Goal: Task Accomplishment & Management: Manage account settings

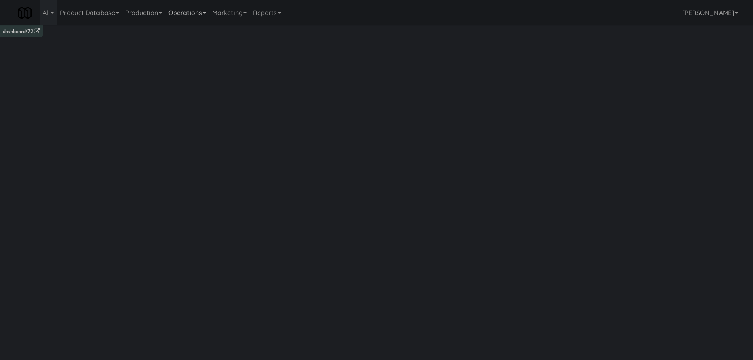
click at [197, 19] on link "Operations" at bounding box center [187, 12] width 44 height 25
click at [193, 161] on link "Vision Orders" at bounding box center [196, 164] width 63 height 14
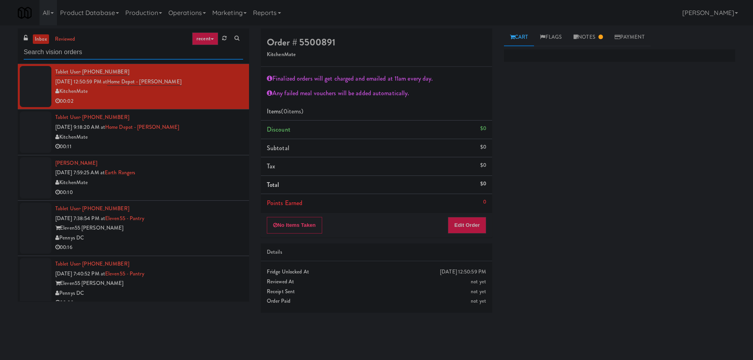
click at [143, 53] on input "text" at bounding box center [133, 52] width 219 height 15
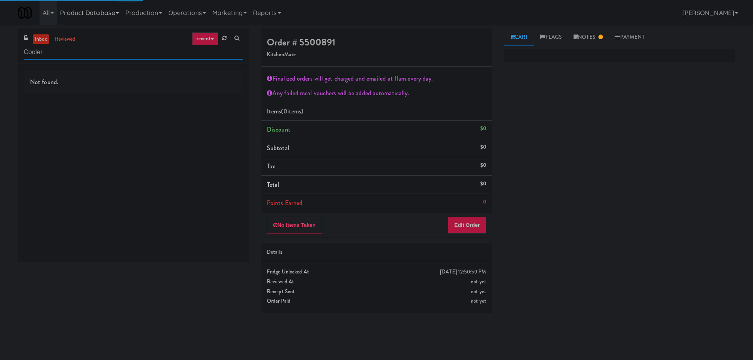
type input "Cooler"
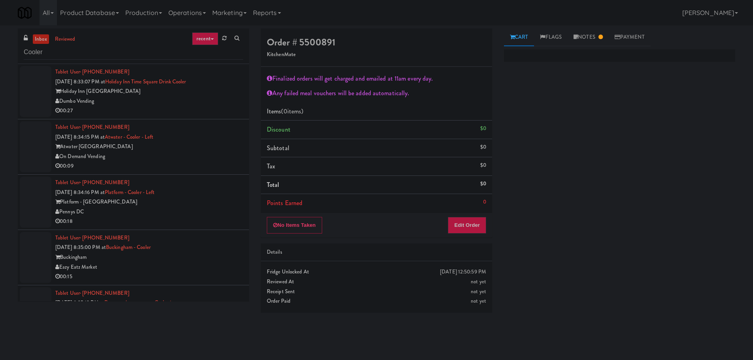
click at [229, 96] on div "Holiday Inn Time Square" at bounding box center [149, 92] width 188 height 10
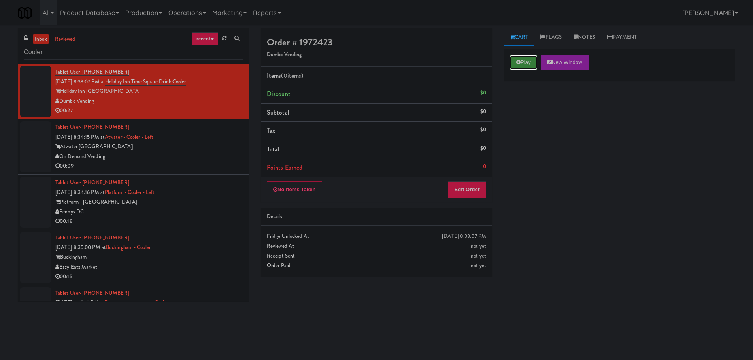
click at [527, 61] on button "Play" at bounding box center [523, 62] width 27 height 14
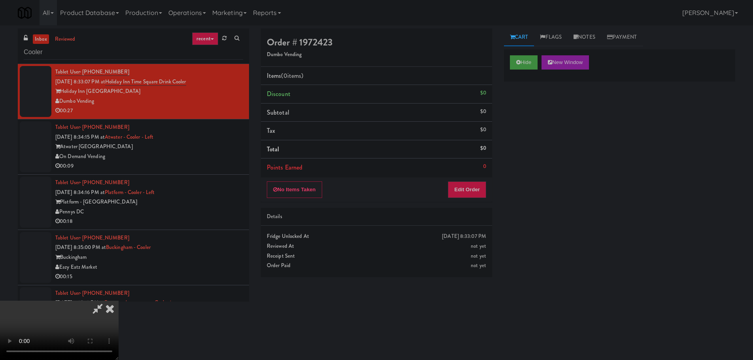
click at [469, 175] on li "Points Earned 0" at bounding box center [376, 168] width 231 height 18
click at [468, 189] on button "Edit Order" at bounding box center [467, 190] width 38 height 17
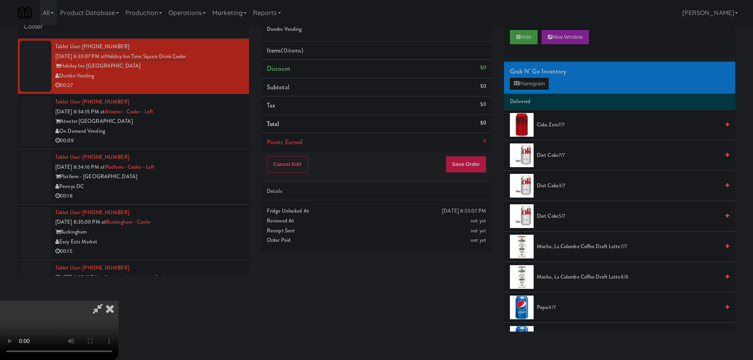
drag, startPoint x: 240, startPoint y: 180, endPoint x: 250, endPoint y: 182, distance: 10.9
click at [119, 301] on video at bounding box center [59, 330] width 119 height 59
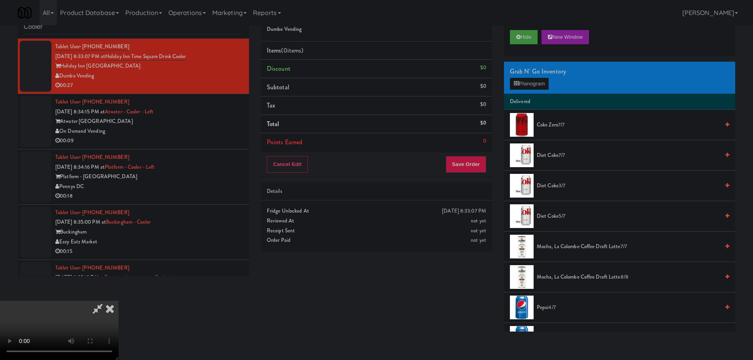
click at [119, 301] on video at bounding box center [59, 330] width 119 height 59
click at [533, 78] on button "Planogram" at bounding box center [529, 84] width 39 height 12
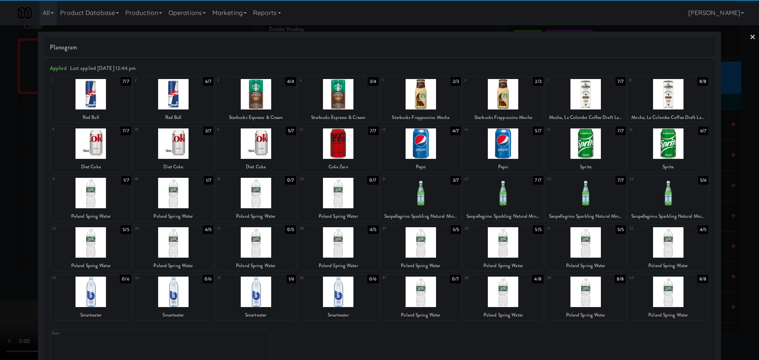
click at [175, 244] on div at bounding box center [173, 242] width 81 height 30
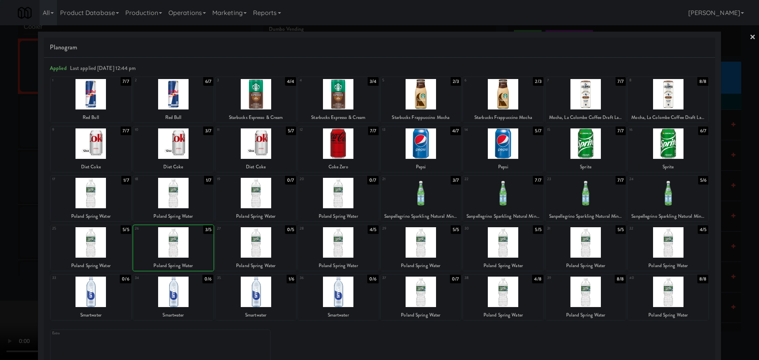
click at [6, 259] on div at bounding box center [379, 180] width 759 height 360
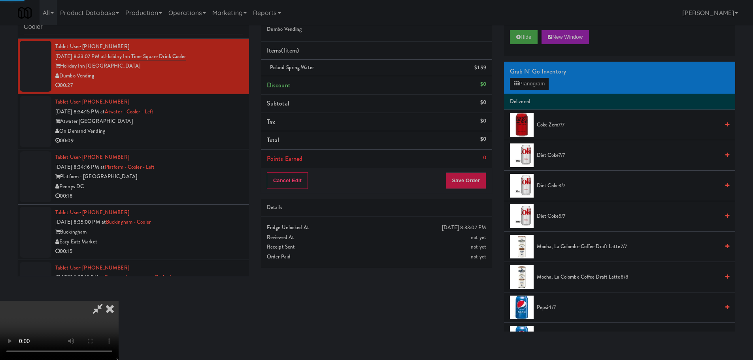
click at [119, 301] on video at bounding box center [59, 330] width 119 height 59
click at [522, 73] on div "Grab N' Go Inventory" at bounding box center [619, 72] width 219 height 12
click at [522, 75] on div "Grab N' Go Inventory" at bounding box center [619, 72] width 219 height 12
click at [528, 76] on div "Grab N' Go Inventory" at bounding box center [619, 72] width 219 height 12
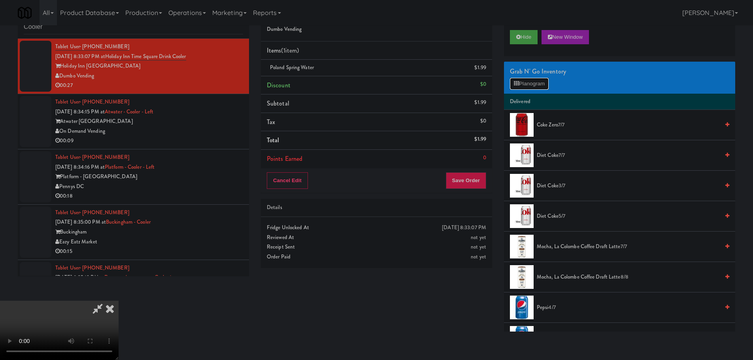
click at [530, 86] on button "Planogram" at bounding box center [529, 84] width 39 height 12
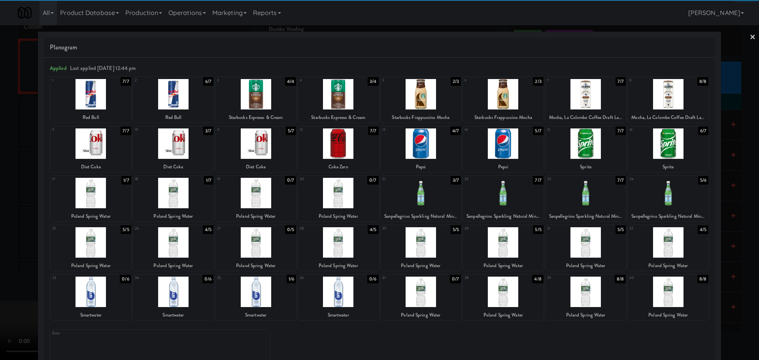
click at [507, 288] on div at bounding box center [503, 292] width 81 height 30
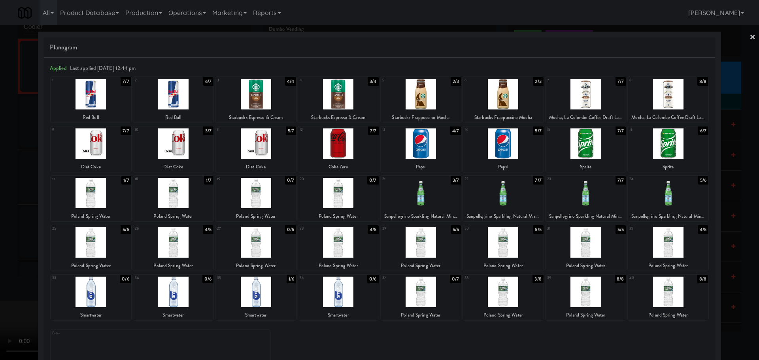
click at [18, 286] on div at bounding box center [379, 180] width 759 height 360
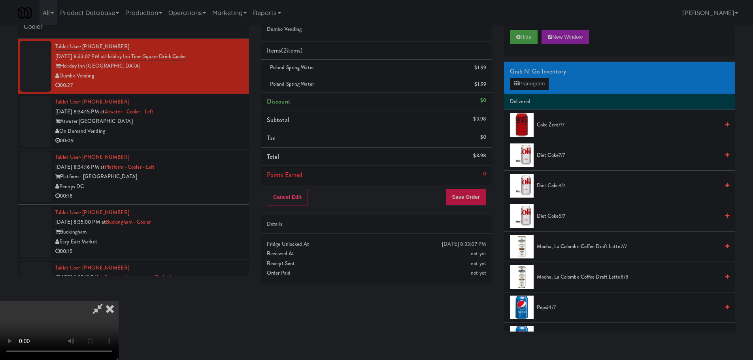
click at [119, 301] on video at bounding box center [59, 330] width 119 height 59
click at [543, 79] on button "Planogram" at bounding box center [529, 84] width 39 height 12
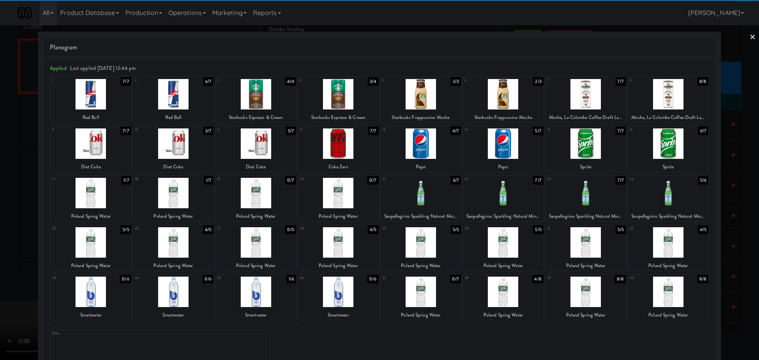
click at [484, 289] on div at bounding box center [503, 292] width 81 height 30
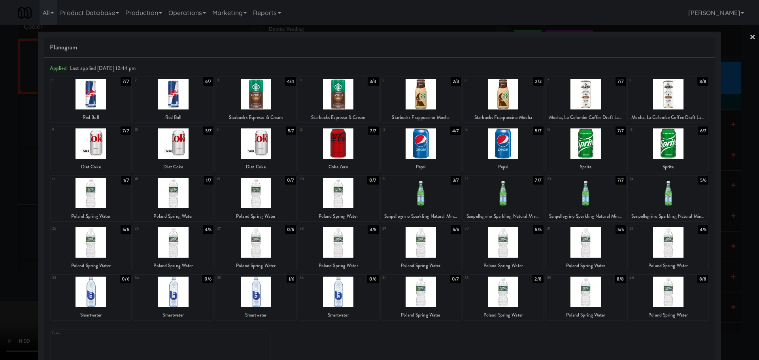
click at [13, 283] on div at bounding box center [379, 180] width 759 height 360
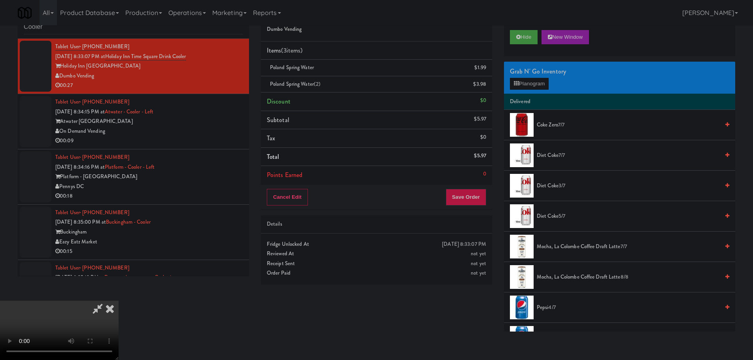
click at [89, 301] on video at bounding box center [59, 330] width 119 height 59
click at [119, 301] on video at bounding box center [59, 330] width 119 height 59
click at [527, 87] on button "Planogram" at bounding box center [529, 84] width 39 height 12
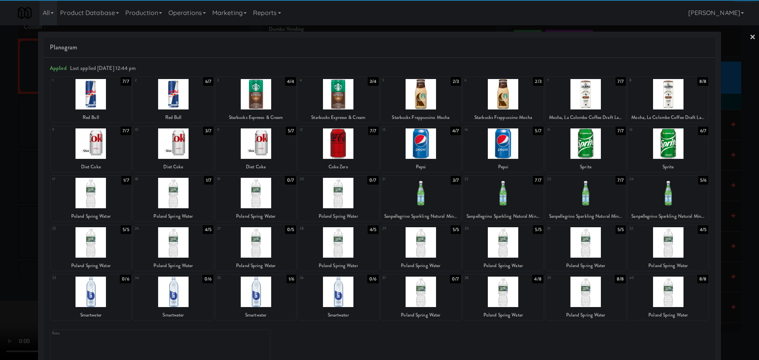
click at [582, 293] on div at bounding box center [586, 292] width 81 height 30
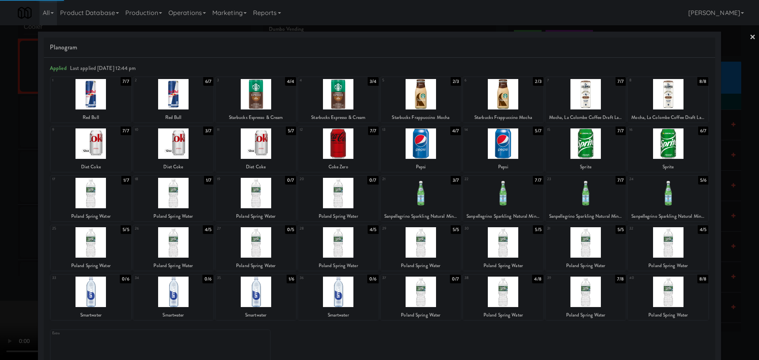
click at [23, 270] on div at bounding box center [379, 180] width 759 height 360
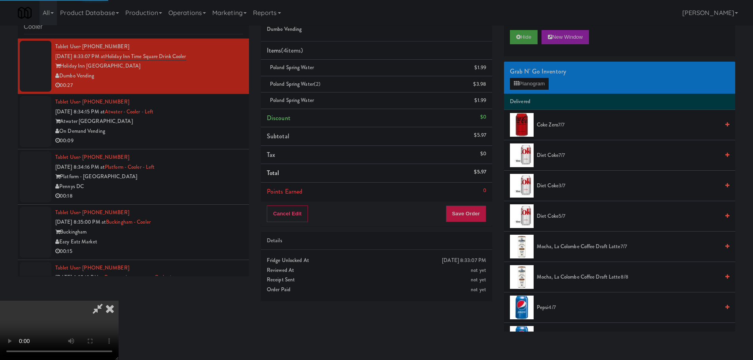
drag, startPoint x: 151, startPoint y: 223, endPoint x: 223, endPoint y: 208, distance: 73.4
click at [119, 301] on video at bounding box center [59, 330] width 119 height 59
drag, startPoint x: 316, startPoint y: 235, endPoint x: 408, endPoint y: 194, distance: 100.2
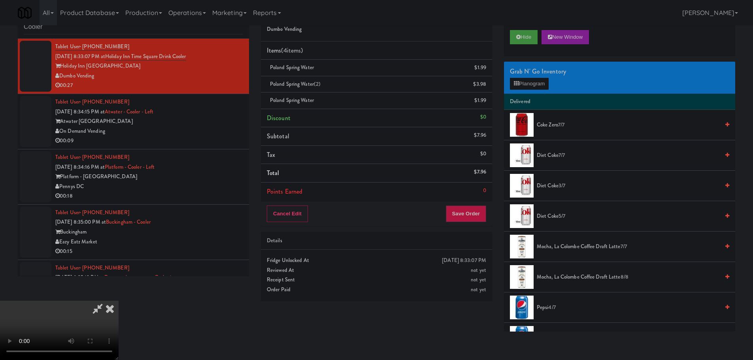
click at [119, 301] on video at bounding box center [59, 330] width 119 height 59
click at [545, 86] on button "Planogram" at bounding box center [529, 84] width 39 height 12
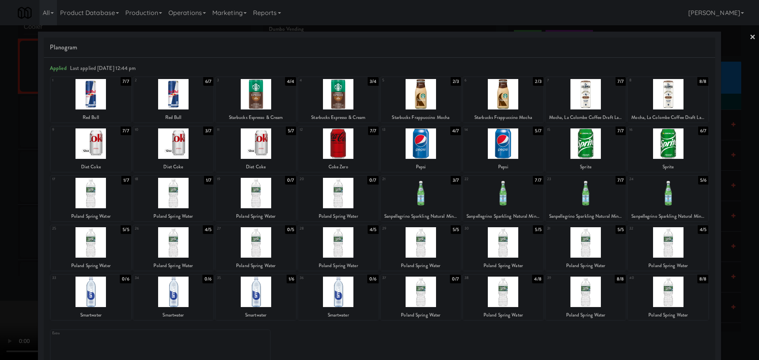
click at [178, 150] on div at bounding box center [173, 144] width 81 height 30
drag, startPoint x: 0, startPoint y: 177, endPoint x: 115, endPoint y: 163, distance: 116.3
click at [0, 177] on div at bounding box center [379, 180] width 759 height 360
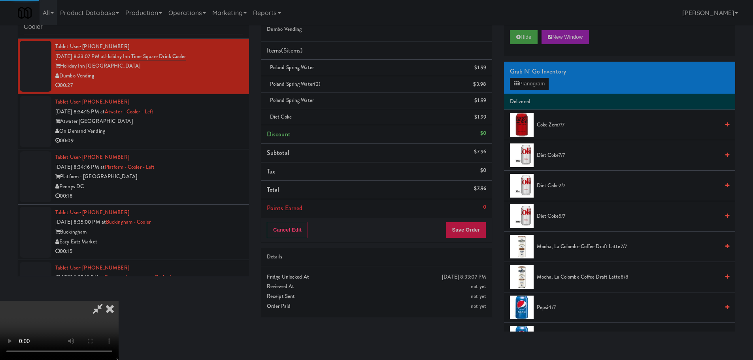
click at [119, 301] on video at bounding box center [59, 330] width 119 height 59
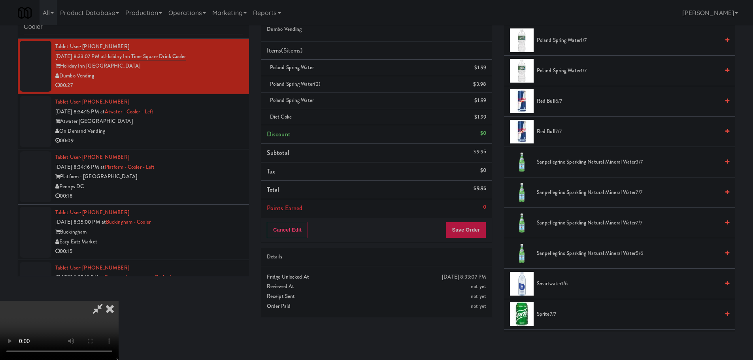
scroll to position [875, 0]
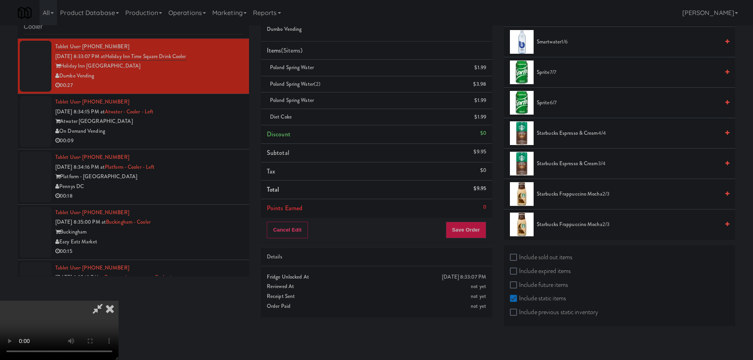
click at [554, 260] on label "Include sold out items" at bounding box center [541, 257] width 62 height 12
click at [519, 260] on input "Include sold out items" at bounding box center [514, 258] width 9 height 6
checkbox input "true"
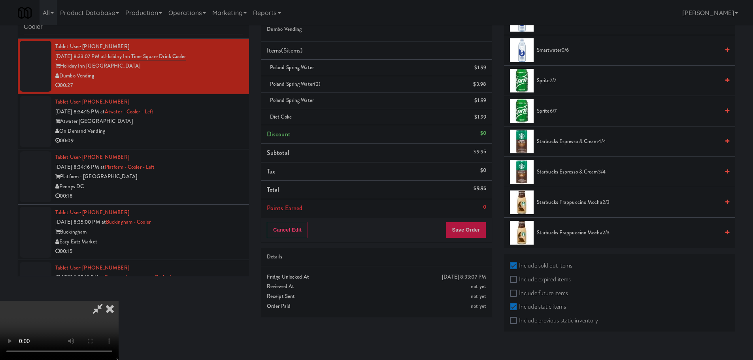
scroll to position [1088, 0]
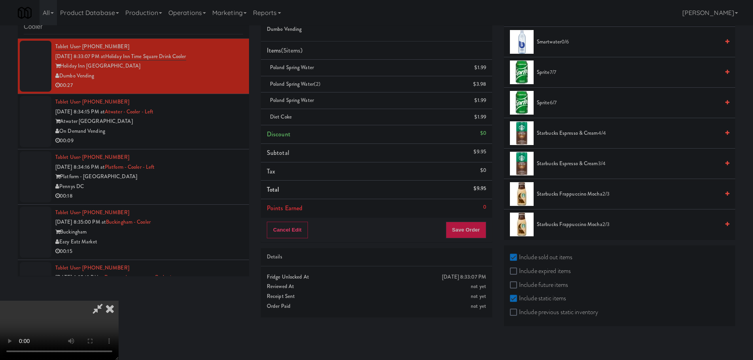
click at [533, 311] on label "Include previous static inventory" at bounding box center [554, 312] width 88 height 12
click at [519, 311] on input "Include previous static inventory" at bounding box center [514, 313] width 9 height 6
checkbox input "true"
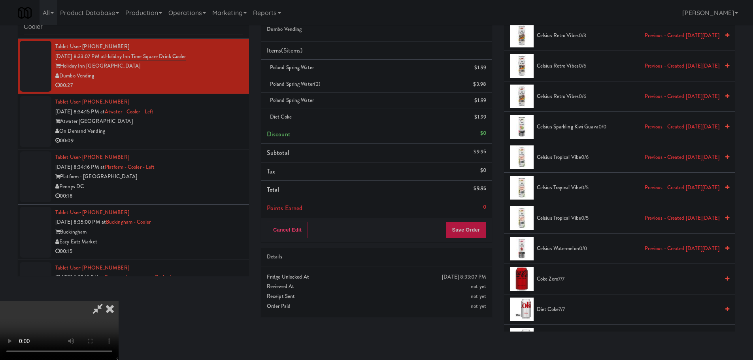
scroll to position [198, 0]
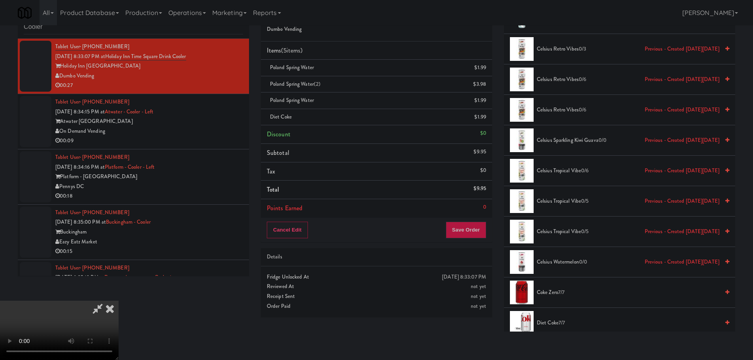
click at [119, 301] on video at bounding box center [59, 330] width 119 height 59
click at [459, 234] on button "Save Order" at bounding box center [466, 230] width 40 height 17
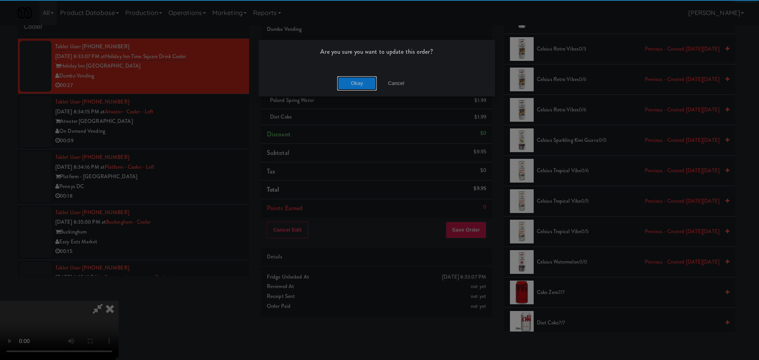
click at [350, 80] on button "Okay" at bounding box center [357, 83] width 40 height 14
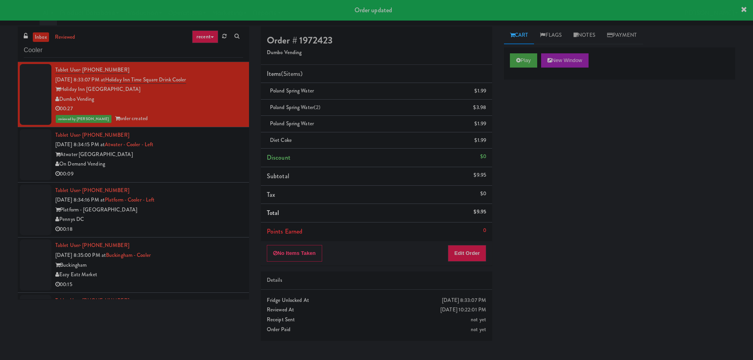
scroll to position [0, 0]
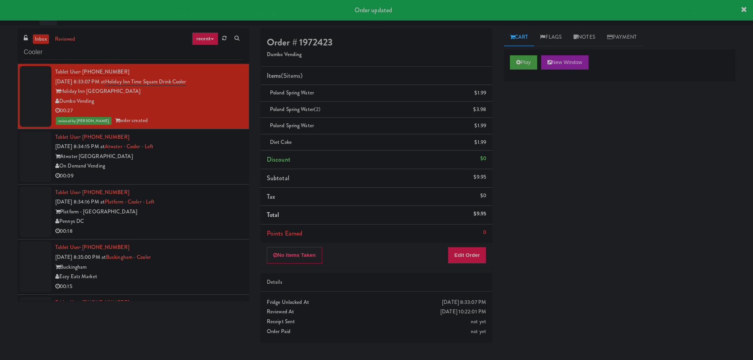
click at [201, 165] on div "On Demand Vending" at bounding box center [149, 166] width 188 height 10
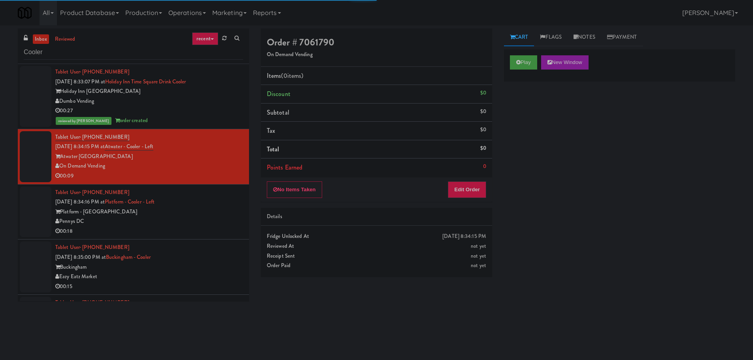
click at [206, 110] on div "00:27" at bounding box center [149, 111] width 188 height 10
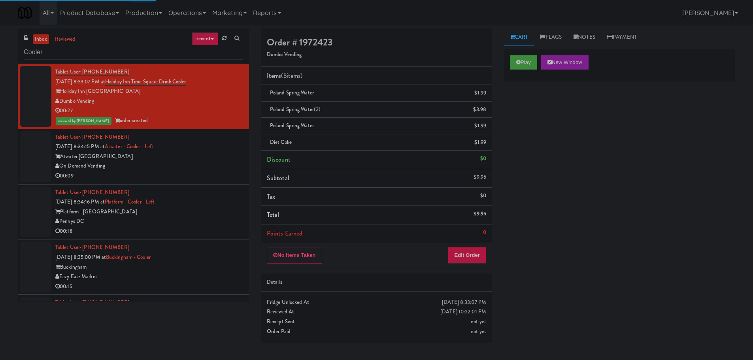
click at [195, 162] on div "On Demand Vending" at bounding box center [149, 166] width 188 height 10
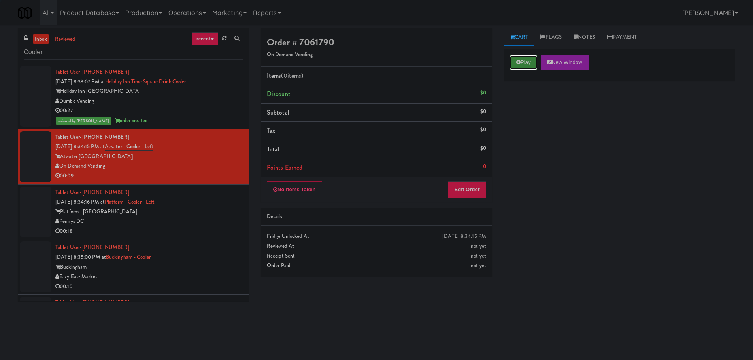
click at [530, 66] on button "Play" at bounding box center [523, 62] width 27 height 14
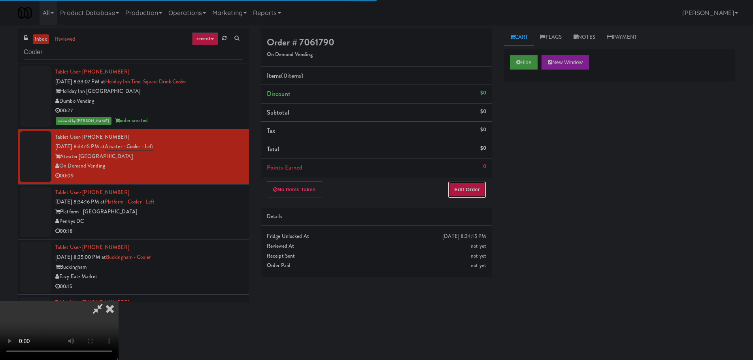
click at [459, 189] on button "Edit Order" at bounding box center [467, 190] width 38 height 17
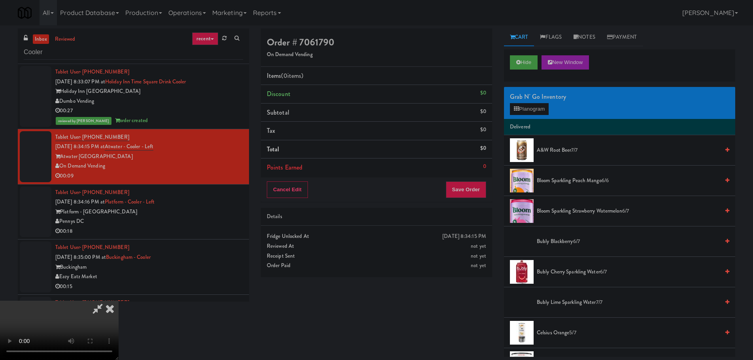
click at [453, 339] on div "Order # 7061790 On Demand Vending Items (0 items ) Discount $0 Subtotal $0 Tax …" at bounding box center [498, 192] width 486 height 329
click at [119, 301] on video at bounding box center [59, 330] width 119 height 59
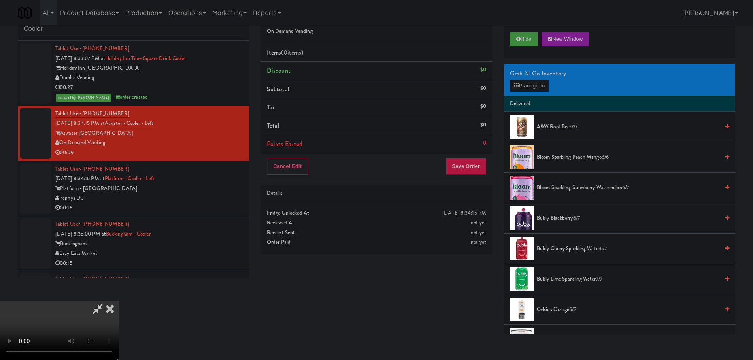
scroll to position [25, 0]
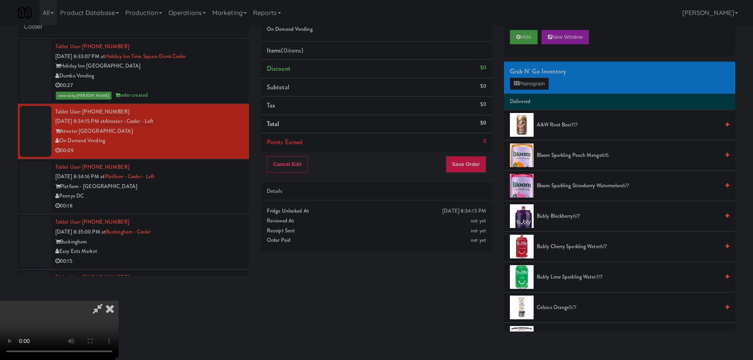
click at [119, 301] on video at bounding box center [59, 330] width 119 height 59
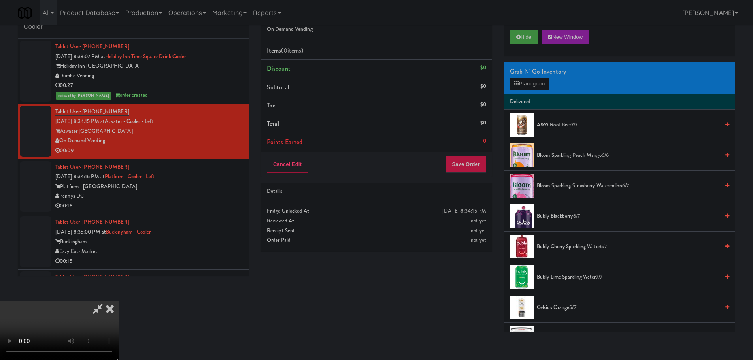
click at [119, 301] on video at bounding box center [59, 330] width 119 height 59
click at [532, 84] on button "Planogram" at bounding box center [529, 84] width 39 height 12
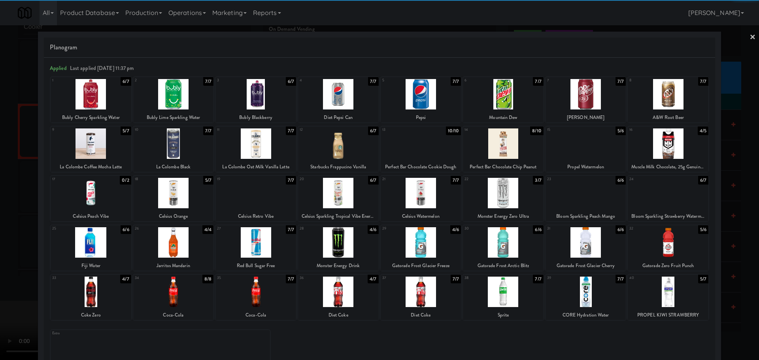
click at [503, 295] on div at bounding box center [503, 292] width 81 height 30
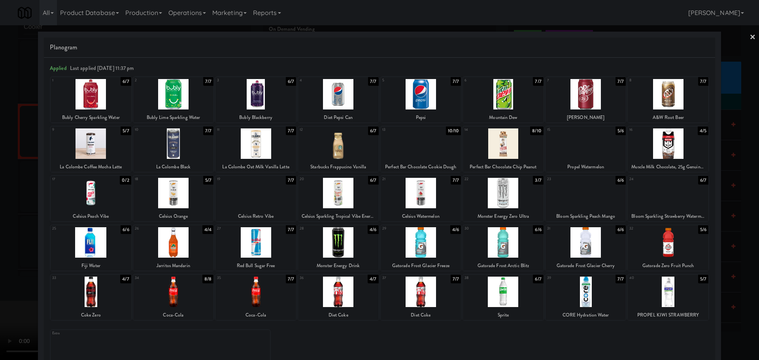
click at [17, 302] on div at bounding box center [379, 180] width 759 height 360
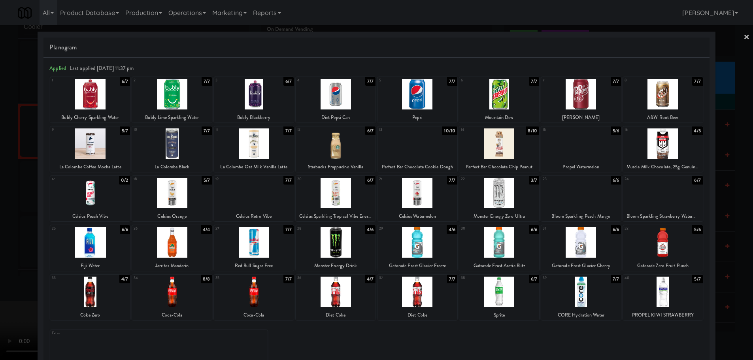
click at [119, 301] on video at bounding box center [59, 330] width 119 height 59
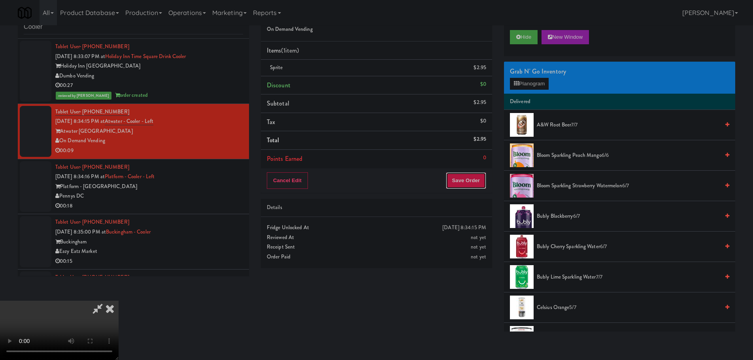
click at [470, 185] on button "Save Order" at bounding box center [466, 180] width 40 height 17
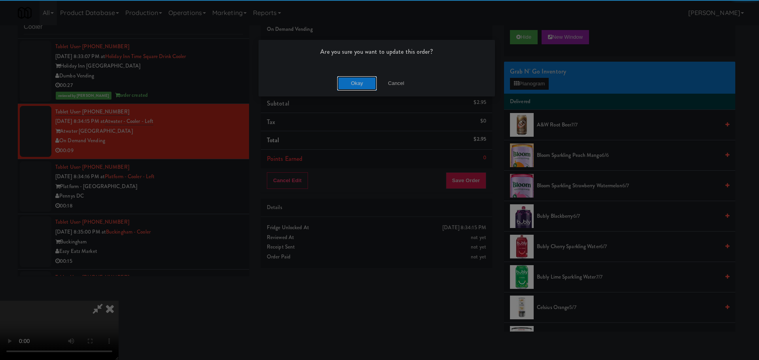
click at [365, 76] on div "Okay Cancel" at bounding box center [377, 83] width 236 height 26
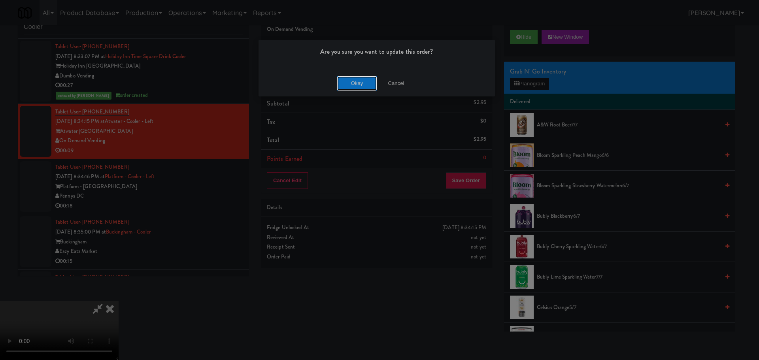
click at [364, 78] on button "Okay" at bounding box center [357, 83] width 40 height 14
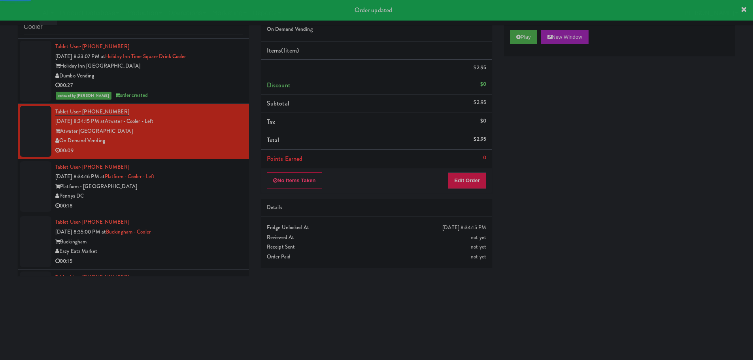
click at [214, 195] on div "Pennys DC" at bounding box center [149, 196] width 188 height 10
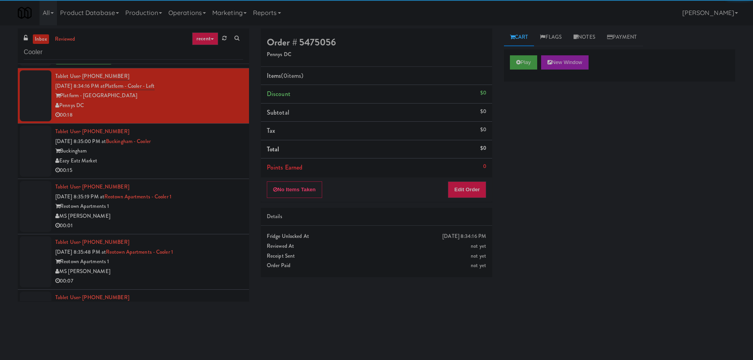
scroll to position [129, 0]
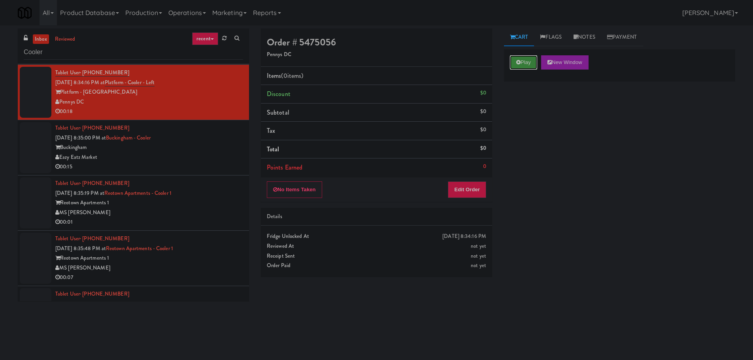
click at [524, 65] on button "Play" at bounding box center [523, 62] width 27 height 14
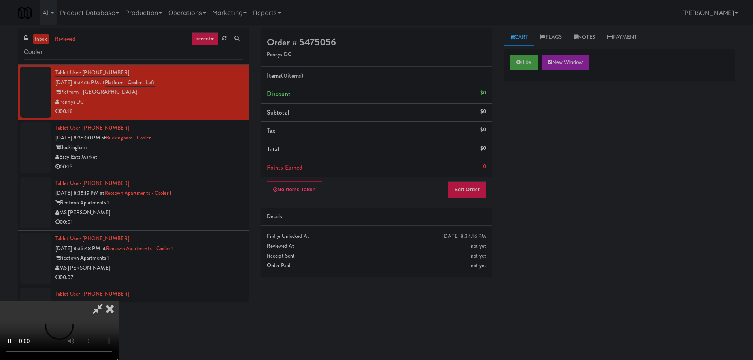
click at [481, 214] on div "Details" at bounding box center [376, 217] width 219 height 10
click at [481, 194] on button "Edit Order" at bounding box center [467, 190] width 38 height 17
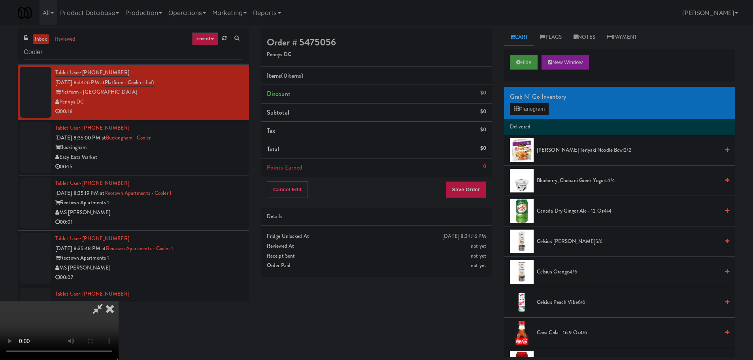
click at [119, 301] on video at bounding box center [59, 330] width 119 height 59
drag, startPoint x: 284, startPoint y: 224, endPoint x: 414, endPoint y: 157, distance: 146.4
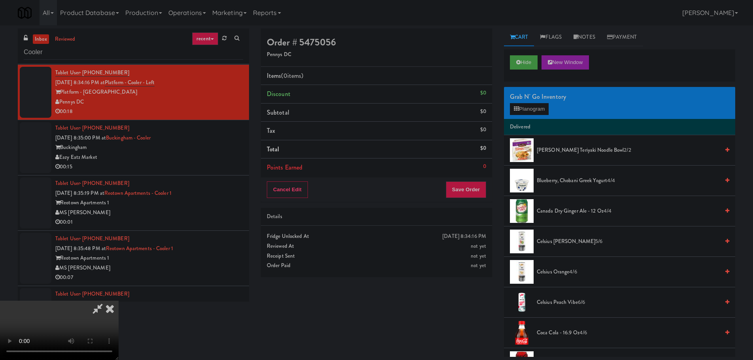
click at [119, 301] on video at bounding box center [59, 330] width 119 height 59
click at [539, 113] on button "Planogram" at bounding box center [529, 109] width 39 height 12
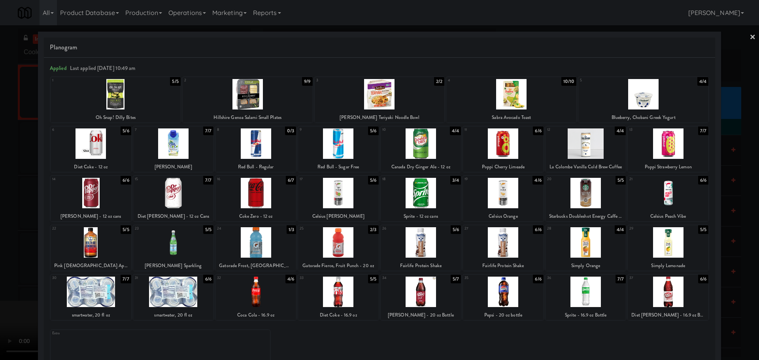
click at [96, 293] on div at bounding box center [91, 292] width 81 height 30
click at [1, 267] on div at bounding box center [379, 180] width 759 height 360
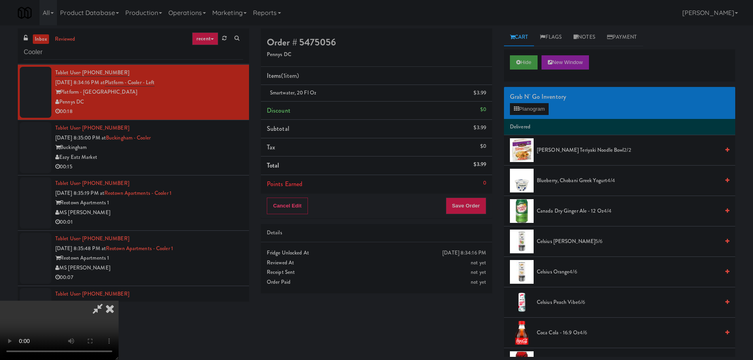
click at [119, 301] on video at bounding box center [59, 330] width 119 height 59
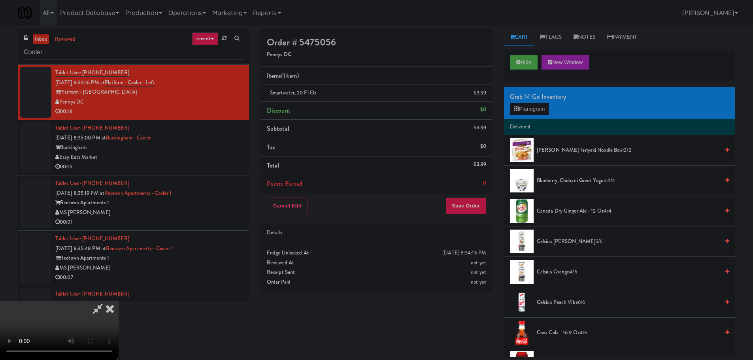
click at [119, 301] on video at bounding box center [59, 330] width 119 height 59
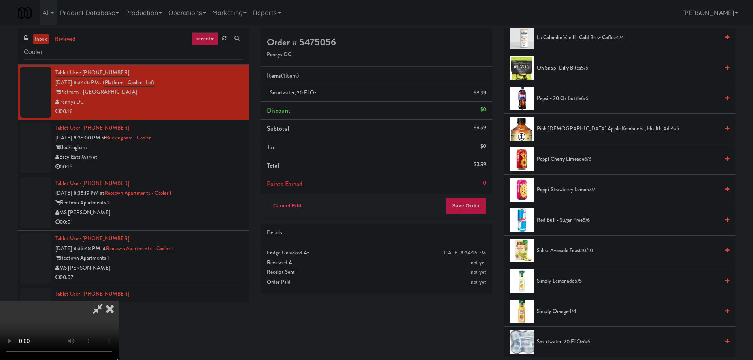
scroll to position [712, 0]
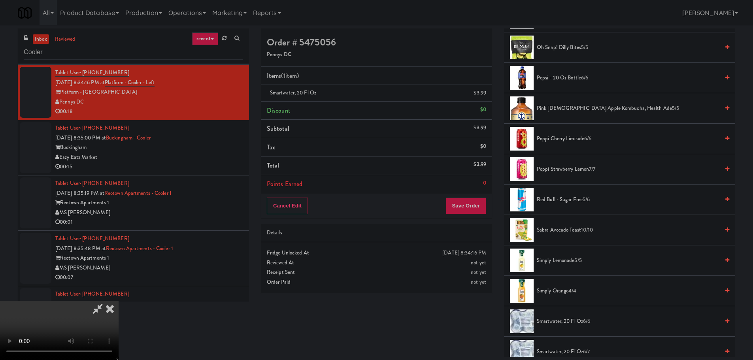
click at [577, 138] on span "Poppi Cherry Limeade 6/6" at bounding box center [628, 139] width 183 height 10
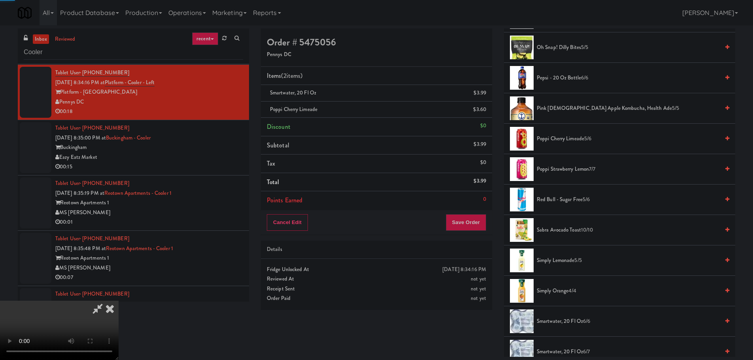
click at [119, 301] on video at bounding box center [59, 330] width 119 height 59
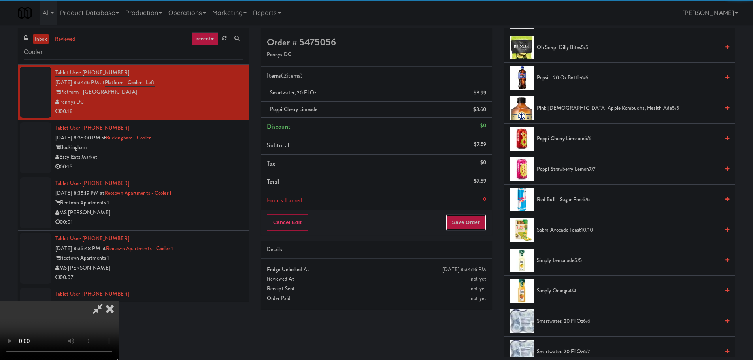
click at [472, 226] on button "Save Order" at bounding box center [466, 222] width 40 height 17
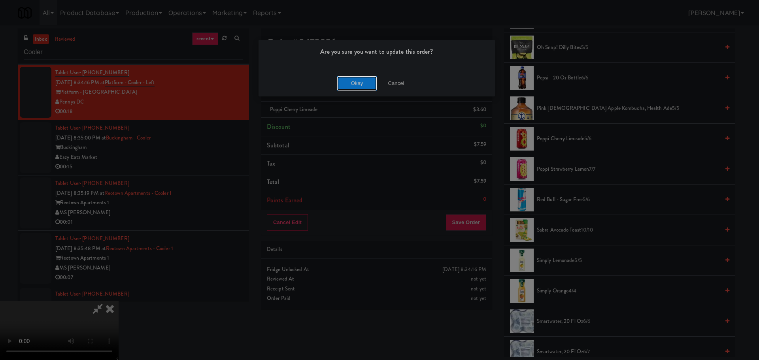
click at [348, 89] on button "Okay" at bounding box center [357, 83] width 40 height 14
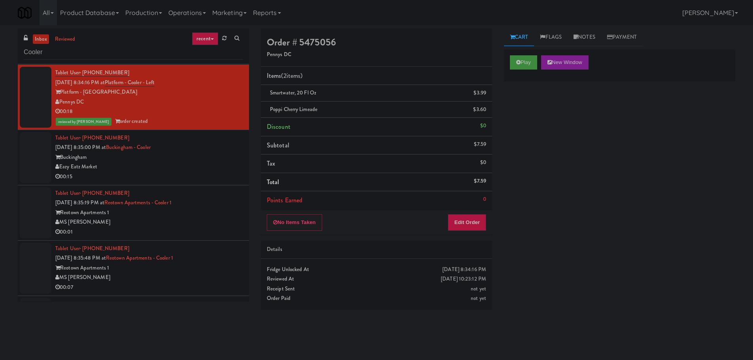
scroll to position [0, 0]
click at [220, 170] on div "Eazy Eatz Market" at bounding box center [149, 167] width 188 height 10
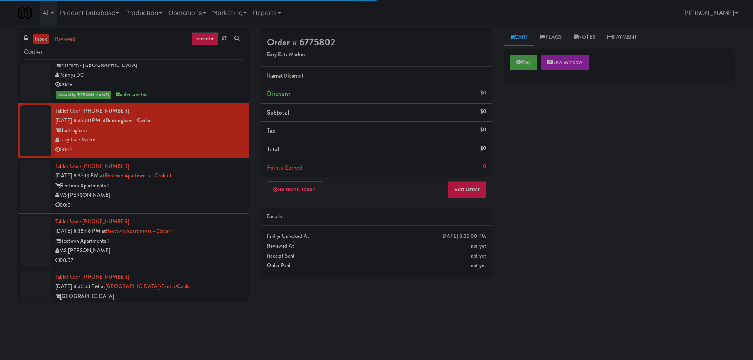
scroll to position [158, 0]
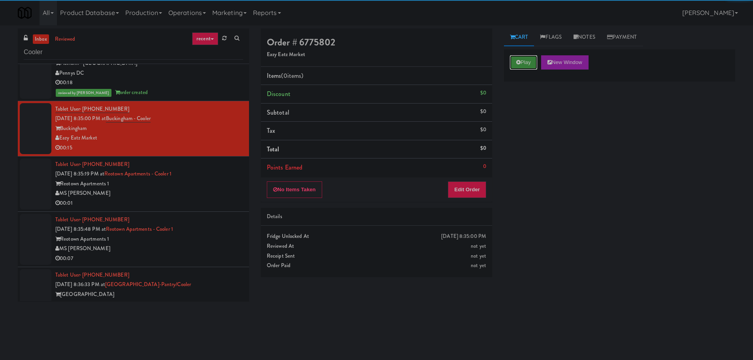
click at [529, 64] on button "Play" at bounding box center [523, 62] width 27 height 14
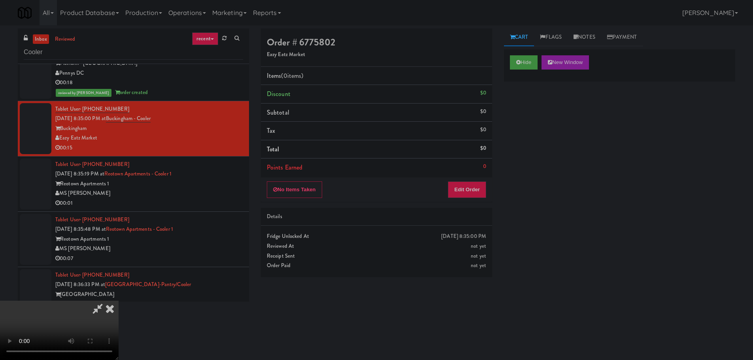
click at [491, 183] on div "No Items Taken Edit Order" at bounding box center [376, 190] width 231 height 25
click at [480, 190] on button "Edit Order" at bounding box center [467, 190] width 38 height 17
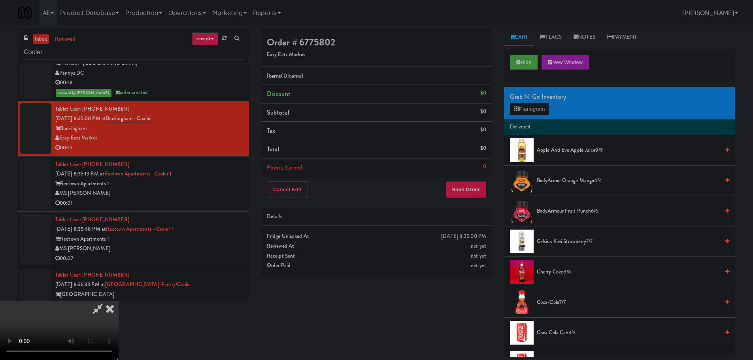
click at [119, 301] on video at bounding box center [59, 330] width 119 height 59
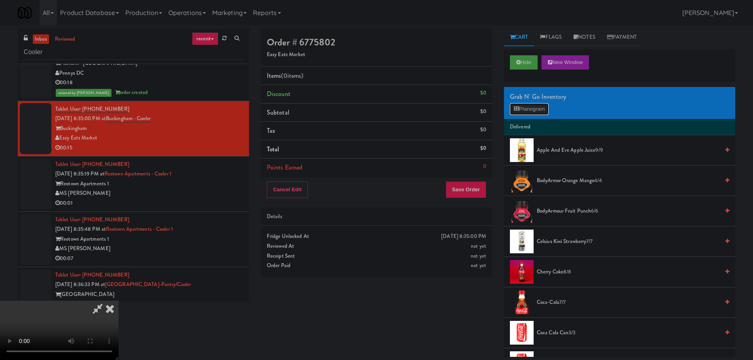
click at [519, 112] on button "Planogram" at bounding box center [529, 109] width 39 height 12
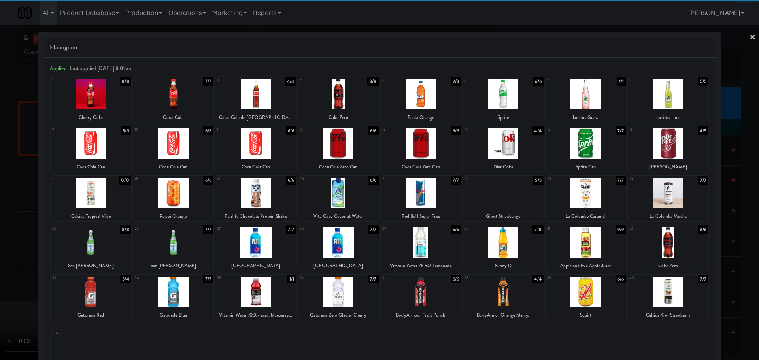
click at [348, 146] on div at bounding box center [338, 144] width 81 height 30
click at [0, 195] on div at bounding box center [379, 180] width 759 height 360
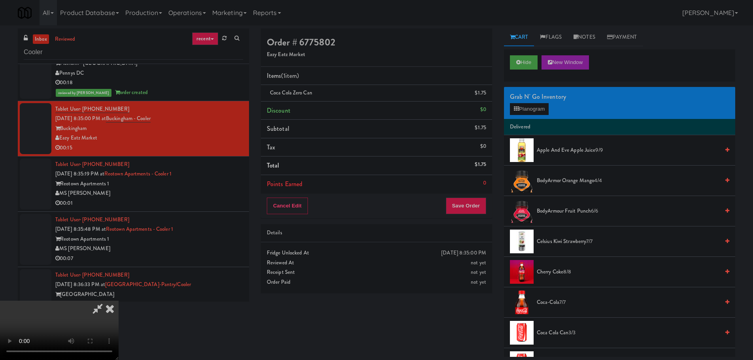
click at [119, 301] on video at bounding box center [59, 330] width 119 height 59
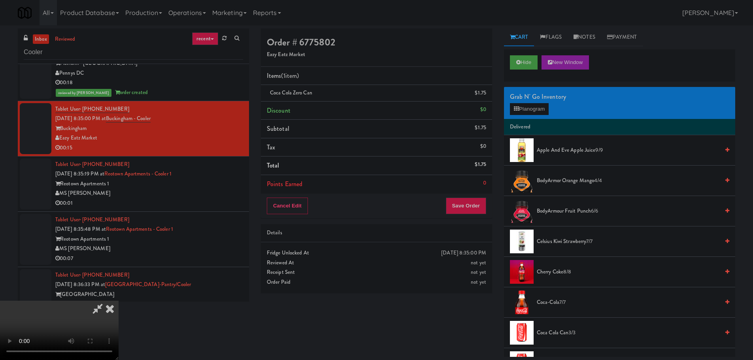
click at [119, 301] on video at bounding box center [59, 330] width 119 height 59
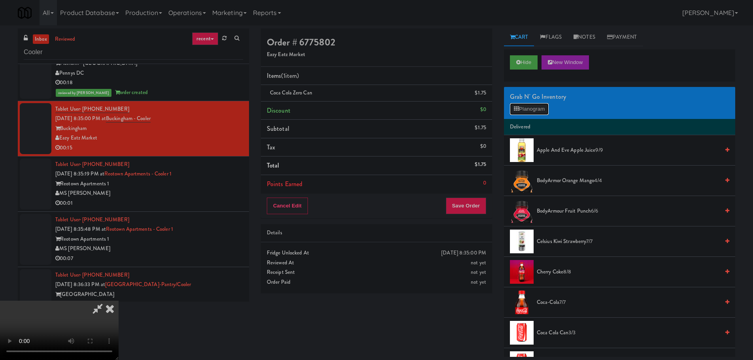
click at [519, 104] on button "Planogram" at bounding box center [529, 109] width 39 height 12
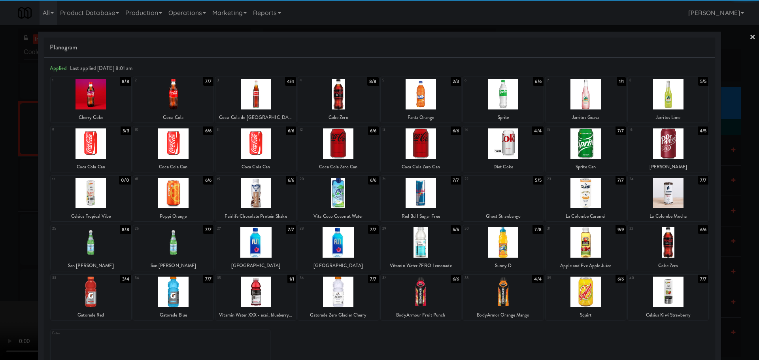
click at [263, 145] on div at bounding box center [256, 144] width 81 height 30
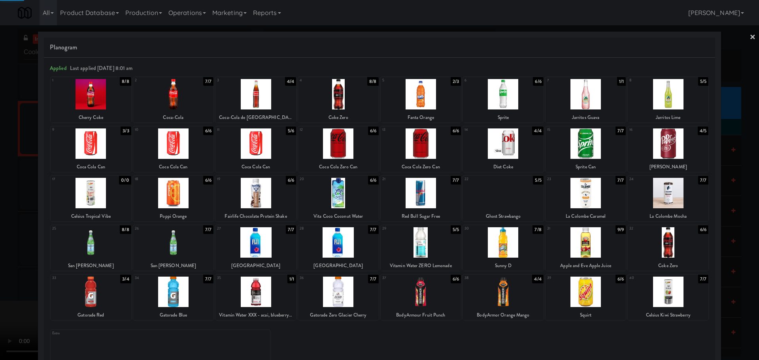
click at [0, 266] on div at bounding box center [379, 180] width 759 height 360
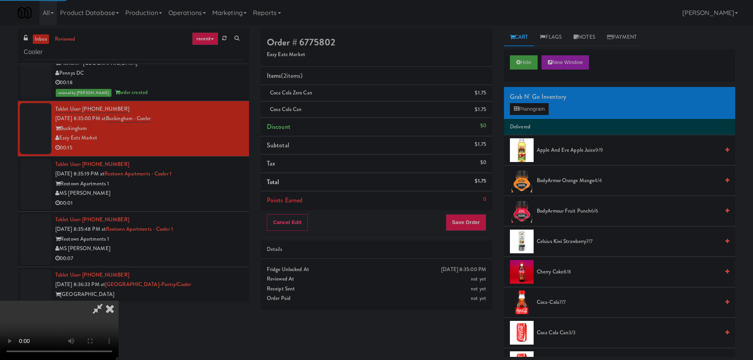
drag, startPoint x: 243, startPoint y: 198, endPoint x: 254, endPoint y: 197, distance: 11.2
click at [119, 301] on video at bounding box center [59, 330] width 119 height 59
click at [462, 221] on button "Save Order" at bounding box center [466, 222] width 40 height 17
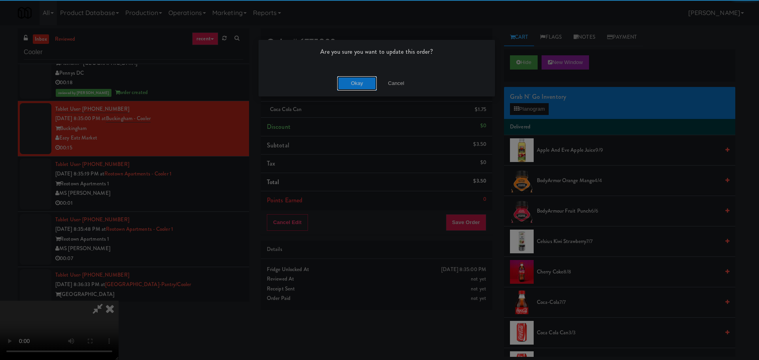
click at [359, 80] on button "Okay" at bounding box center [357, 83] width 40 height 14
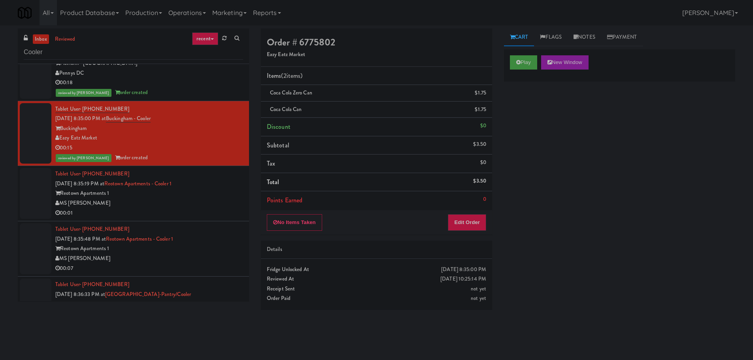
click at [223, 189] on div "Reotown Apartments 1" at bounding box center [149, 194] width 188 height 10
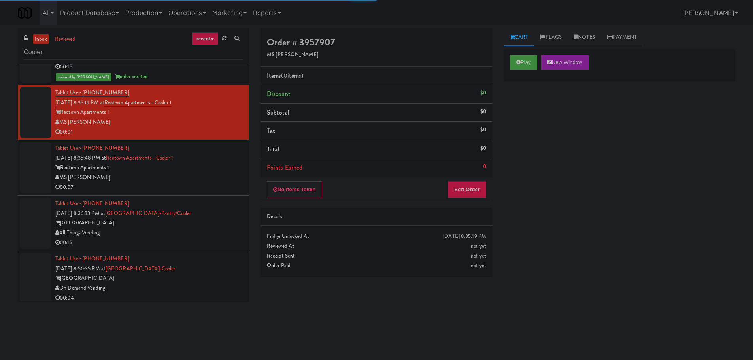
scroll to position [237, 0]
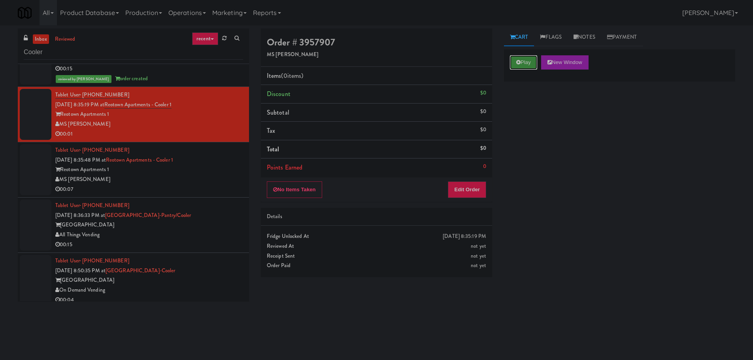
click at [522, 56] on button "Play" at bounding box center [523, 62] width 27 height 14
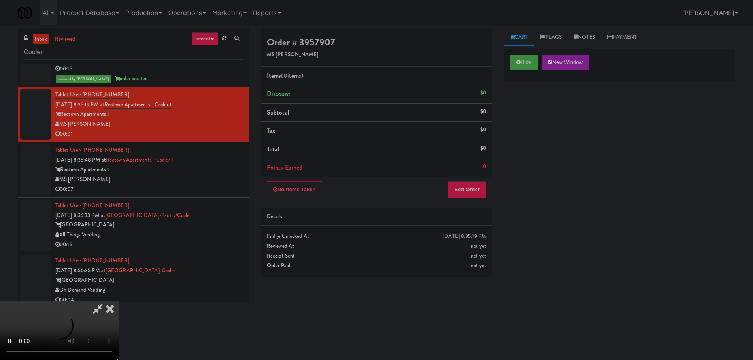
click at [466, 212] on div "Details" at bounding box center [376, 217] width 219 height 10
click at [470, 195] on button "Edit Order" at bounding box center [467, 190] width 38 height 17
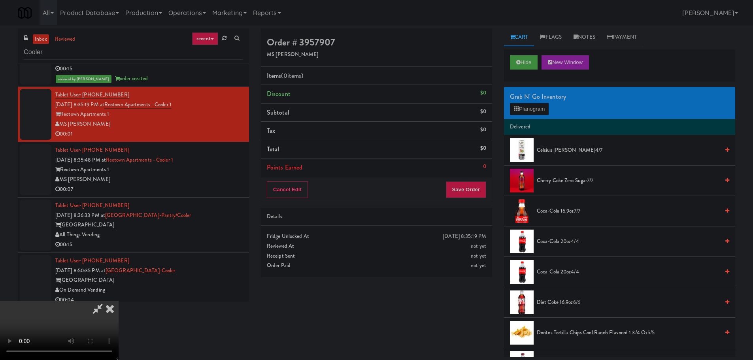
click at [119, 301] on video at bounding box center [59, 330] width 119 height 59
click at [119, 301] on icon at bounding box center [109, 309] width 17 height 16
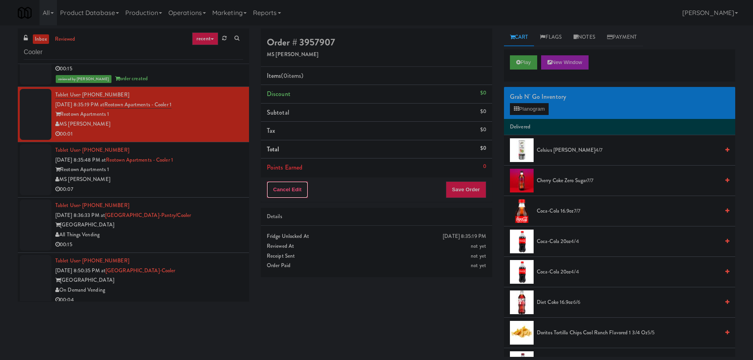
click at [303, 194] on button "Cancel Edit" at bounding box center [287, 190] width 41 height 17
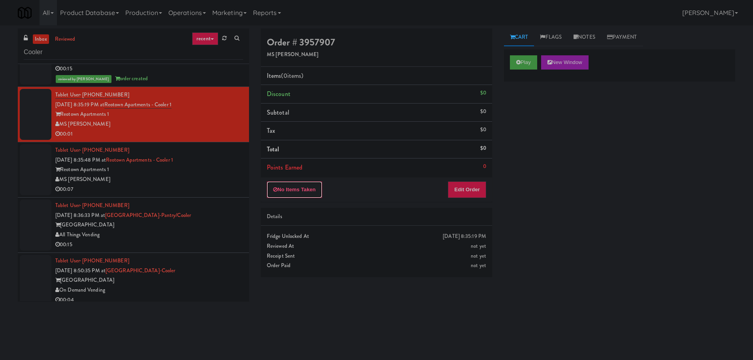
click at [293, 193] on button "No Items Taken" at bounding box center [294, 190] width 55 height 17
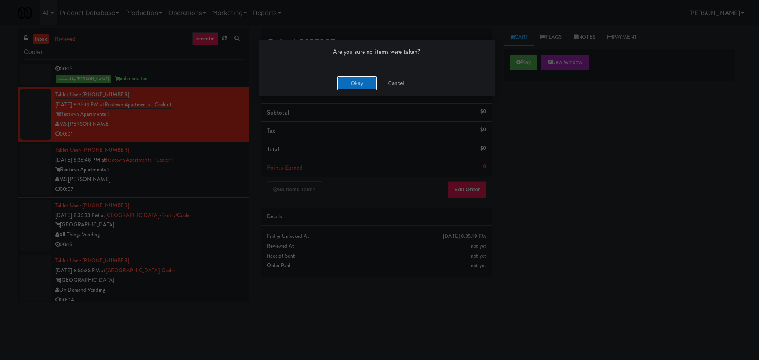
click at [345, 81] on button "Okay" at bounding box center [357, 83] width 40 height 14
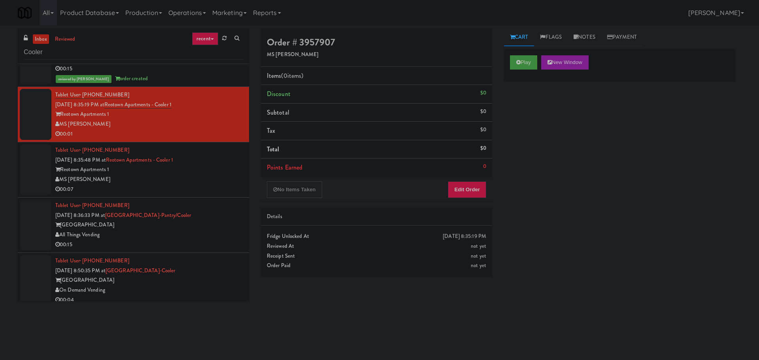
click at [210, 179] on div at bounding box center [379, 180] width 759 height 360
click at [211, 171] on div "Reotown Apartments 1" at bounding box center [149, 170] width 188 height 10
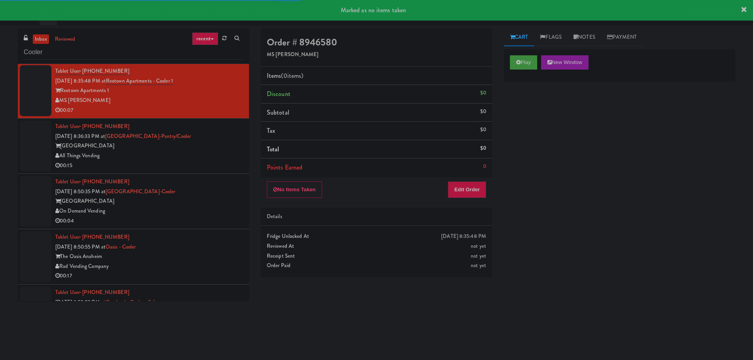
scroll to position [326, 0]
click at [511, 62] on button "Play" at bounding box center [523, 62] width 27 height 14
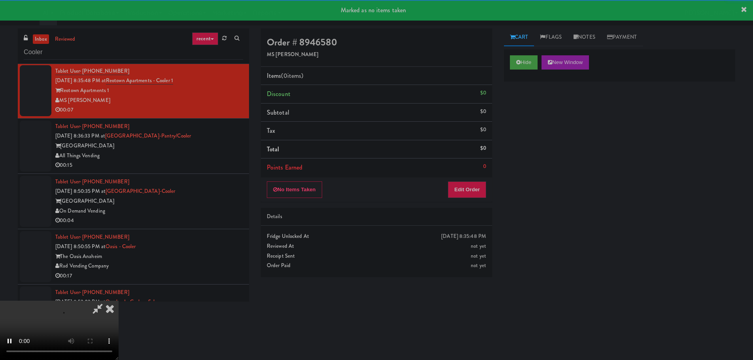
click at [464, 208] on div "Details" at bounding box center [376, 217] width 231 height 18
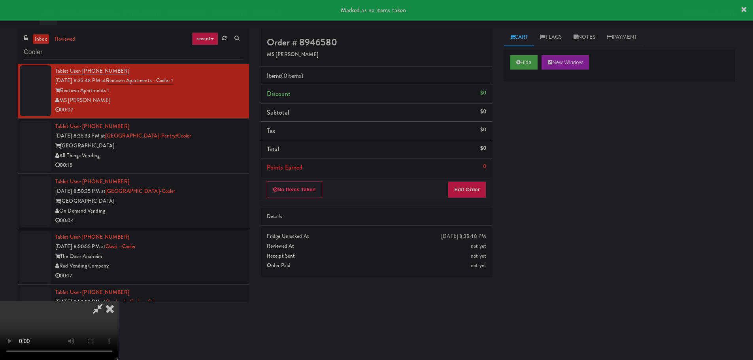
click at [466, 199] on div "No Items Taken Edit Order" at bounding box center [376, 190] width 231 height 25
click at [467, 190] on button "Edit Order" at bounding box center [467, 190] width 38 height 17
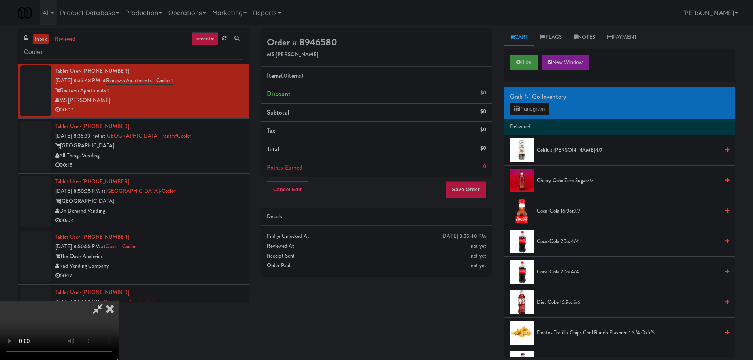
drag, startPoint x: 325, startPoint y: 208, endPoint x: 335, endPoint y: 208, distance: 9.5
click at [119, 301] on video at bounding box center [59, 330] width 119 height 59
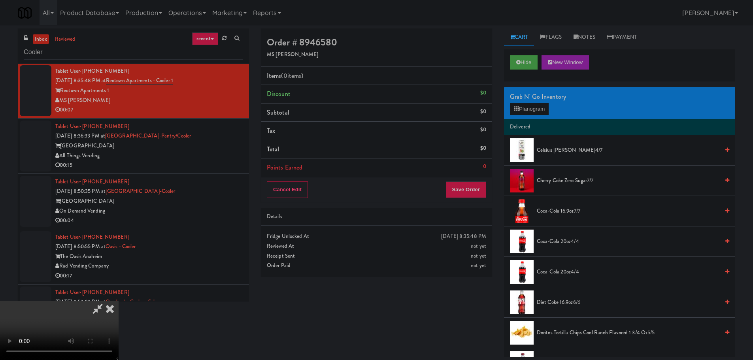
click at [119, 301] on video at bounding box center [59, 330] width 119 height 59
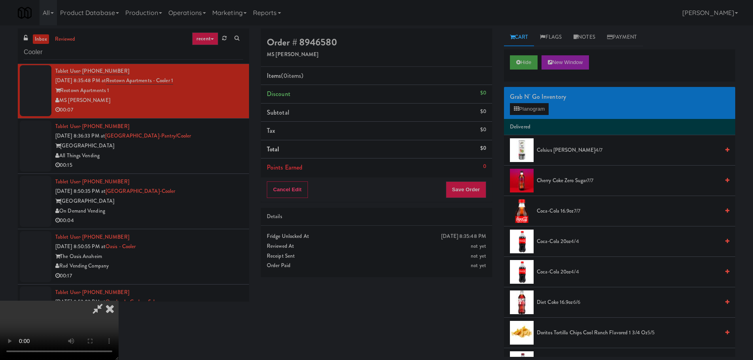
click at [536, 102] on div "Grab N' Go Inventory Planogram" at bounding box center [619, 103] width 231 height 32
click at [536, 109] on button "Planogram" at bounding box center [529, 109] width 39 height 12
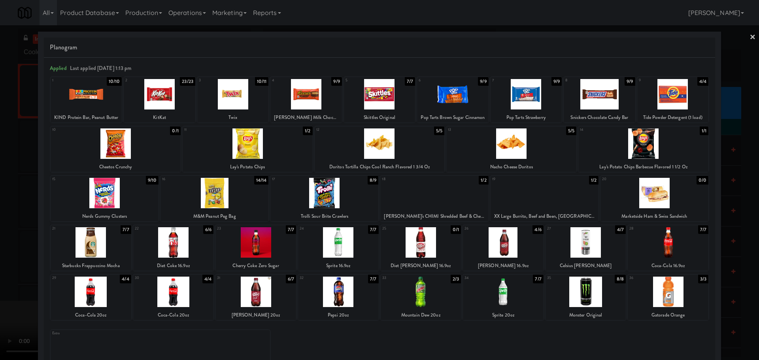
click at [422, 211] on div "18 1/2 Tina's CHIMI Shredded Beef & Cheese" at bounding box center [434, 198] width 108 height 45
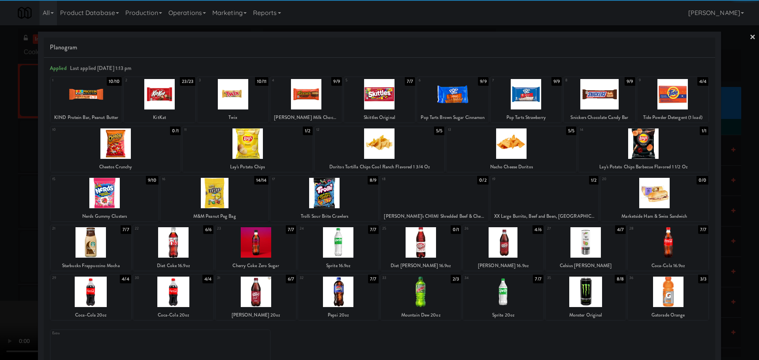
drag, startPoint x: 0, startPoint y: 214, endPoint x: 207, endPoint y: 174, distance: 210.6
click at [0, 214] on div at bounding box center [379, 180] width 759 height 360
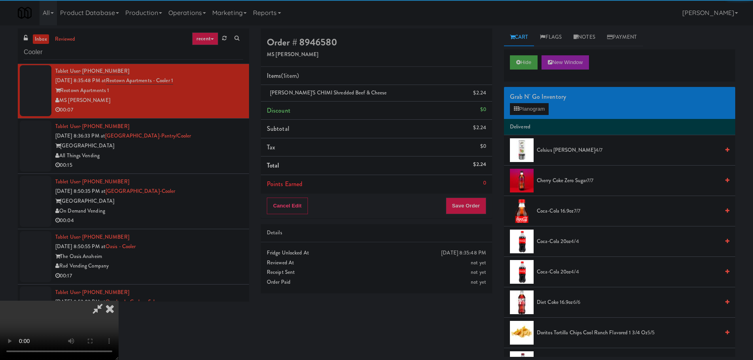
drag, startPoint x: 241, startPoint y: 168, endPoint x: 276, endPoint y: 165, distance: 35.3
click at [119, 301] on video at bounding box center [59, 330] width 119 height 59
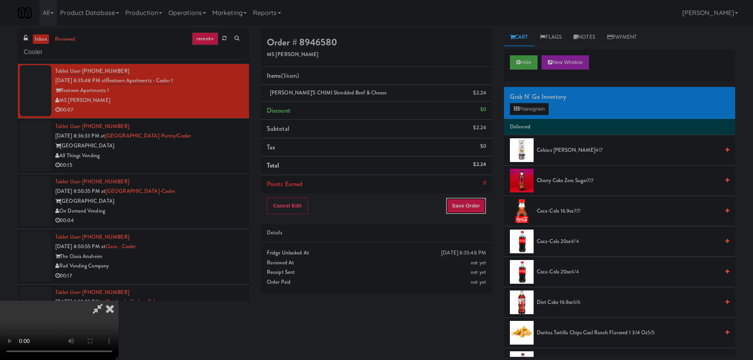
click at [473, 207] on button "Save Order" at bounding box center [466, 206] width 40 height 17
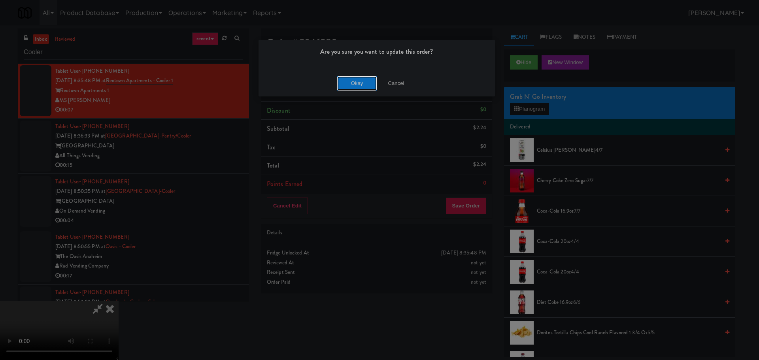
click at [366, 89] on button "Okay" at bounding box center [357, 83] width 40 height 14
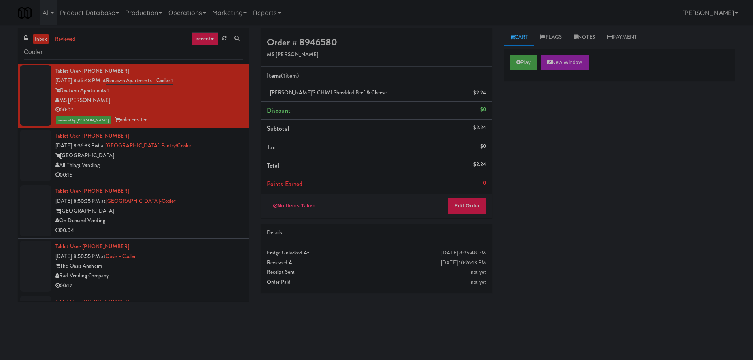
click at [231, 160] on div "Alta Springs" at bounding box center [149, 156] width 188 height 10
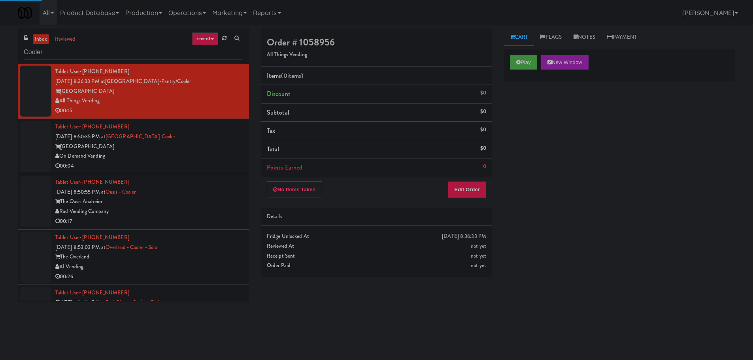
scroll to position [366, 0]
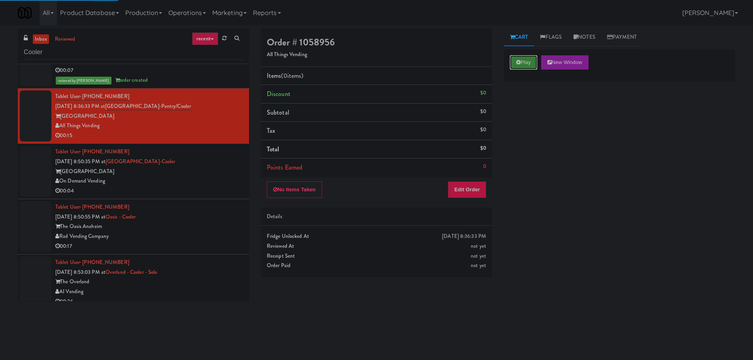
click at [515, 64] on button "Play" at bounding box center [523, 62] width 27 height 14
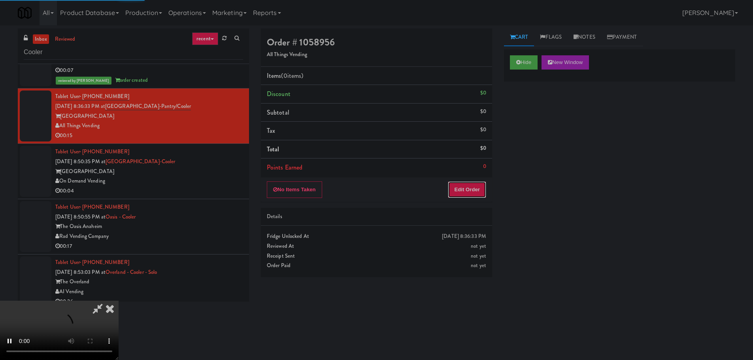
click at [469, 185] on button "Edit Order" at bounding box center [467, 190] width 38 height 17
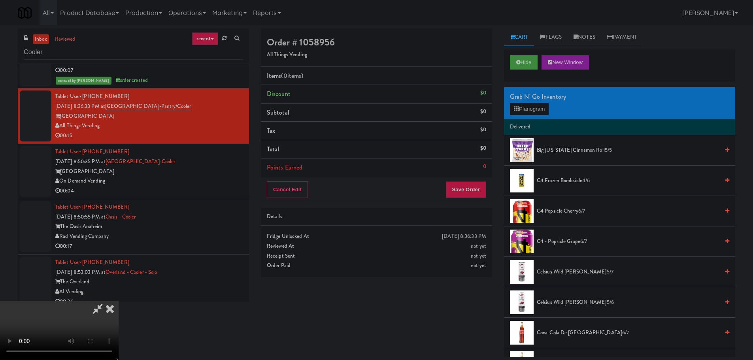
scroll to position [0, 0]
drag, startPoint x: 351, startPoint y: 213, endPoint x: 359, endPoint y: 209, distance: 8.8
click at [119, 301] on video at bounding box center [59, 330] width 119 height 59
drag, startPoint x: 357, startPoint y: 197, endPoint x: 337, endPoint y: 202, distance: 20.9
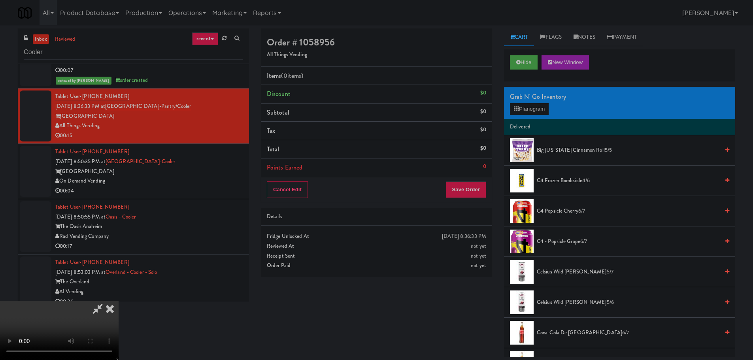
click at [119, 301] on video at bounding box center [59, 330] width 119 height 59
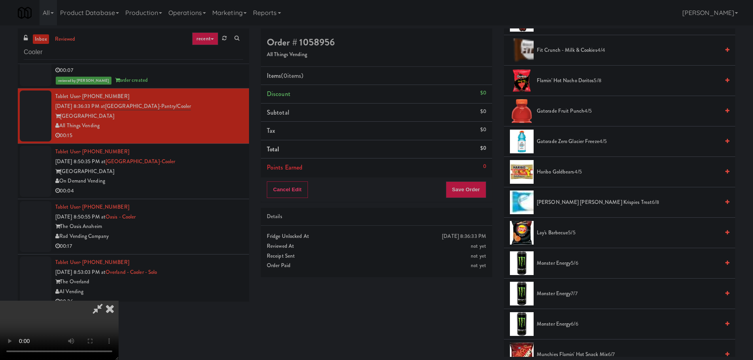
scroll to position [554, 0]
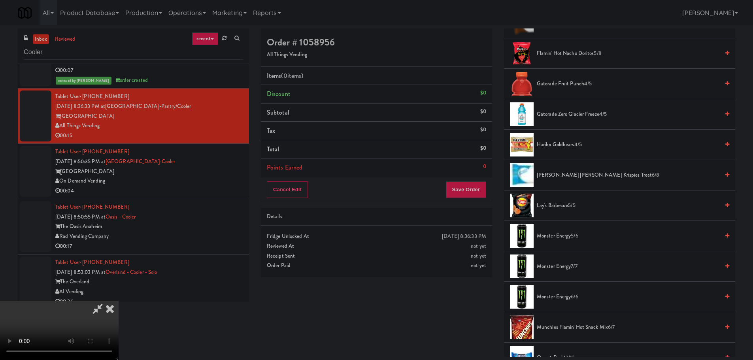
click at [581, 112] on span "Gatorade Zero Glacier Freeze 4/5" at bounding box center [628, 115] width 183 height 10
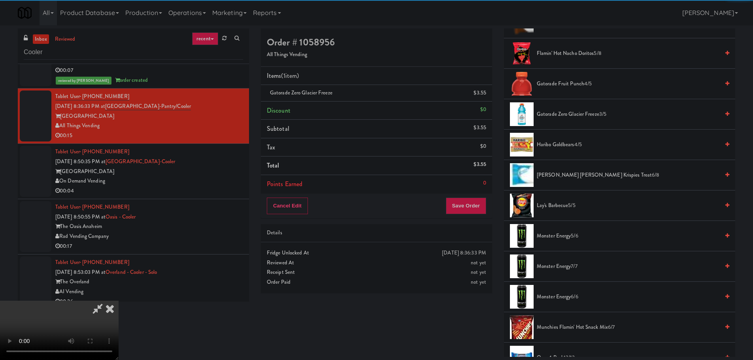
scroll to position [57, 0]
click at [119, 301] on video at bounding box center [59, 330] width 119 height 59
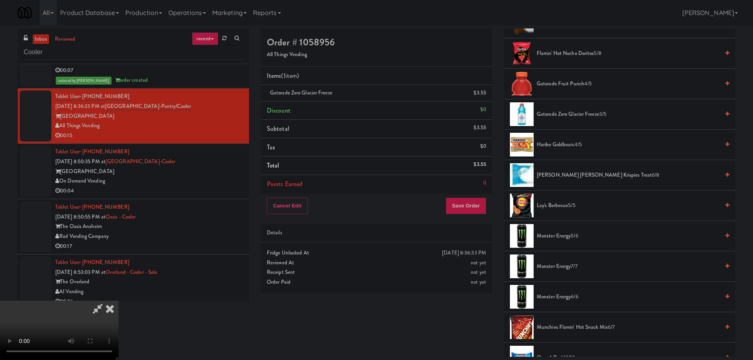
click at [119, 301] on video at bounding box center [59, 330] width 119 height 59
click at [590, 115] on span "Gatorade Zero Glacier Freeze 3/5" at bounding box center [628, 115] width 183 height 10
click at [119, 301] on video at bounding box center [59, 330] width 119 height 59
click at [480, 200] on button "Save Order" at bounding box center [466, 206] width 40 height 17
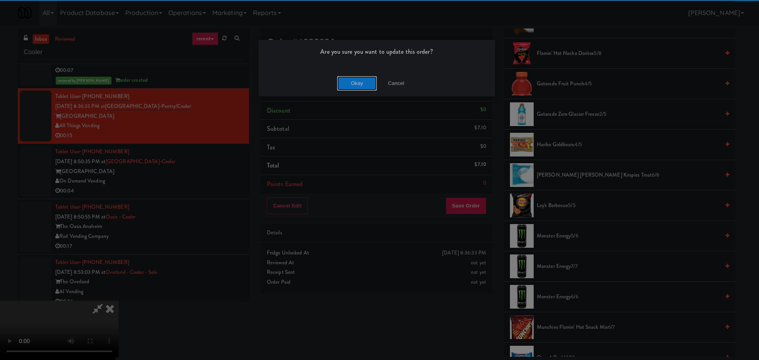
click at [352, 87] on button "Okay" at bounding box center [357, 83] width 40 height 14
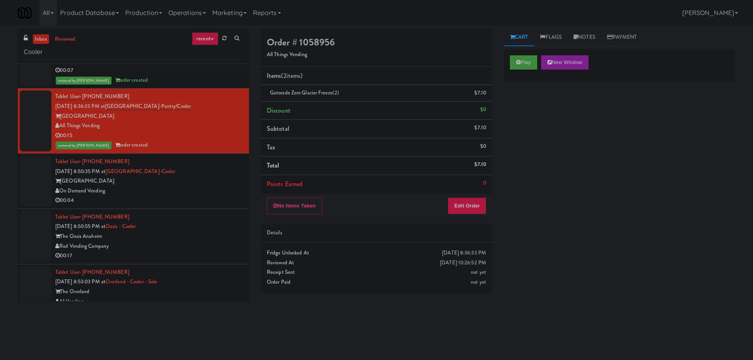
scroll to position [0, 0]
click at [193, 183] on div "Wheeling Town Center" at bounding box center [149, 181] width 188 height 10
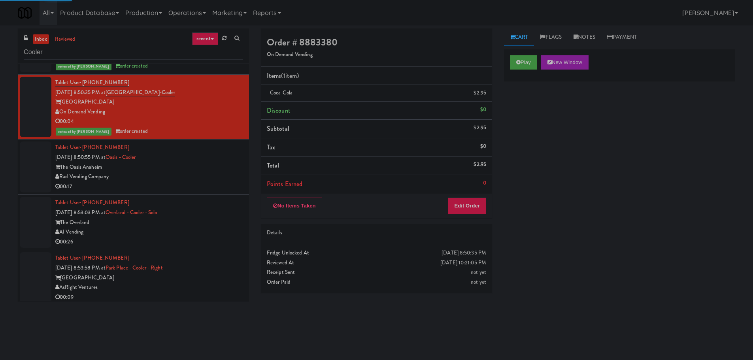
click at [185, 181] on div "Rad Vending Company" at bounding box center [149, 177] width 188 height 10
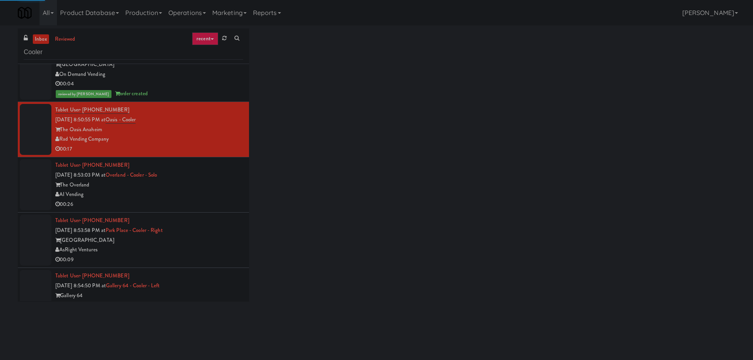
scroll to position [484, 0]
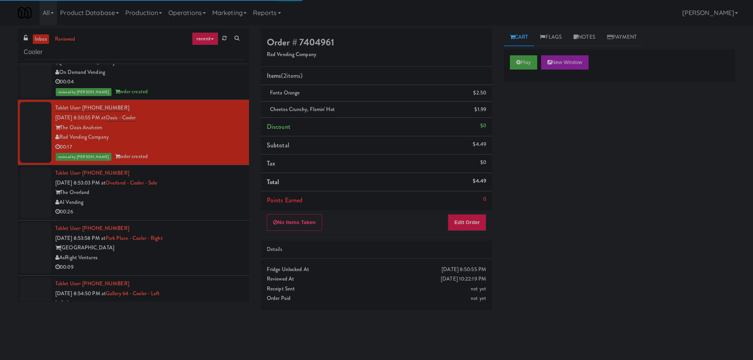
click at [175, 194] on div "The Overland" at bounding box center [149, 193] width 188 height 10
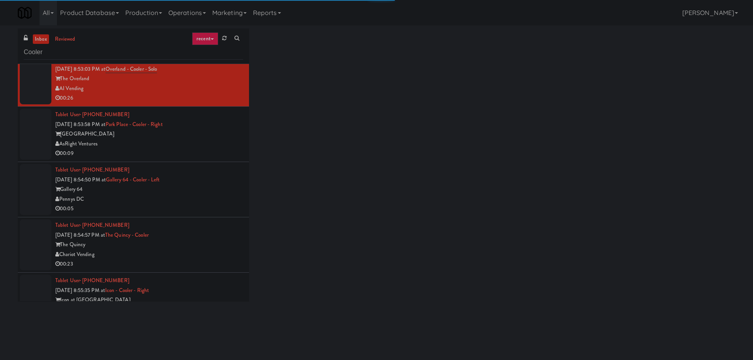
scroll to position [603, 0]
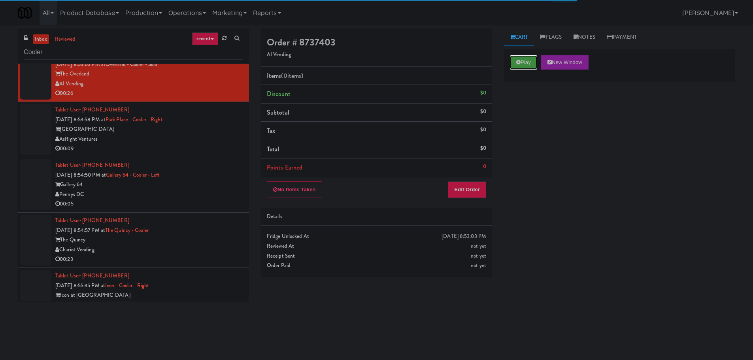
drag, startPoint x: 525, startPoint y: 61, endPoint x: 480, endPoint y: 188, distance: 135.4
click at [525, 61] on button "Play" at bounding box center [523, 62] width 27 height 14
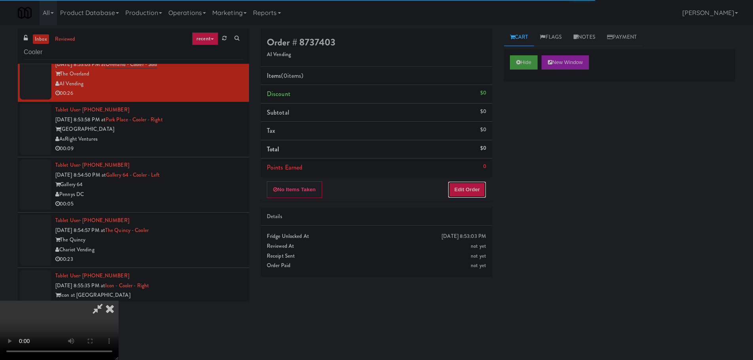
click at [477, 192] on button "Edit Order" at bounding box center [467, 190] width 38 height 17
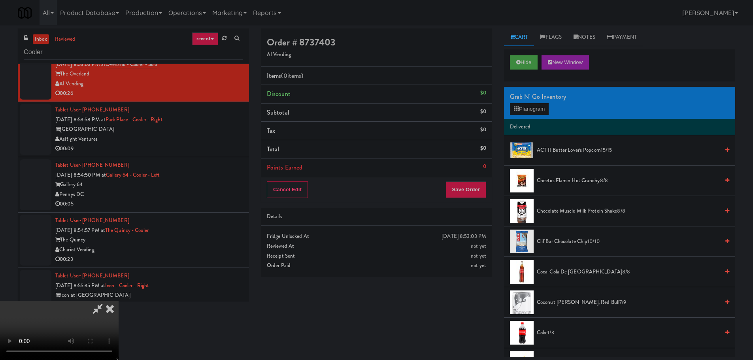
scroll to position [0, 0]
click at [119, 301] on video at bounding box center [59, 330] width 119 height 59
drag, startPoint x: 290, startPoint y: 183, endPoint x: 295, endPoint y: 185, distance: 5.5
click at [119, 301] on video at bounding box center [59, 330] width 119 height 59
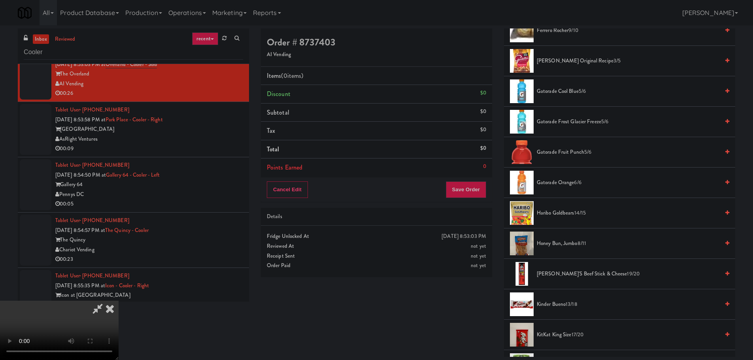
scroll to position [435, 0]
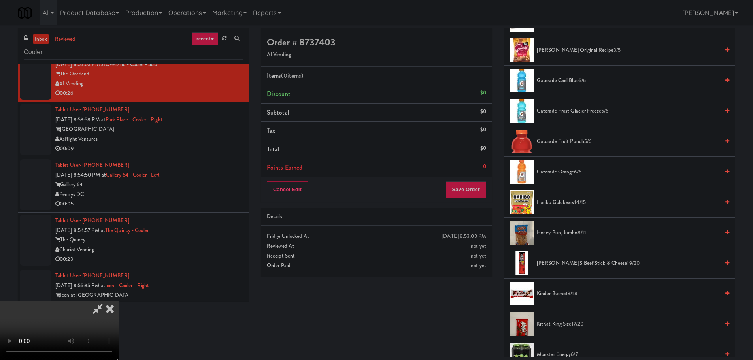
click at [560, 209] on li "Haribo Goldbears 14/15" at bounding box center [619, 202] width 231 height 30
click at [563, 204] on span "Haribo Goldbears 14/15" at bounding box center [628, 203] width 183 height 10
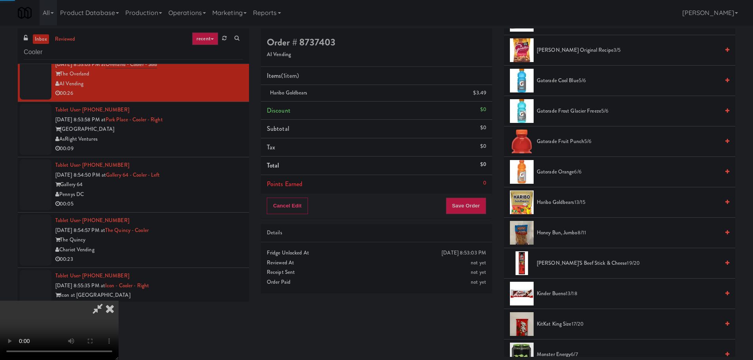
click at [119, 301] on video at bounding box center [59, 330] width 119 height 59
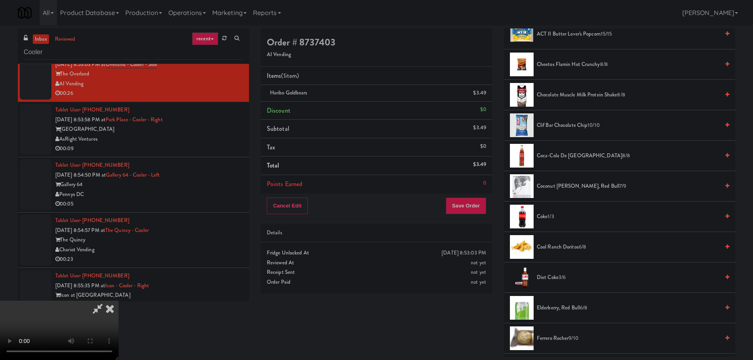
scroll to position [158, 0]
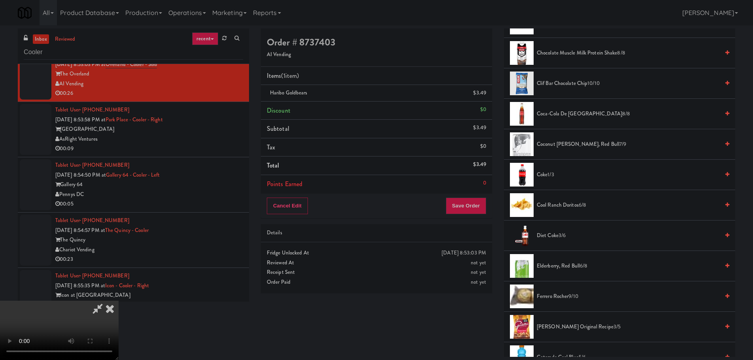
click at [557, 240] on span "Diet Coke 3/6" at bounding box center [628, 236] width 183 height 10
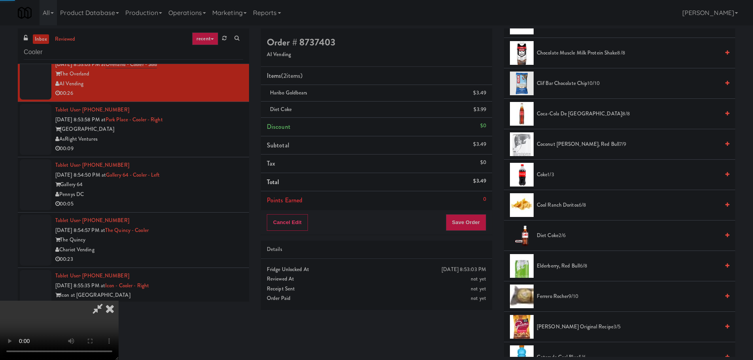
drag, startPoint x: 273, startPoint y: 233, endPoint x: 277, endPoint y: 226, distance: 8.5
click at [119, 301] on video at bounding box center [59, 330] width 119 height 59
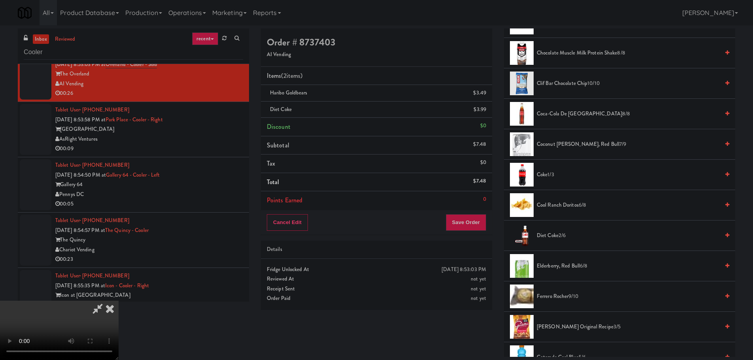
click at [119, 301] on video at bounding box center [59, 330] width 119 height 59
click at [488, 95] on icon at bounding box center [487, 95] width 4 height 5
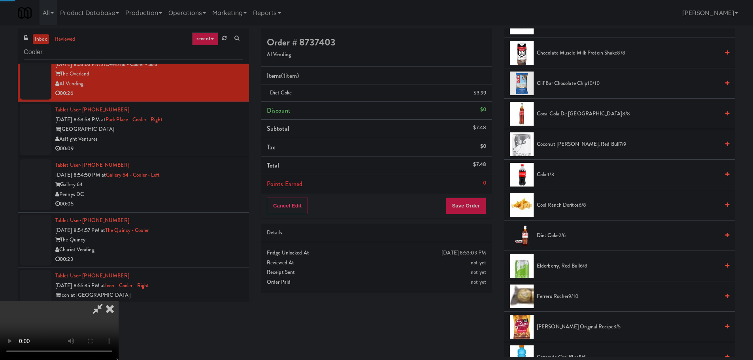
drag, startPoint x: 353, startPoint y: 154, endPoint x: 352, endPoint y: 164, distance: 10.0
click at [119, 301] on video at bounding box center [59, 330] width 119 height 59
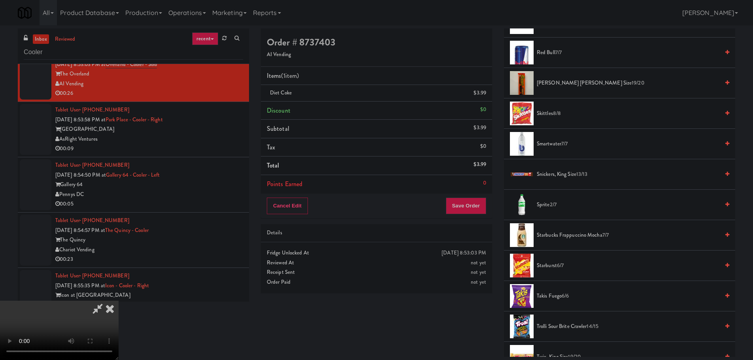
scroll to position [830, 0]
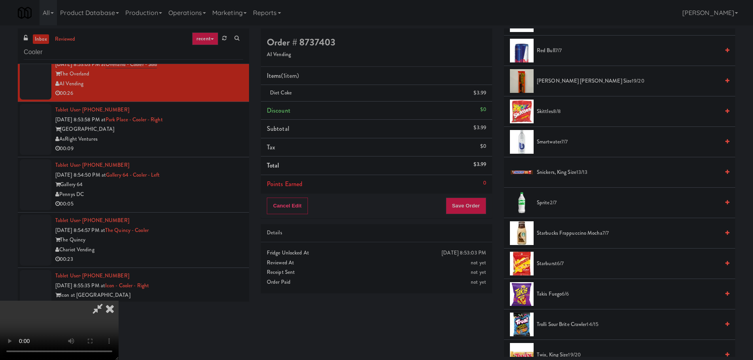
click at [551, 262] on span "Starburst 6/7" at bounding box center [628, 264] width 183 height 10
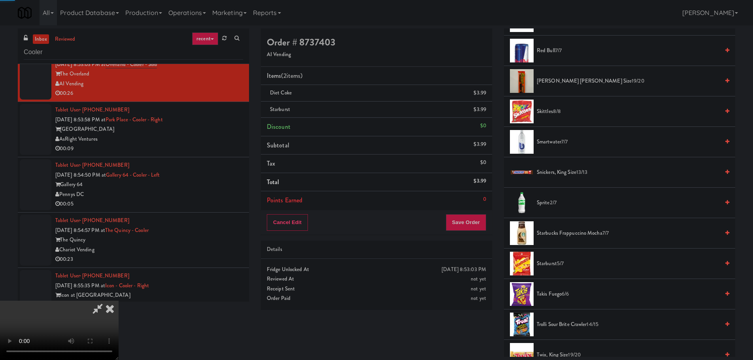
click at [119, 301] on video at bounding box center [59, 330] width 119 height 59
click at [470, 226] on button "Save Order" at bounding box center [466, 222] width 40 height 17
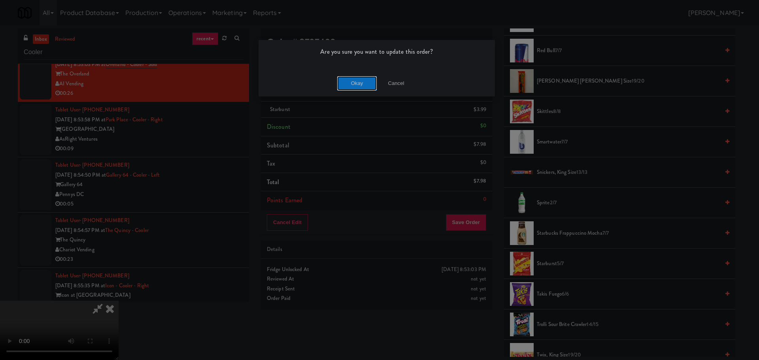
click at [352, 87] on button "Okay" at bounding box center [357, 83] width 40 height 14
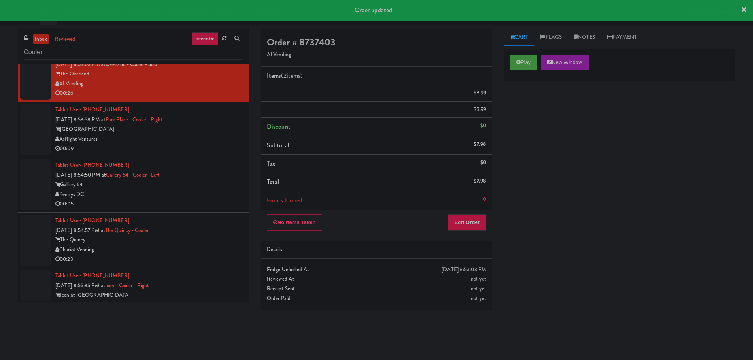
scroll to position [0, 0]
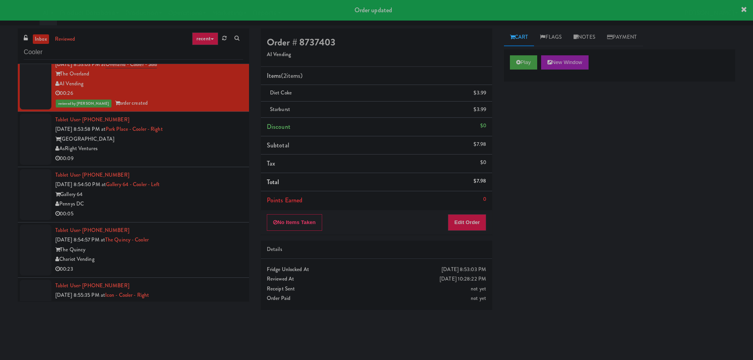
click at [229, 163] on div "00:09" at bounding box center [149, 159] width 188 height 10
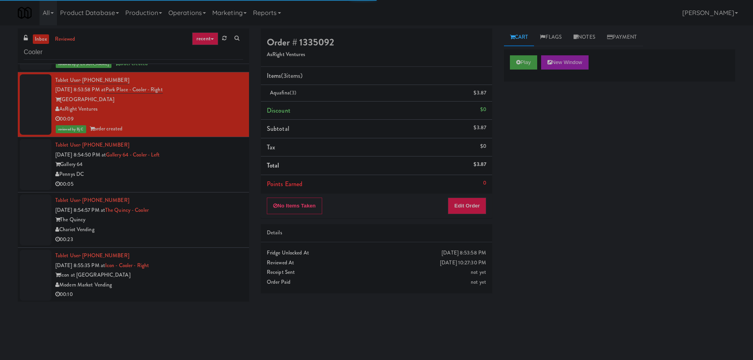
click at [231, 162] on div "Gallery 64" at bounding box center [149, 165] width 188 height 10
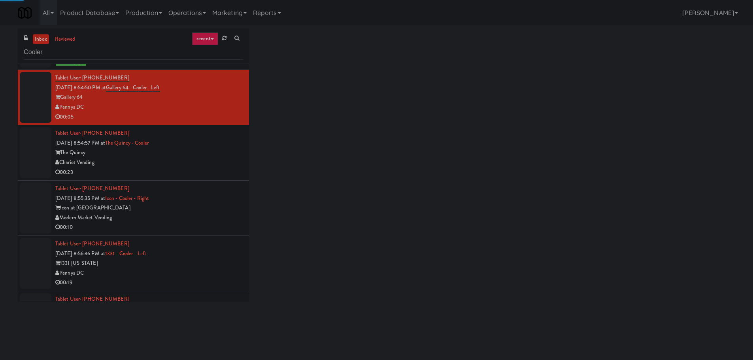
scroll to position [722, 0]
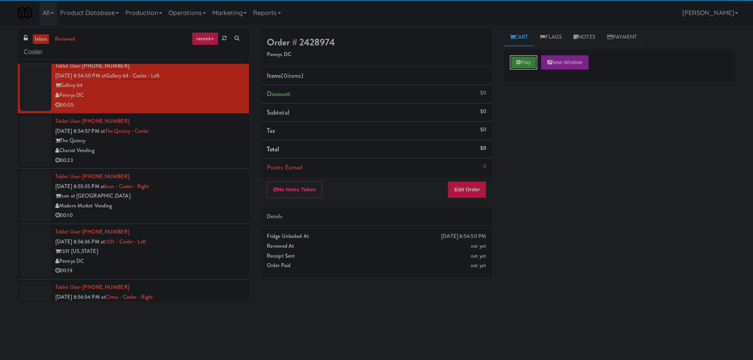
drag, startPoint x: 526, startPoint y: 58, endPoint x: 473, endPoint y: 171, distance: 124.7
click at [526, 59] on button "Play" at bounding box center [523, 62] width 27 height 14
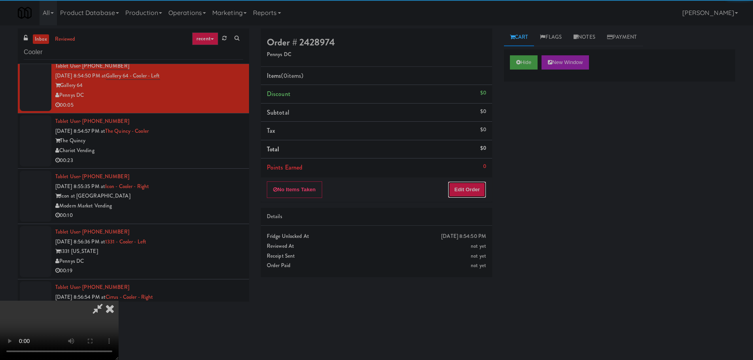
click at [461, 194] on button "Edit Order" at bounding box center [467, 190] width 38 height 17
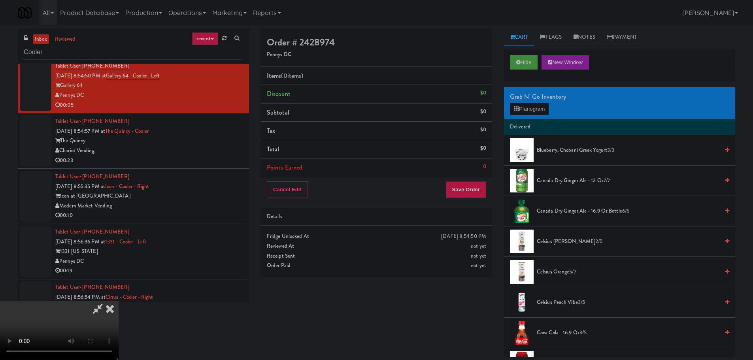
scroll to position [0, 0]
click at [119, 301] on video at bounding box center [59, 330] width 119 height 59
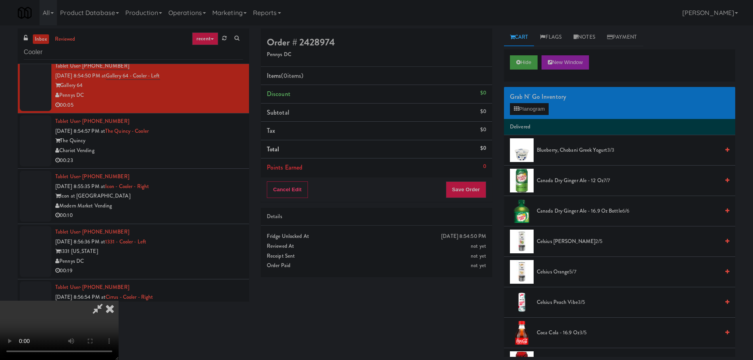
click at [563, 211] on span "Canada Dry Ginger Ale - 16.9 oz Bottle 6/6" at bounding box center [628, 211] width 183 height 10
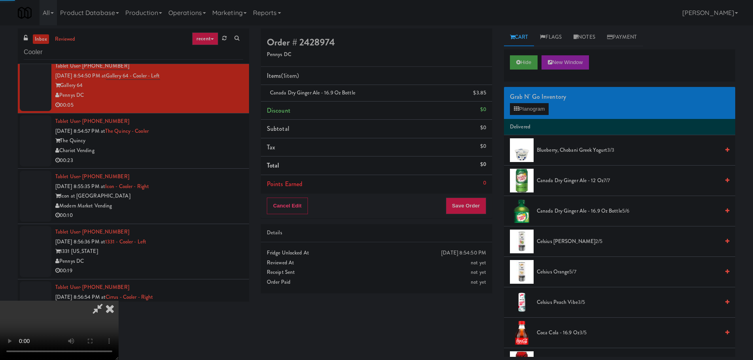
click at [119, 301] on video at bounding box center [59, 330] width 119 height 59
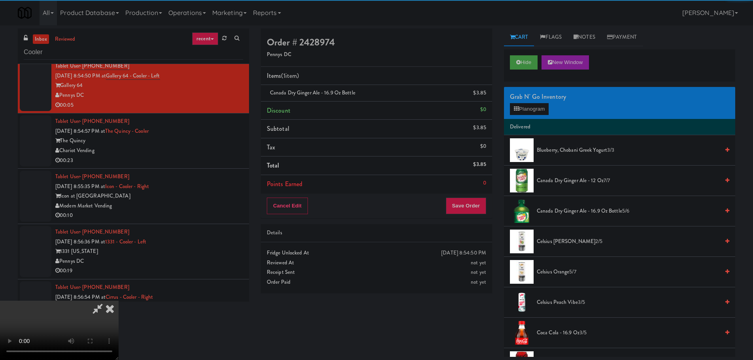
click at [119, 301] on video at bounding box center [59, 330] width 119 height 59
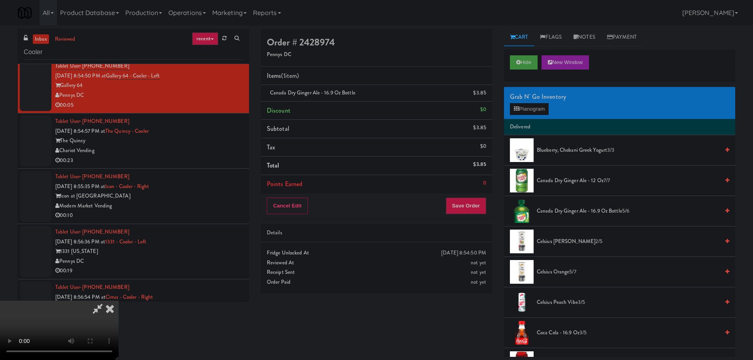
click at [119, 301] on video at bounding box center [59, 330] width 119 height 59
click at [469, 200] on button "Save Order" at bounding box center [466, 206] width 40 height 17
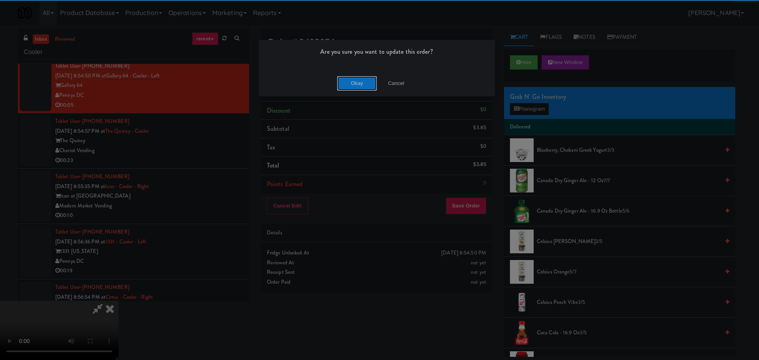
click at [352, 82] on button "Okay" at bounding box center [357, 83] width 40 height 14
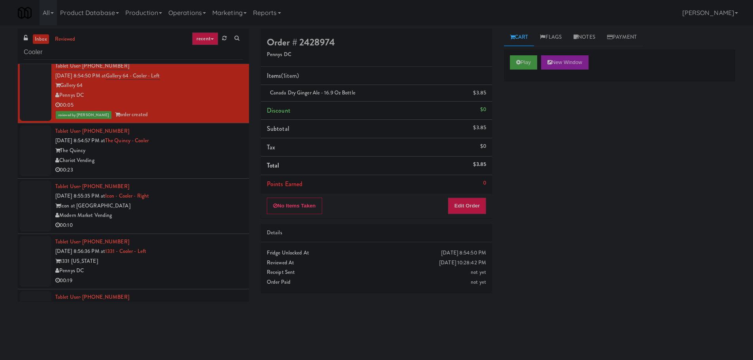
scroll to position [0, 0]
click at [214, 172] on div "00:23" at bounding box center [149, 170] width 188 height 10
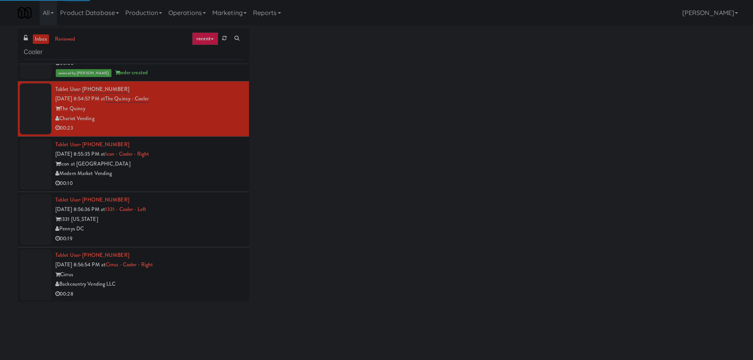
scroll to position [761, 0]
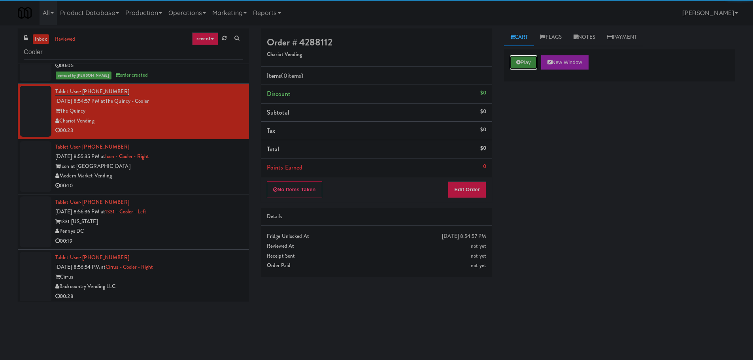
click at [523, 61] on button "Play" at bounding box center [523, 62] width 27 height 14
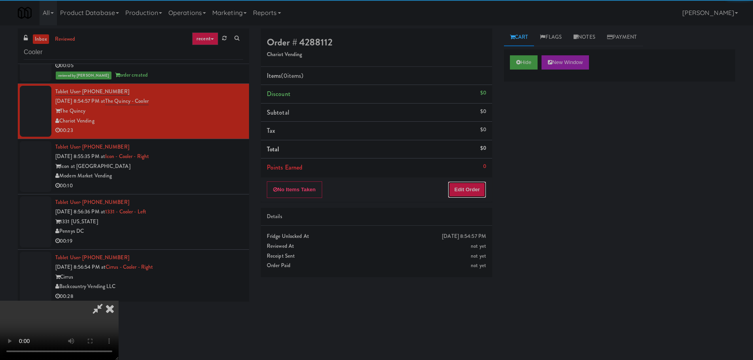
click at [472, 183] on button "Edit Order" at bounding box center [467, 190] width 38 height 17
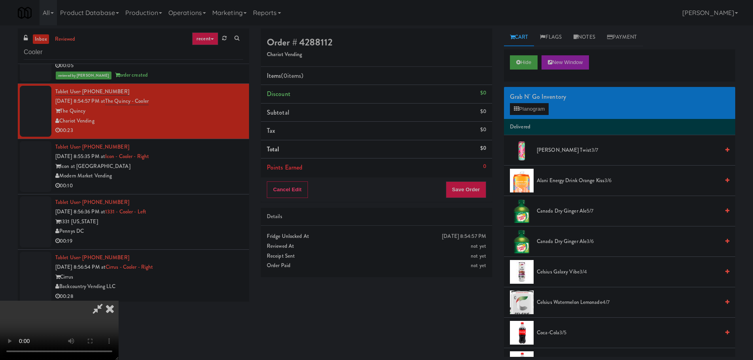
click at [119, 301] on video at bounding box center [59, 330] width 119 height 59
drag, startPoint x: 250, startPoint y: 242, endPoint x: 316, endPoint y: 242, distance: 65.2
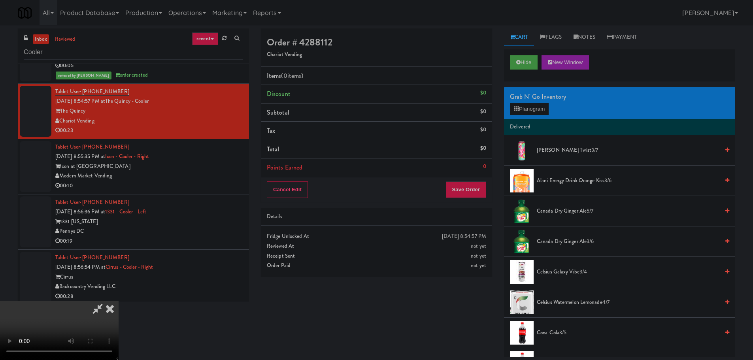
click at [119, 301] on video at bounding box center [59, 330] width 119 height 59
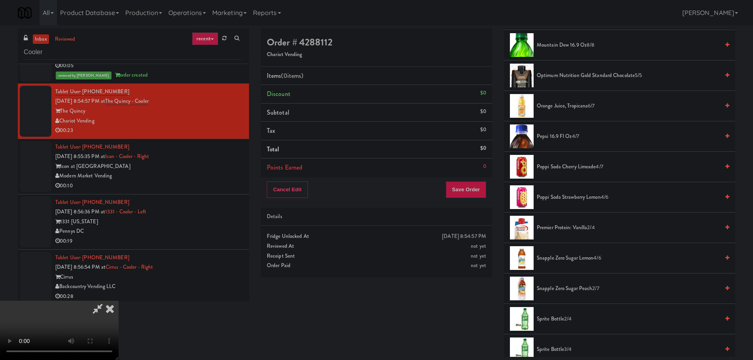
scroll to position [514, 0]
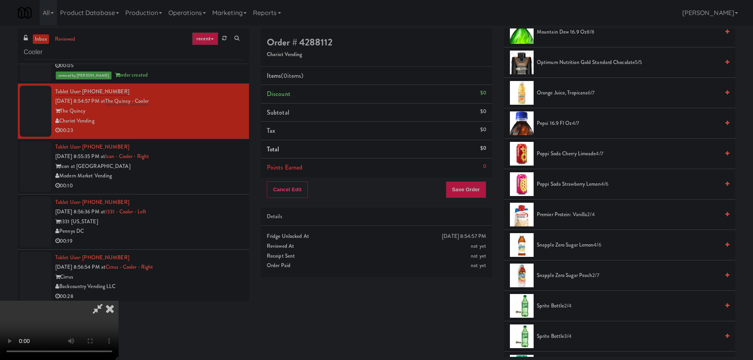
click at [581, 182] on span "Poppi Soda Strawberry Lemon 4/6" at bounding box center [628, 185] width 183 height 10
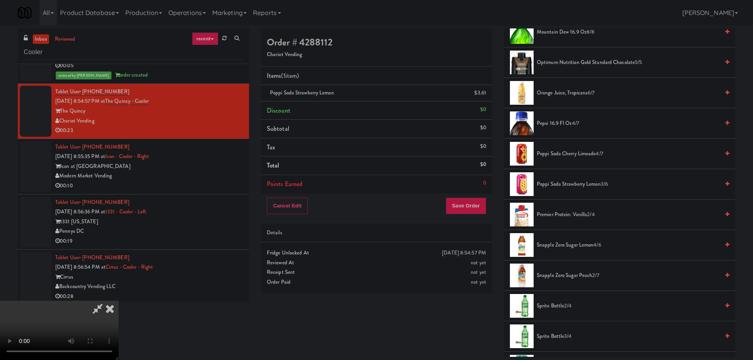
click at [119, 301] on video at bounding box center [59, 330] width 119 height 59
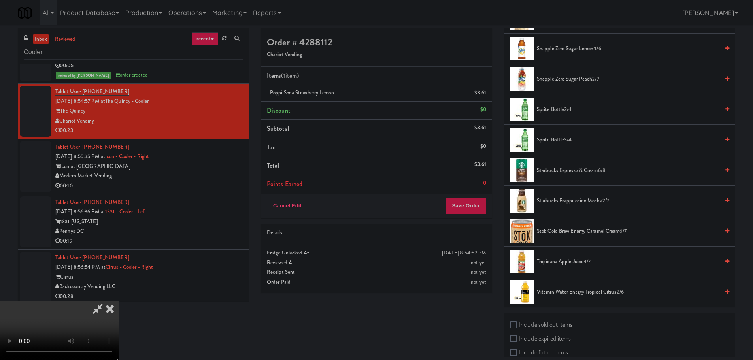
scroll to position [712, 0]
click at [568, 290] on span "Vitamin Water Energy Tropical Citrus 2/6" at bounding box center [628, 291] width 183 height 10
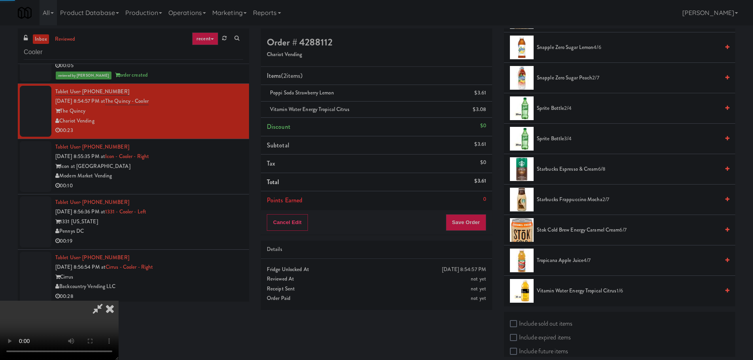
click at [119, 301] on video at bounding box center [59, 330] width 119 height 59
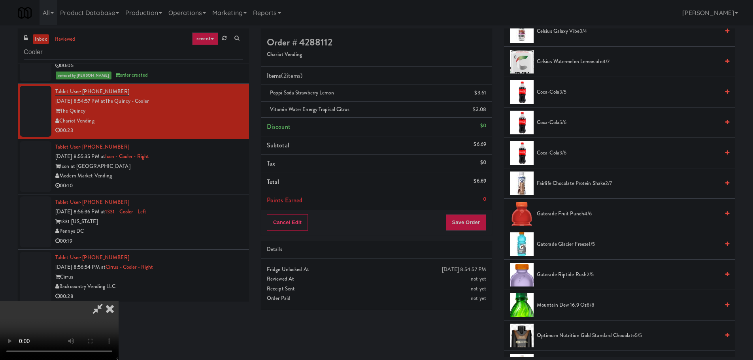
scroll to position [237, 0]
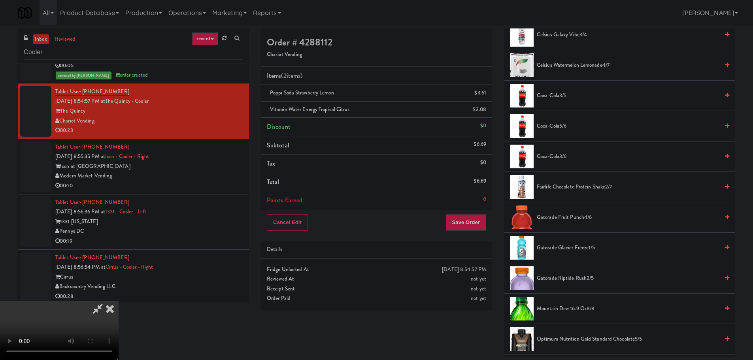
click at [571, 214] on span "Gatorade Fruit Punch 4/6" at bounding box center [628, 218] width 183 height 10
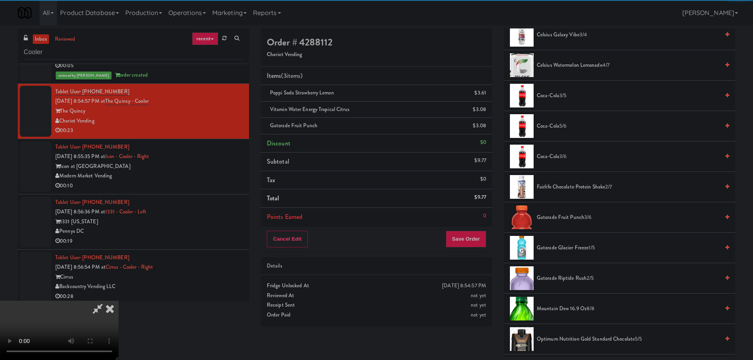
click at [119, 301] on video at bounding box center [59, 330] width 119 height 59
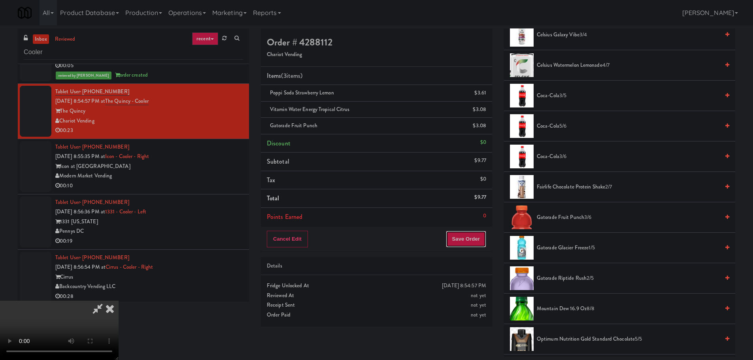
click at [473, 231] on button "Save Order" at bounding box center [466, 239] width 40 height 17
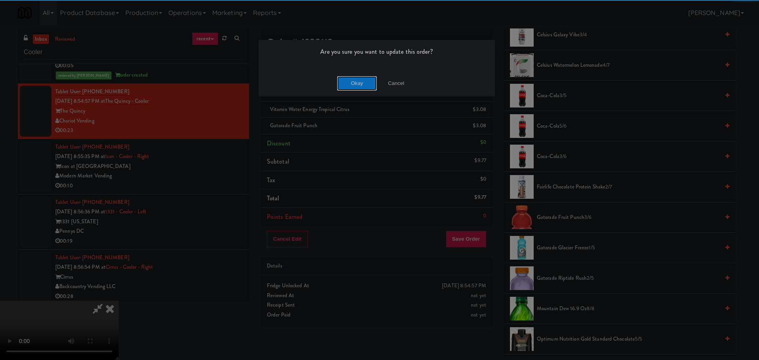
click at [354, 85] on button "Okay" at bounding box center [357, 83] width 40 height 14
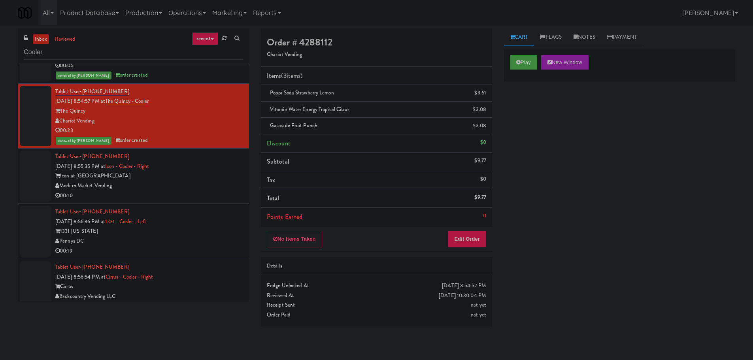
scroll to position [0, 0]
click at [192, 192] on div "00:10" at bounding box center [149, 196] width 188 height 10
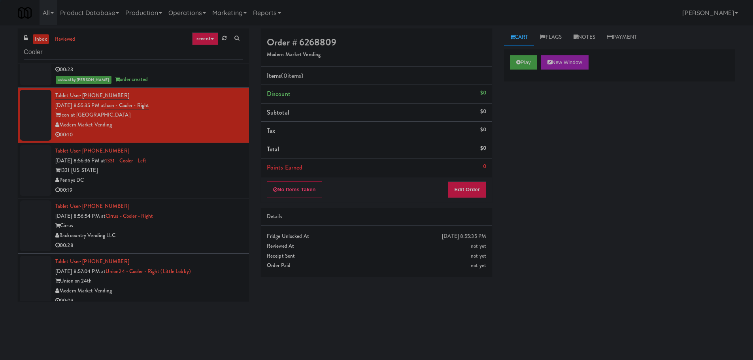
scroll to position [840, 0]
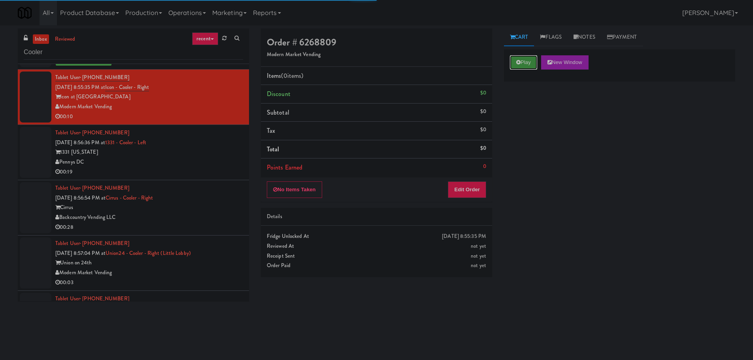
click at [510, 66] on button "Play" at bounding box center [523, 62] width 27 height 14
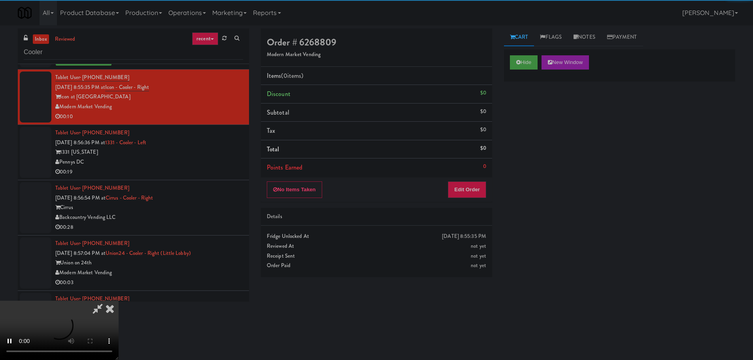
click at [463, 209] on div "Details" at bounding box center [376, 217] width 231 height 18
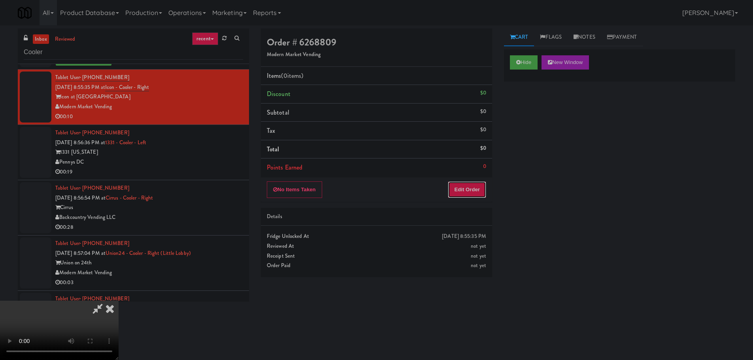
click at [468, 187] on button "Edit Order" at bounding box center [467, 190] width 38 height 17
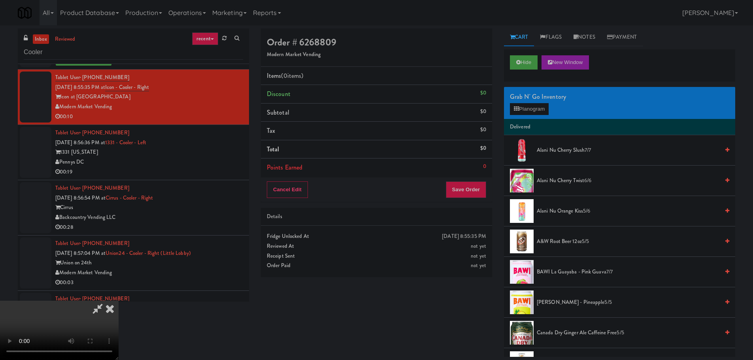
scroll to position [0, 0]
click at [119, 301] on video at bounding box center [59, 330] width 119 height 59
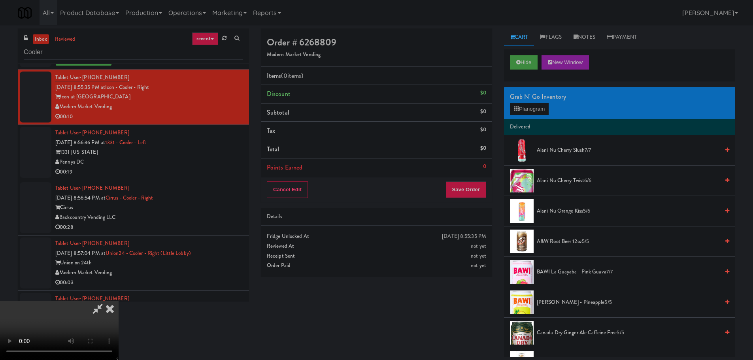
click at [119, 301] on video at bounding box center [59, 330] width 119 height 59
click at [542, 107] on button "Planogram" at bounding box center [529, 109] width 39 height 12
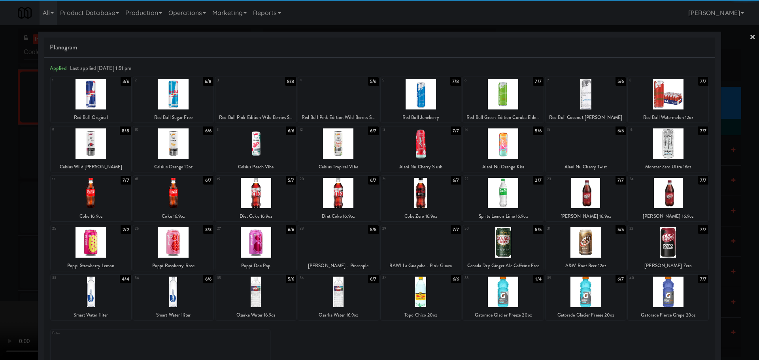
click at [581, 150] on div at bounding box center [586, 144] width 81 height 30
click at [9, 171] on div at bounding box center [379, 180] width 759 height 360
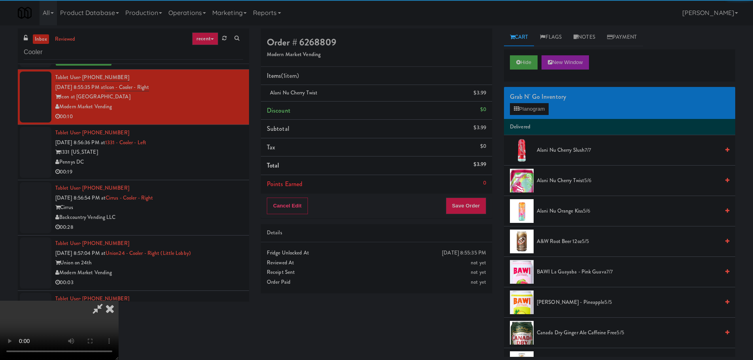
drag, startPoint x: 212, startPoint y: 148, endPoint x: 296, endPoint y: 158, distance: 84.0
click at [119, 301] on video at bounding box center [59, 330] width 119 height 59
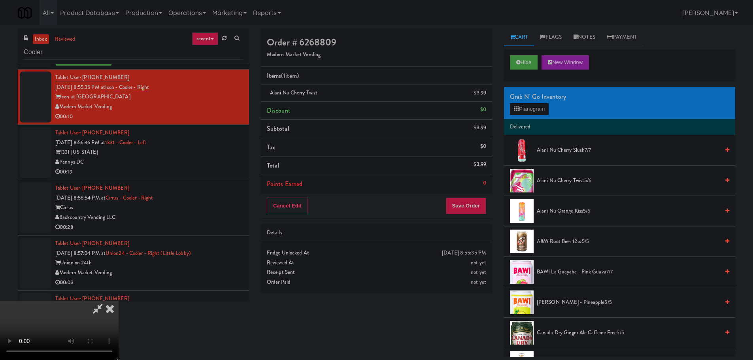
scroll to position [136, 0]
click at [467, 210] on button "Save Order" at bounding box center [466, 206] width 40 height 17
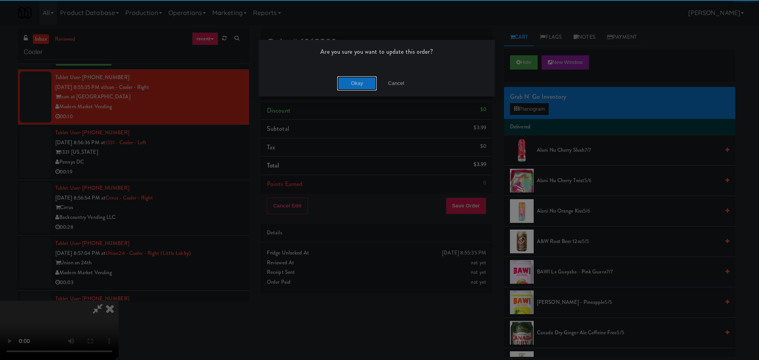
click at [346, 78] on button "Okay" at bounding box center [357, 83] width 40 height 14
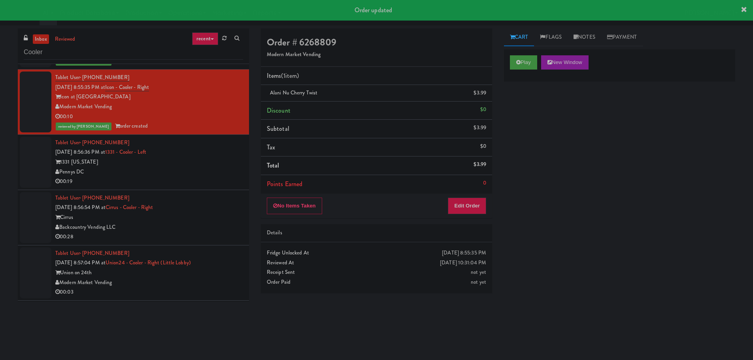
scroll to position [0, 0]
click at [205, 177] on div "00:19" at bounding box center [149, 182] width 188 height 10
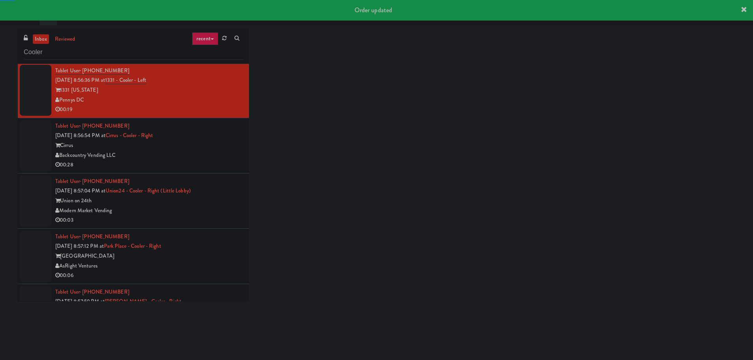
scroll to position [919, 0]
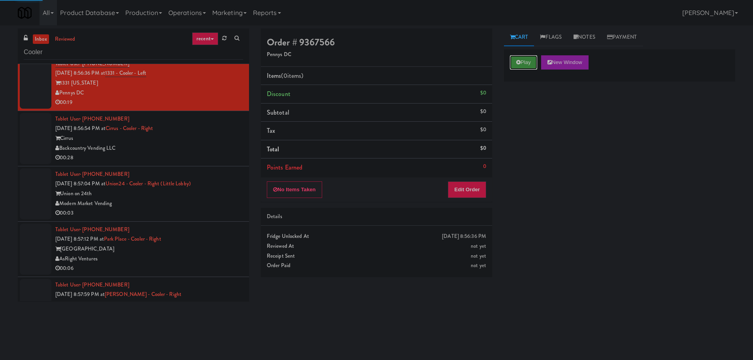
click at [512, 66] on button "Play" at bounding box center [523, 62] width 27 height 14
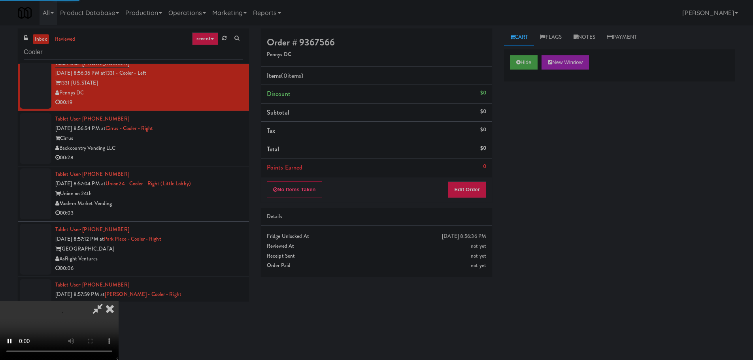
click at [479, 175] on li "Points Earned 0" at bounding box center [376, 168] width 231 height 18
click at [476, 187] on button "Edit Order" at bounding box center [467, 190] width 38 height 17
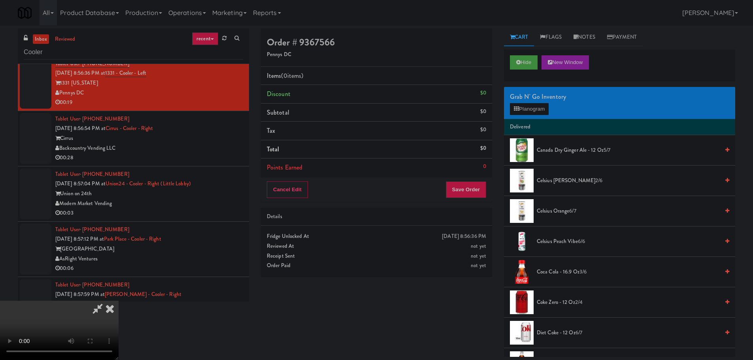
scroll to position [0, 0]
click at [119, 301] on video at bounding box center [59, 330] width 119 height 59
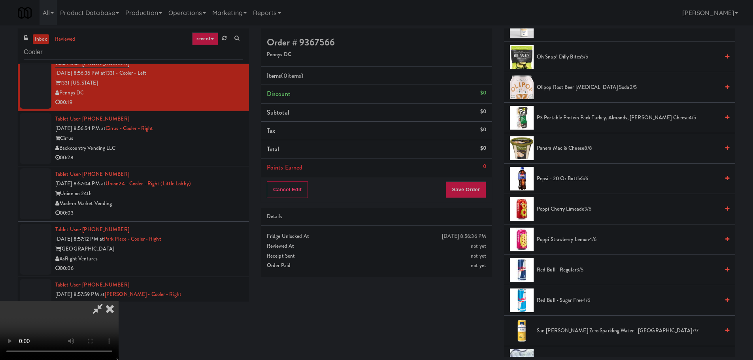
scroll to position [672, 0]
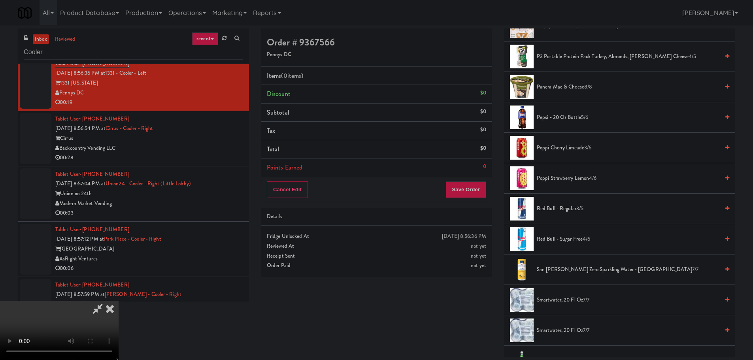
click at [577, 155] on li "Poppi Cherry Limeade 3/6" at bounding box center [619, 148] width 231 height 30
click at [582, 149] on span "Poppi Cherry Limeade 3/6" at bounding box center [628, 148] width 183 height 10
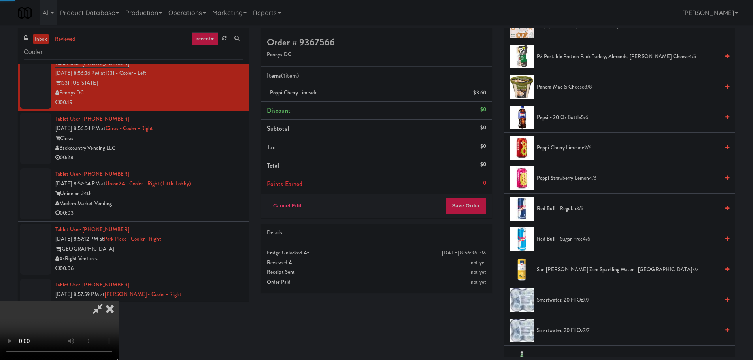
click at [119, 301] on video at bounding box center [59, 330] width 119 height 59
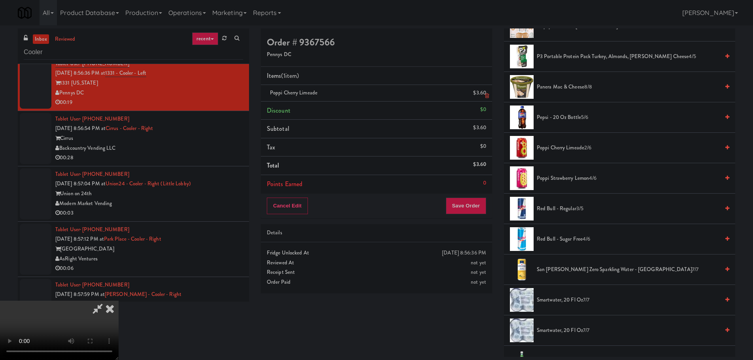
click at [488, 94] on icon at bounding box center [487, 95] width 4 height 5
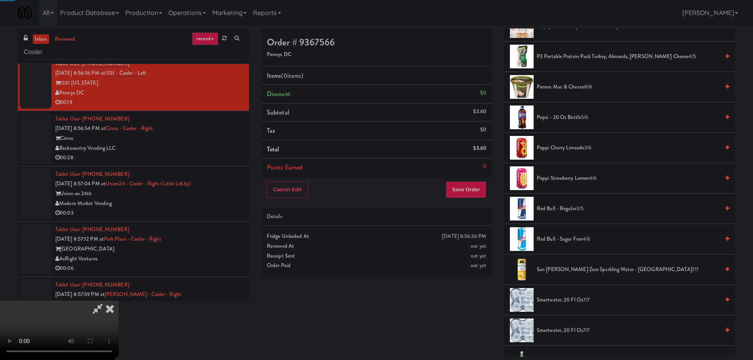
click at [119, 301] on video at bounding box center [59, 330] width 119 height 59
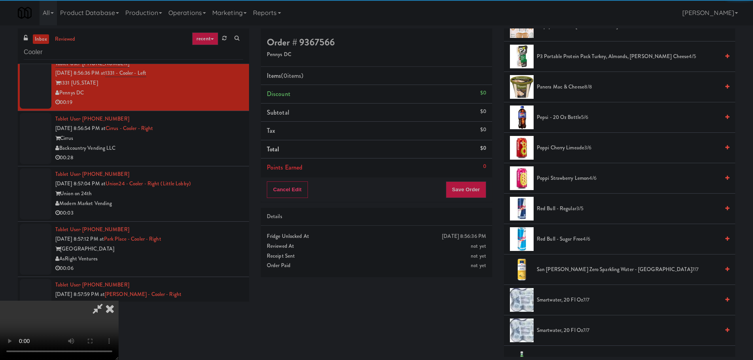
click at [119, 301] on video at bounding box center [59, 330] width 119 height 59
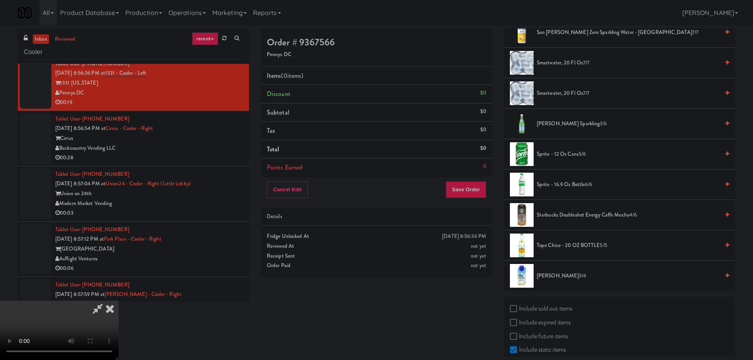
click at [579, 240] on li "Topo Chico - 20 OZ BOTTLE 5/5" at bounding box center [619, 246] width 231 height 30
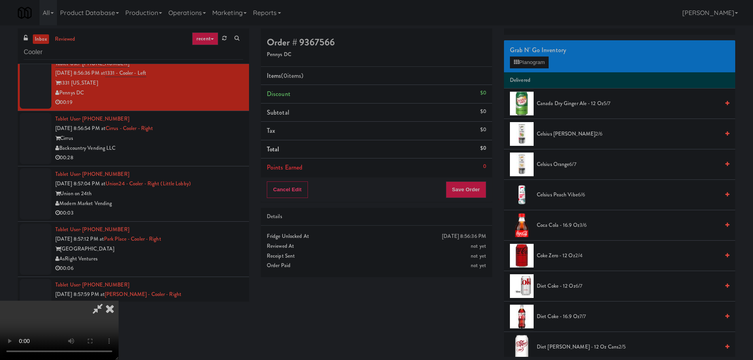
scroll to position [40, 0]
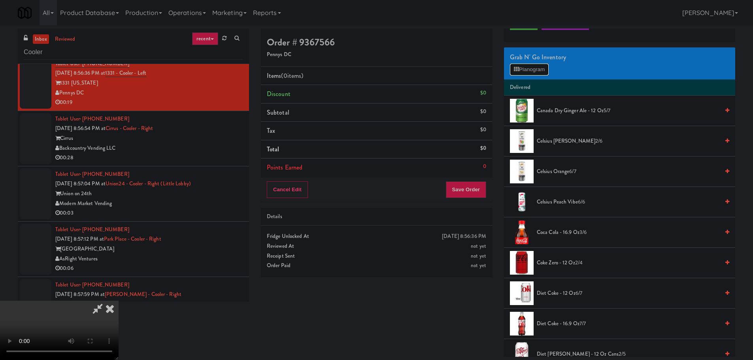
click at [537, 72] on button "Planogram" at bounding box center [529, 70] width 39 height 12
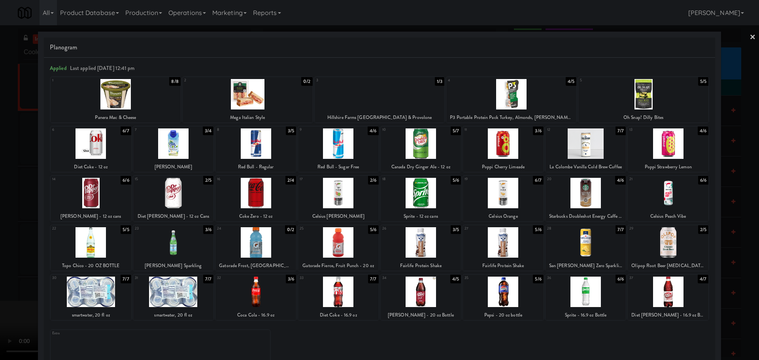
click at [85, 246] on div at bounding box center [91, 242] width 81 height 30
click at [0, 249] on div at bounding box center [379, 180] width 759 height 360
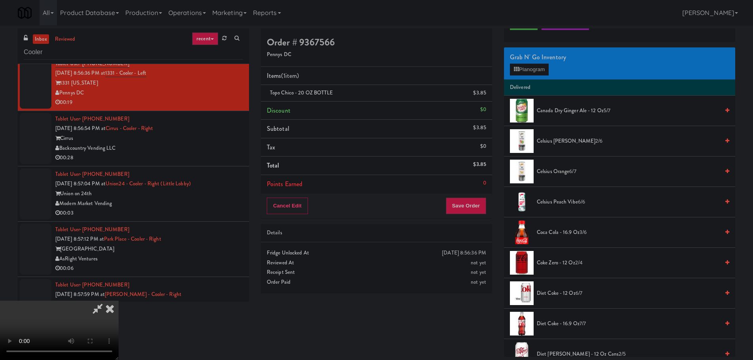
drag, startPoint x: 114, startPoint y: 208, endPoint x: 122, endPoint y: 207, distance: 8.4
click at [114, 301] on video at bounding box center [59, 330] width 119 height 59
click at [119, 301] on video at bounding box center [59, 330] width 119 height 59
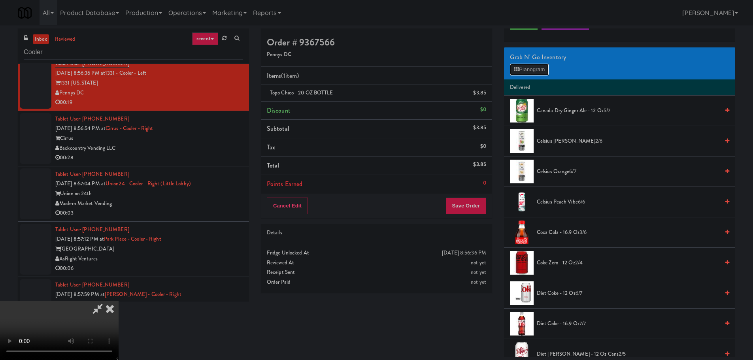
click at [541, 66] on button "Planogram" at bounding box center [529, 70] width 39 height 12
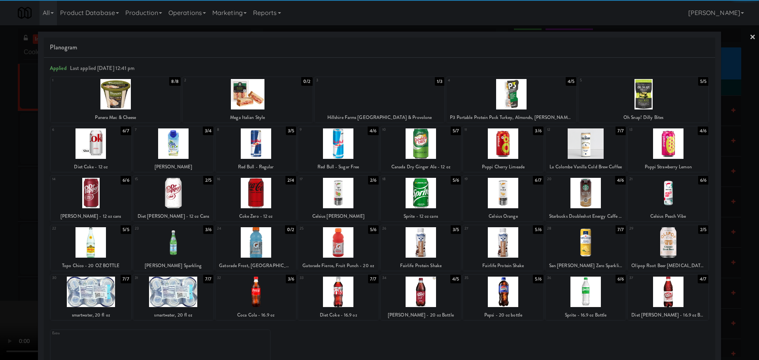
click at [100, 148] on div at bounding box center [91, 144] width 81 height 30
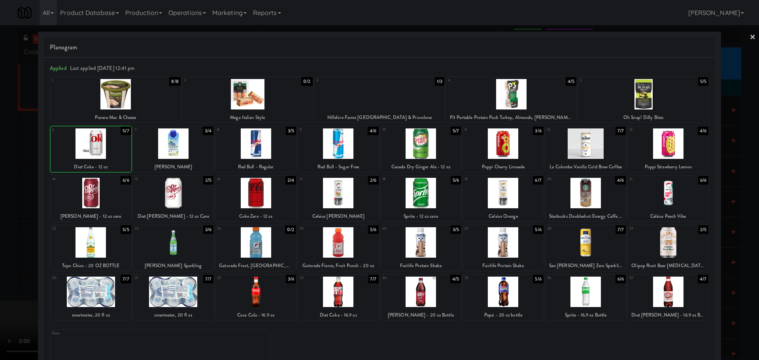
click at [17, 169] on div at bounding box center [379, 180] width 759 height 360
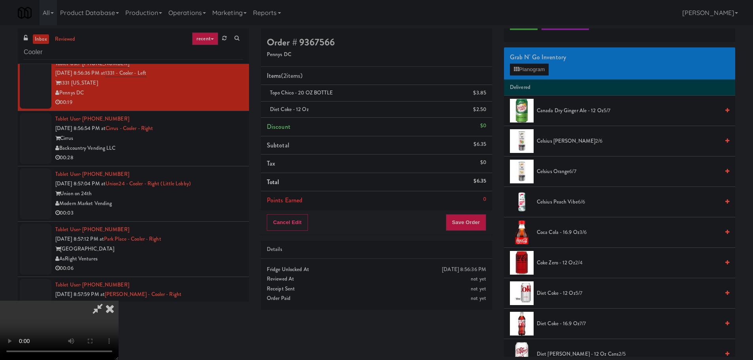
scroll to position [17, 0]
click at [119, 301] on video at bounding box center [59, 330] width 119 height 59
click at [468, 221] on button "Save Order" at bounding box center [466, 222] width 40 height 17
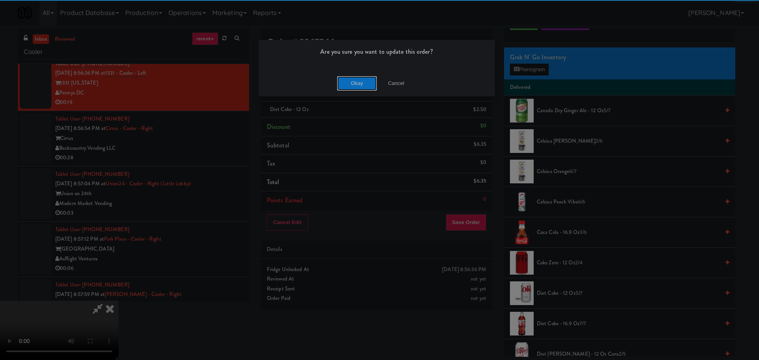
click at [362, 85] on button "Okay" at bounding box center [357, 83] width 40 height 14
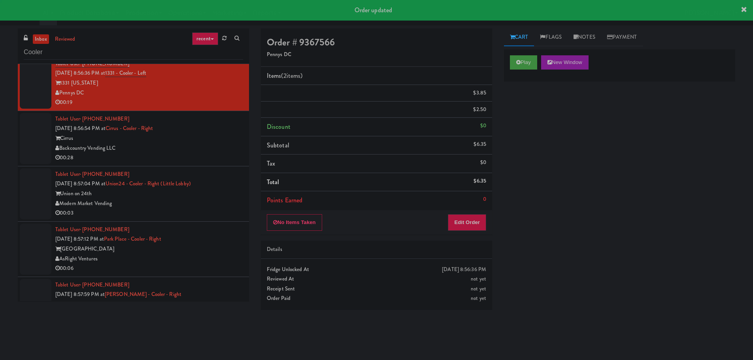
scroll to position [0, 0]
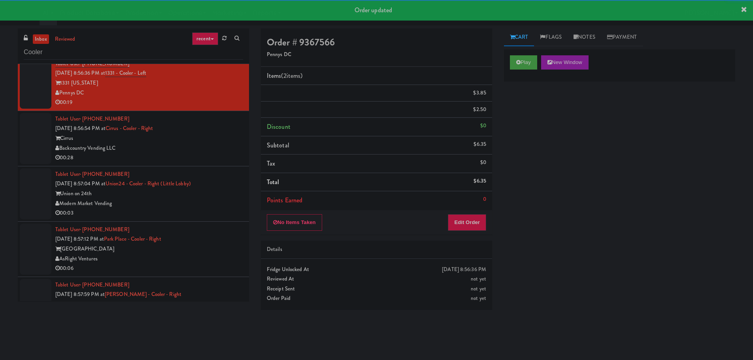
click at [207, 163] on li "Tablet User · (720) 341-0309 Sep 13, 2025 8:56:54 PM at Cirrus - Cooler - Right…" at bounding box center [133, 138] width 231 height 55
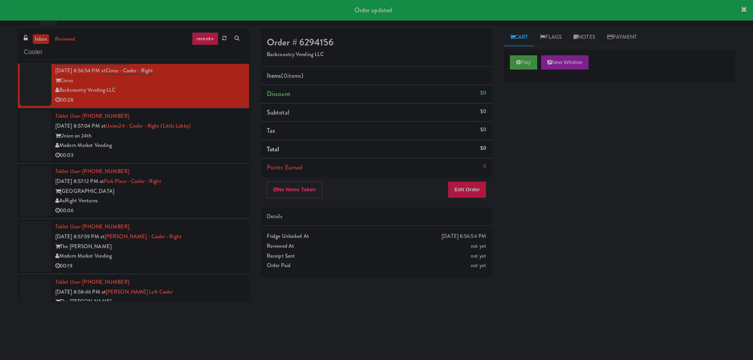
scroll to position [998, 0]
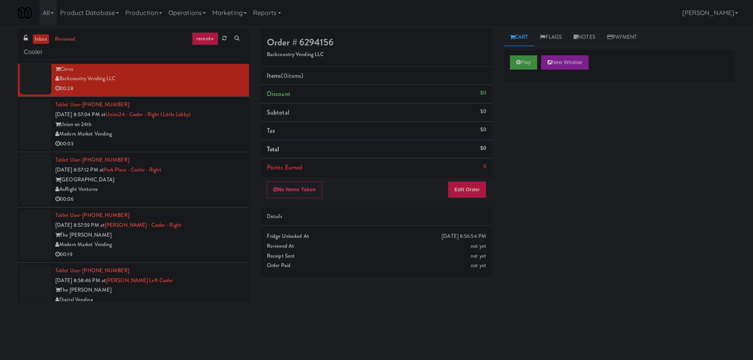
drag, startPoint x: 509, startPoint y: 59, endPoint x: 512, endPoint y: 63, distance: 5.2
click at [509, 59] on div "Play New Window" at bounding box center [619, 65] width 231 height 32
click at [521, 69] on button "Play" at bounding box center [523, 62] width 27 height 14
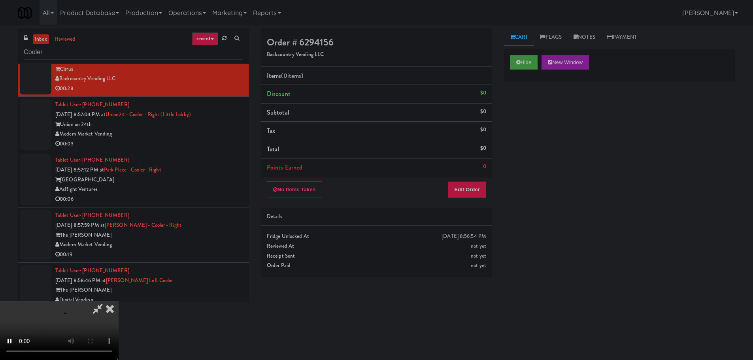
click at [471, 174] on li "Points Earned 0" at bounding box center [376, 168] width 231 height 18
click at [467, 188] on button "Edit Order" at bounding box center [467, 190] width 38 height 17
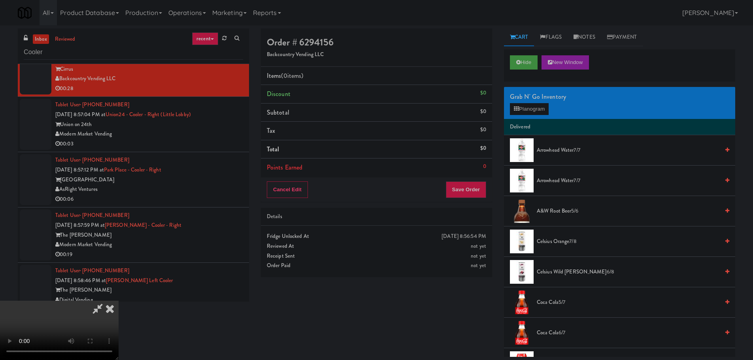
click at [119, 301] on video at bounding box center [59, 330] width 119 height 59
drag, startPoint x: 308, startPoint y: 201, endPoint x: 300, endPoint y: 199, distance: 8.8
click at [119, 301] on video at bounding box center [59, 330] width 119 height 59
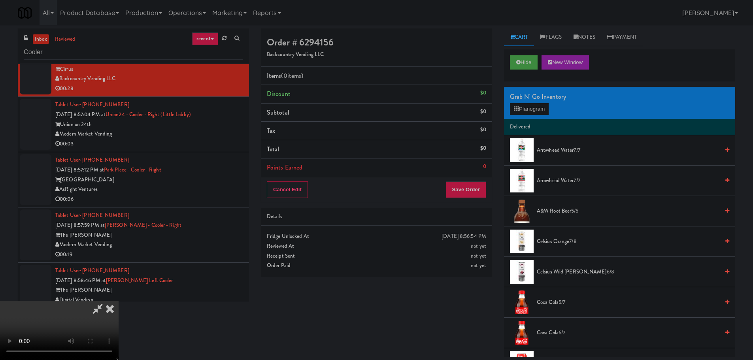
click at [119, 301] on video at bounding box center [59, 330] width 119 height 59
click at [528, 111] on button "Planogram" at bounding box center [529, 109] width 39 height 12
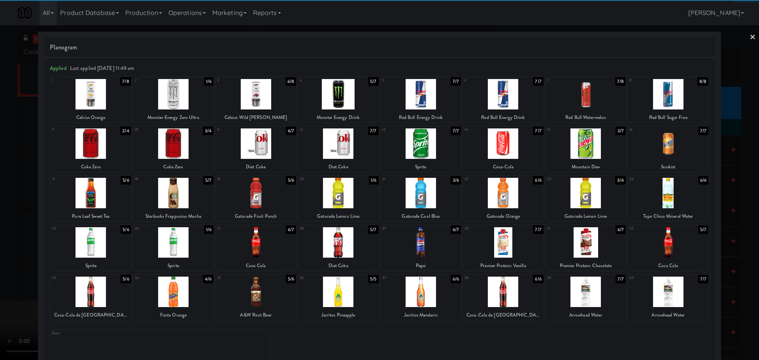
click at [511, 295] on div at bounding box center [503, 292] width 81 height 30
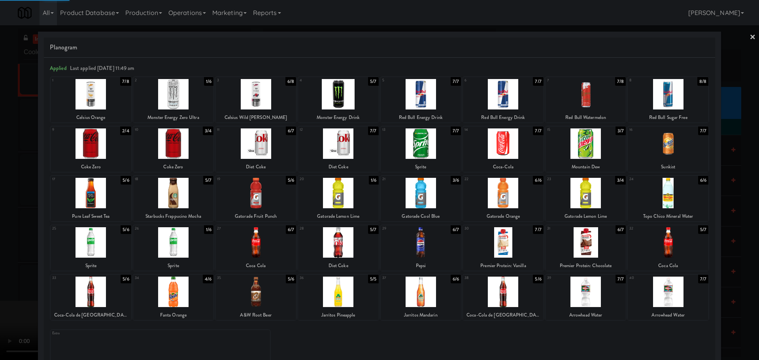
click at [9, 274] on div at bounding box center [379, 180] width 759 height 360
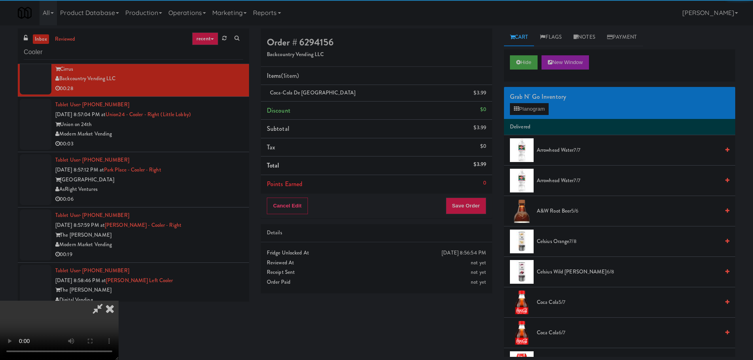
drag, startPoint x: 149, startPoint y: 202, endPoint x: 172, endPoint y: 188, distance: 27.3
click at [119, 301] on video at bounding box center [59, 330] width 119 height 59
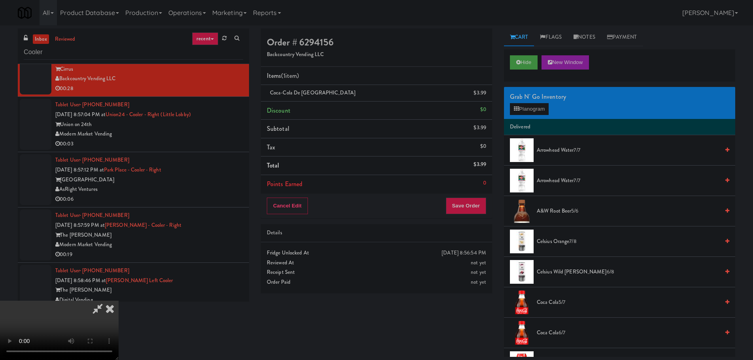
click at [119, 301] on video at bounding box center [59, 330] width 119 height 59
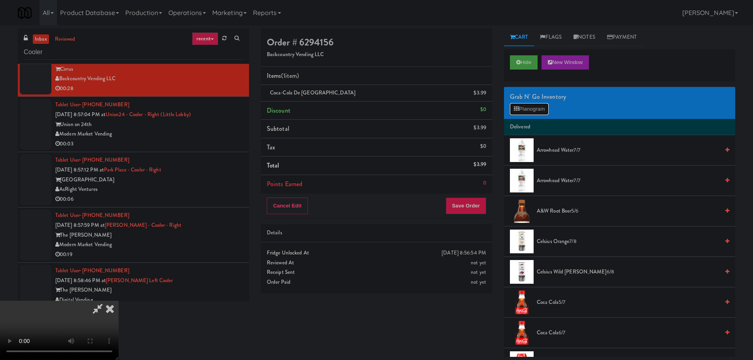
click at [530, 111] on button "Planogram" at bounding box center [529, 109] width 39 height 12
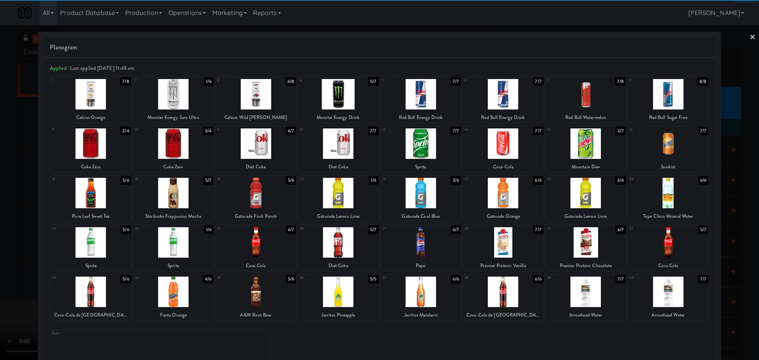
click at [429, 198] on div at bounding box center [421, 193] width 81 height 30
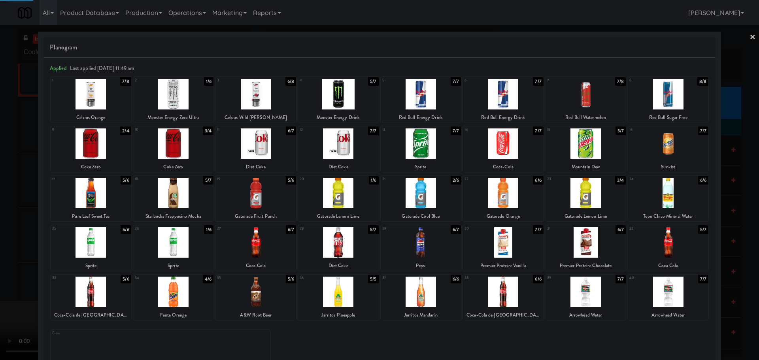
click at [0, 219] on div at bounding box center [379, 180] width 759 height 360
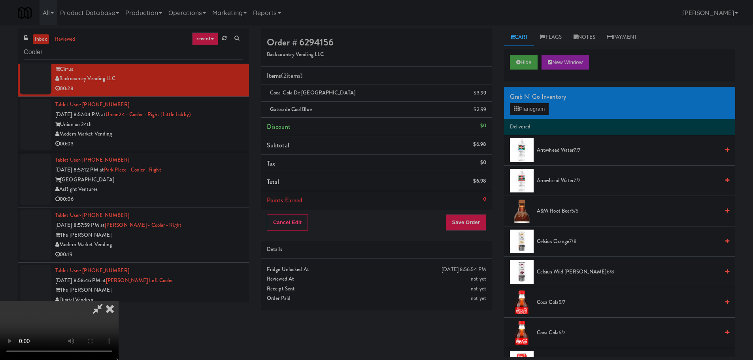
click at [119, 301] on video at bounding box center [59, 330] width 119 height 59
click at [537, 111] on button "Planogram" at bounding box center [529, 109] width 39 height 12
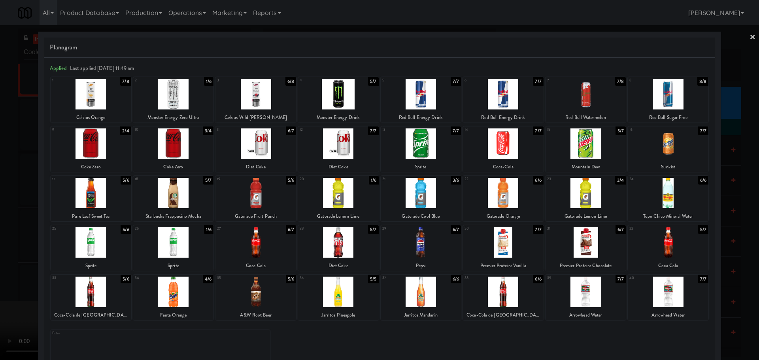
click at [346, 300] on div at bounding box center [338, 292] width 81 height 30
click at [0, 275] on div at bounding box center [379, 180] width 759 height 360
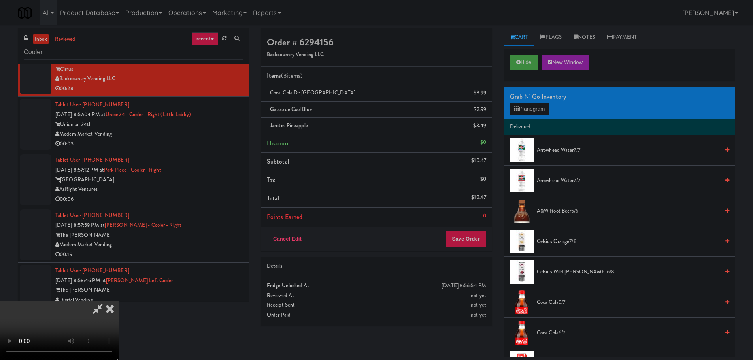
click at [119, 301] on video at bounding box center [59, 330] width 119 height 59
click at [464, 243] on button "Save Order" at bounding box center [466, 239] width 40 height 17
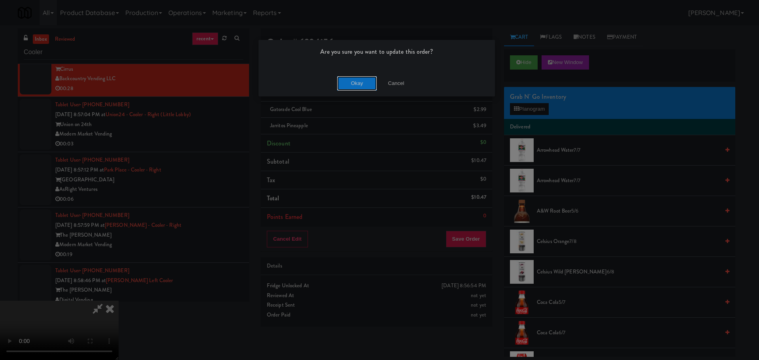
click at [357, 85] on button "Okay" at bounding box center [357, 83] width 40 height 14
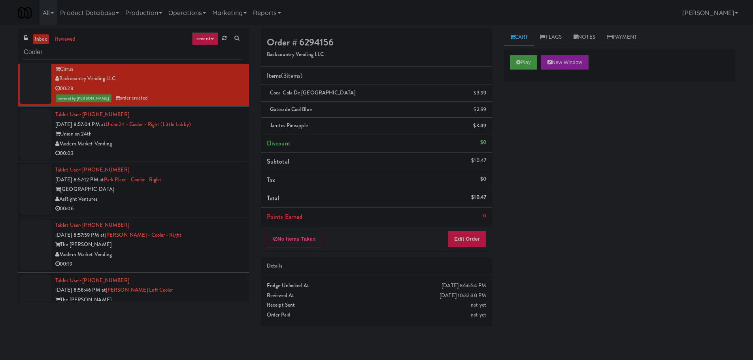
click at [192, 161] on li "Tablet User · (912) 580-7798 Sep 13, 2025 8:57:04 PM at Union24 - Cooler - Righ…" at bounding box center [133, 134] width 231 height 55
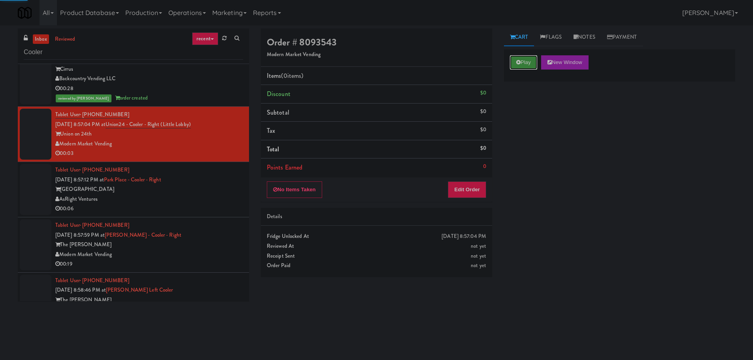
click at [518, 56] on button "Play" at bounding box center [523, 62] width 27 height 14
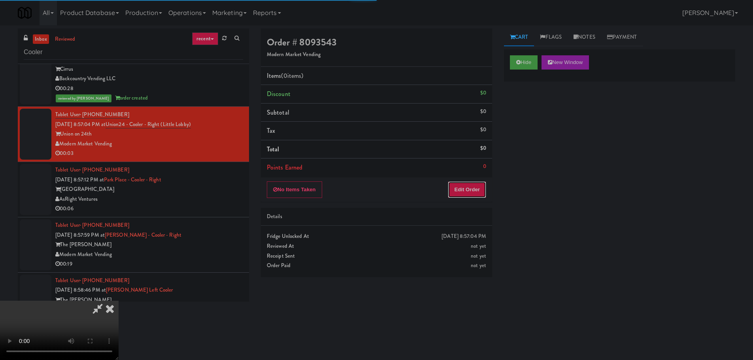
click at [480, 190] on button "Edit Order" at bounding box center [467, 190] width 38 height 17
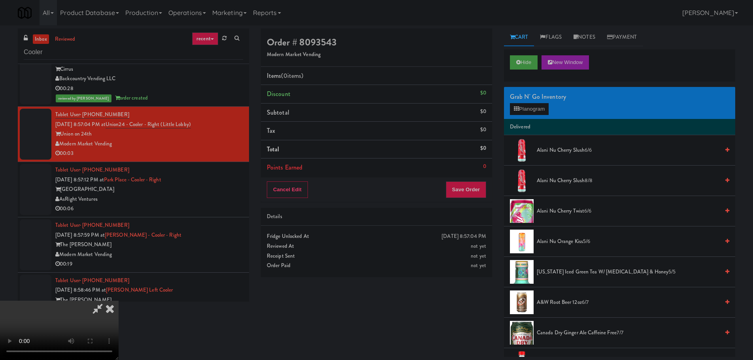
click at [119, 301] on video at bounding box center [59, 330] width 119 height 59
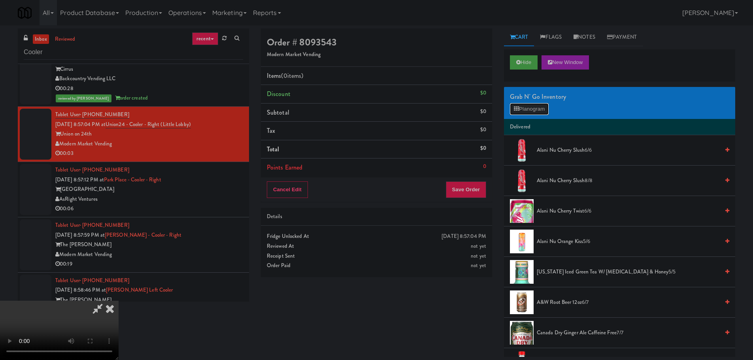
click at [541, 107] on button "Planogram" at bounding box center [529, 109] width 39 height 12
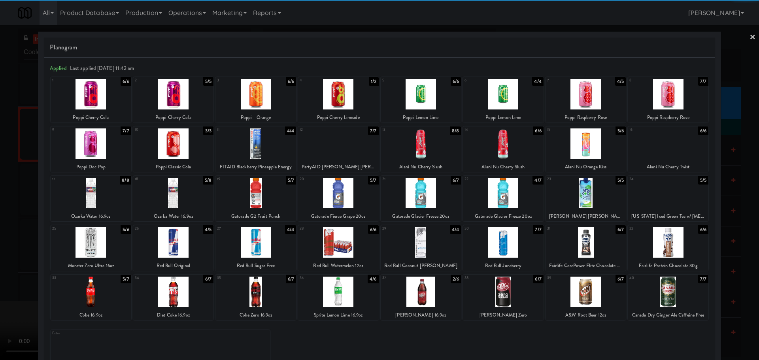
click at [263, 292] on div at bounding box center [256, 292] width 81 height 30
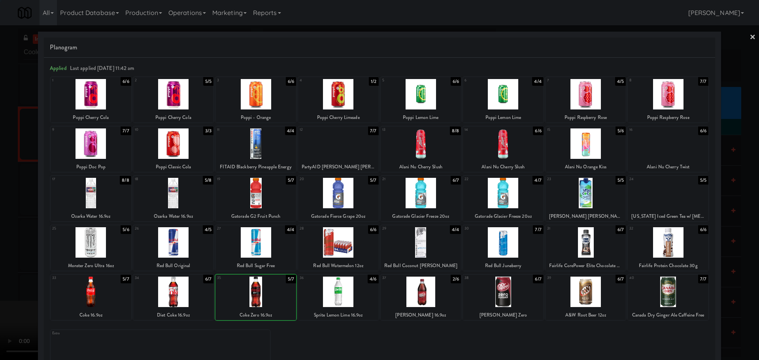
click at [2, 297] on div at bounding box center [379, 180] width 759 height 360
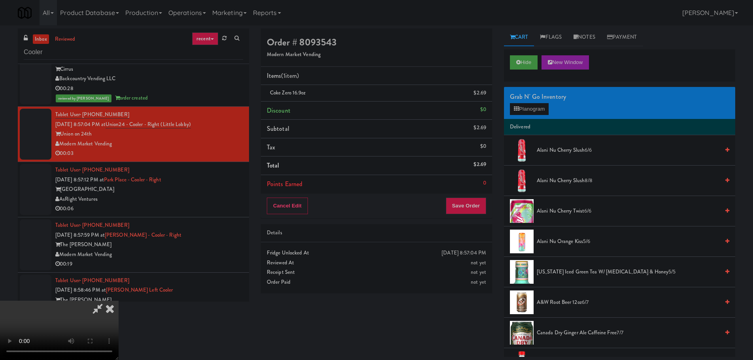
drag, startPoint x: 135, startPoint y: 262, endPoint x: 149, endPoint y: 253, distance: 16.0
click at [119, 301] on video at bounding box center [59, 330] width 119 height 59
click at [492, 204] on div "Cancel Edit Save Order" at bounding box center [376, 206] width 231 height 25
click at [471, 204] on button "Save Order" at bounding box center [466, 206] width 40 height 17
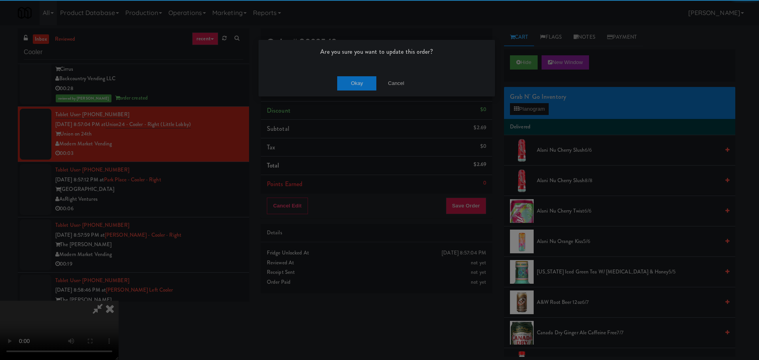
click at [357, 92] on div "Okay Cancel" at bounding box center [377, 83] width 236 height 26
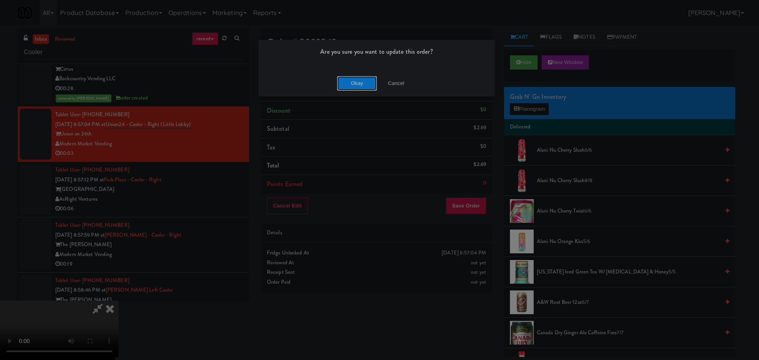
click at [355, 88] on button "Okay" at bounding box center [357, 83] width 40 height 14
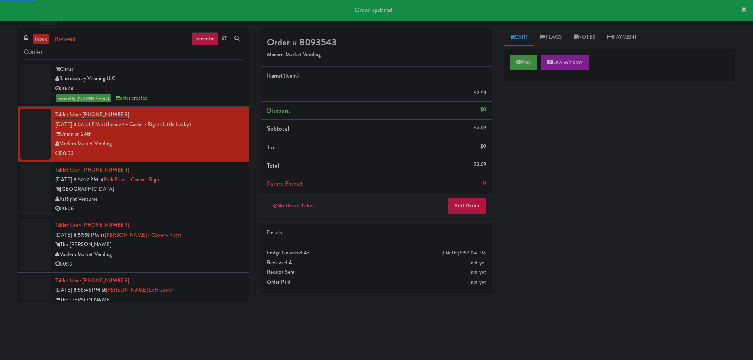
click at [208, 215] on li "Tablet User · (941) 323-3909 Sep 13, 2025 8:57:12 PM at Park Place - Cooler - R…" at bounding box center [133, 189] width 231 height 55
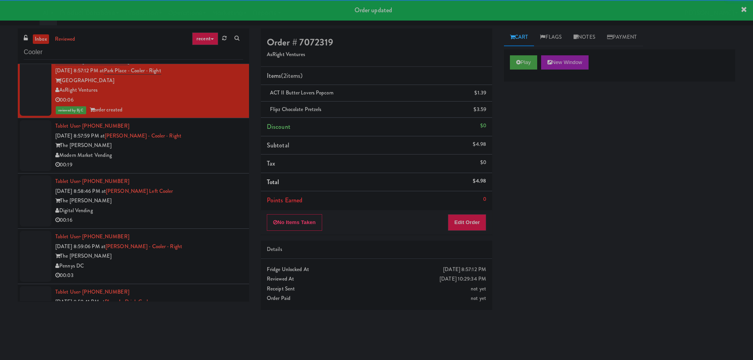
click at [204, 163] on div "00:19" at bounding box center [149, 165] width 188 height 10
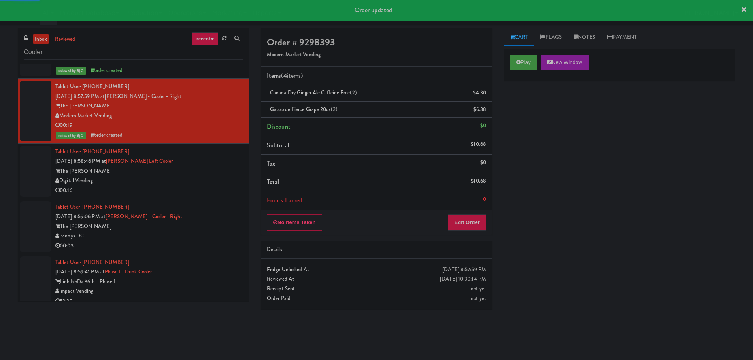
click at [202, 166] on div "The Lindley" at bounding box center [149, 171] width 188 height 10
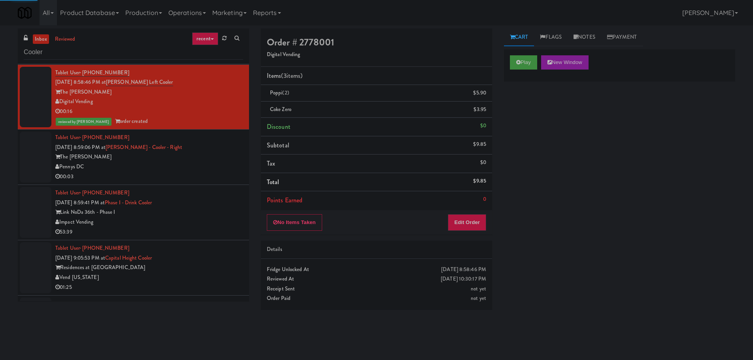
click at [210, 162] on div "The Hale" at bounding box center [149, 157] width 188 height 10
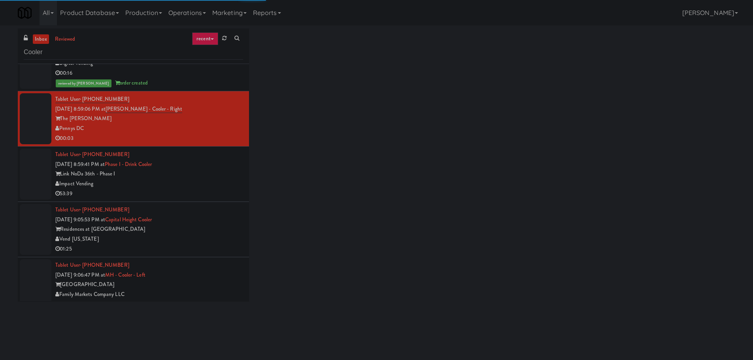
scroll to position [1275, 0]
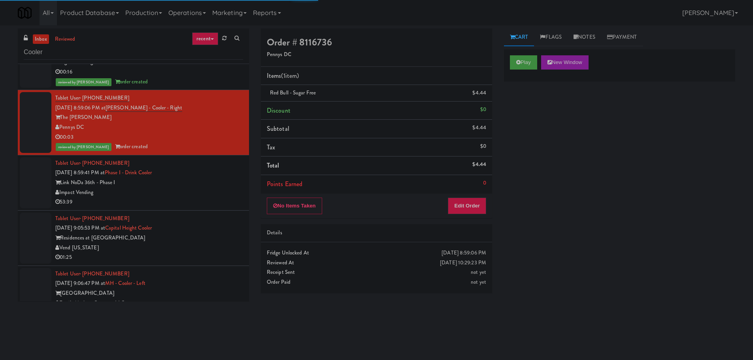
click at [212, 197] on div "Impact Vending" at bounding box center [149, 193] width 188 height 10
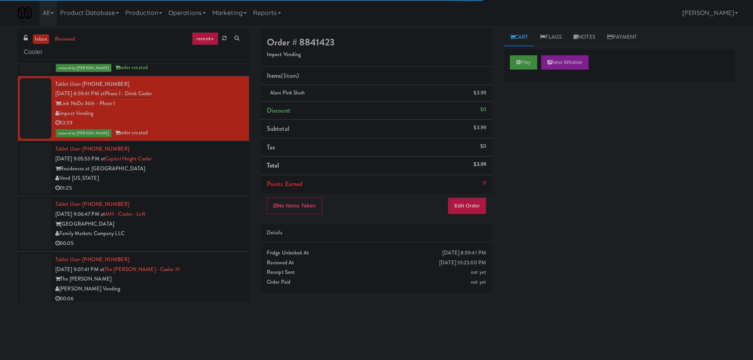
click at [214, 164] on div "Residences at Capitol Heights" at bounding box center [149, 169] width 188 height 10
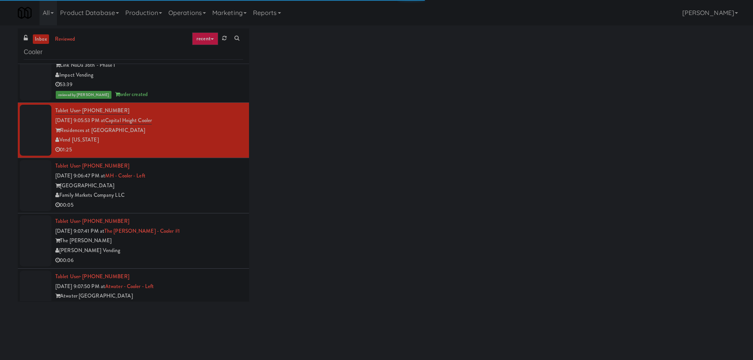
scroll to position [1394, 0]
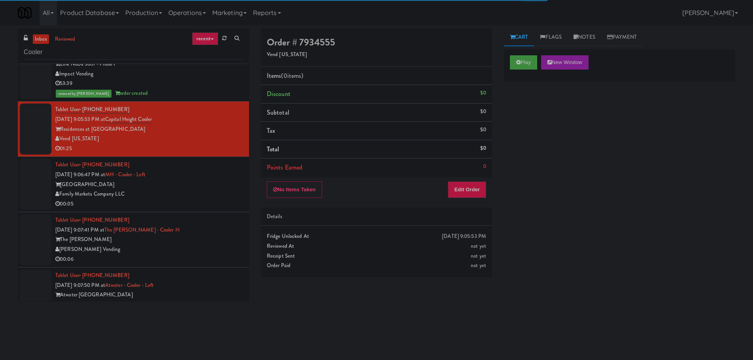
click at [212, 189] on div "Market House" at bounding box center [149, 185] width 188 height 10
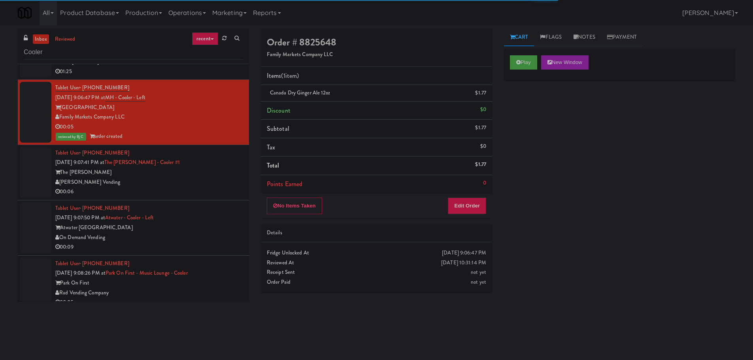
scroll to position [1473, 0]
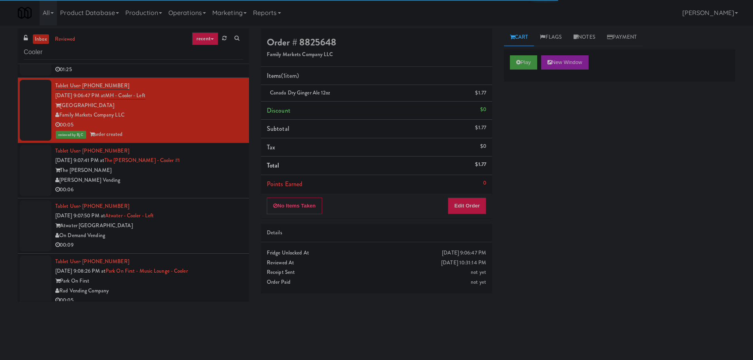
click at [212, 189] on div "00:06" at bounding box center [149, 190] width 188 height 10
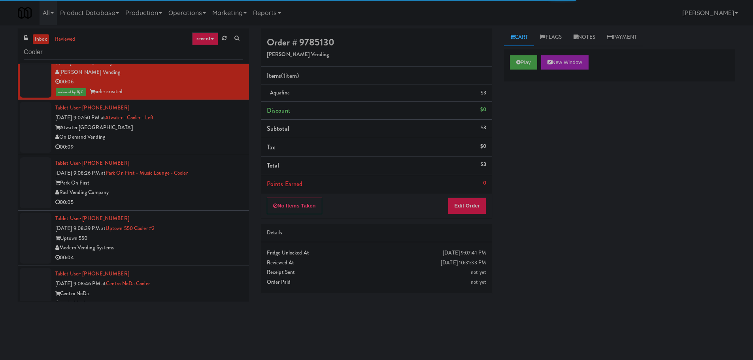
scroll to position [1592, 0]
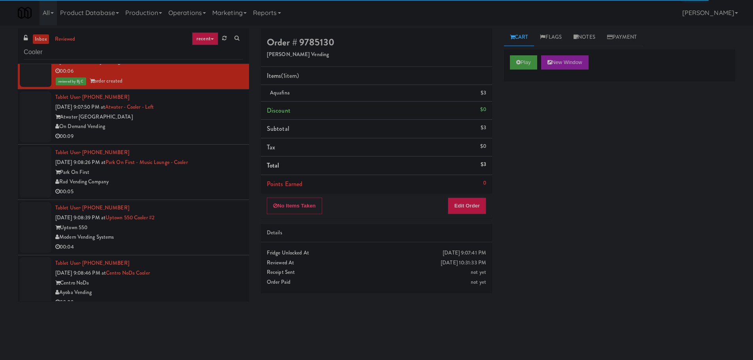
click at [209, 138] on div "00:09" at bounding box center [149, 137] width 188 height 10
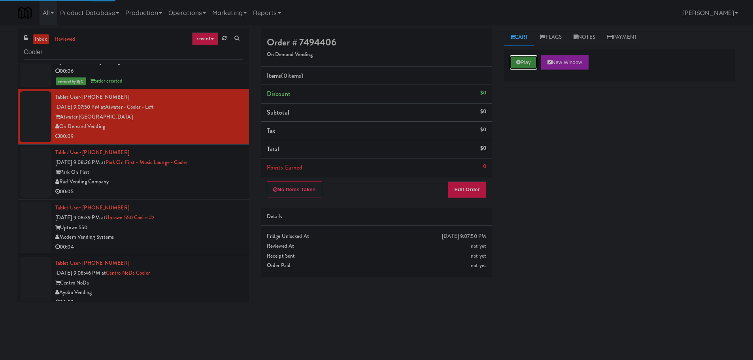
click at [522, 62] on button "Play" at bounding box center [523, 62] width 27 height 14
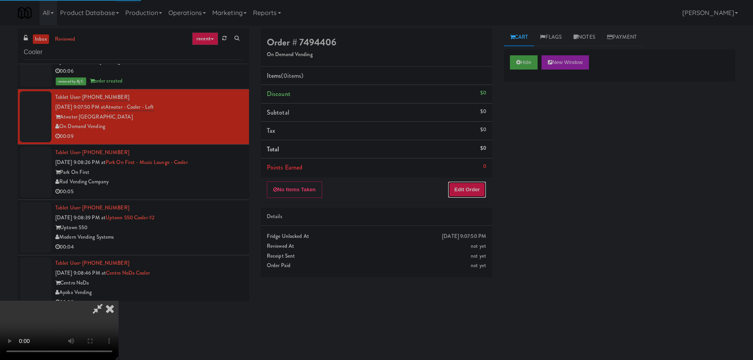
click at [463, 195] on button "Edit Order" at bounding box center [467, 190] width 38 height 17
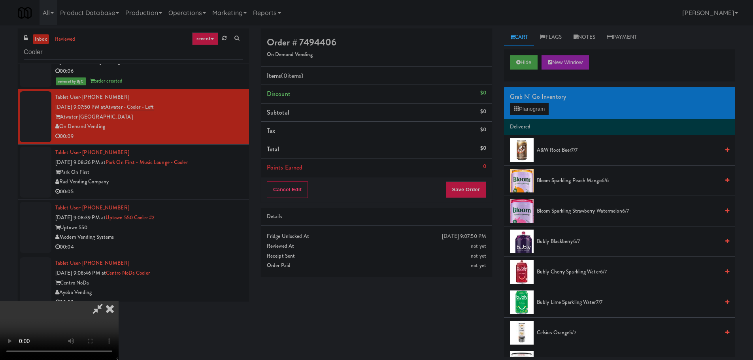
click at [119, 301] on video at bounding box center [59, 330] width 119 height 59
click at [527, 114] on button "Planogram" at bounding box center [529, 109] width 39 height 12
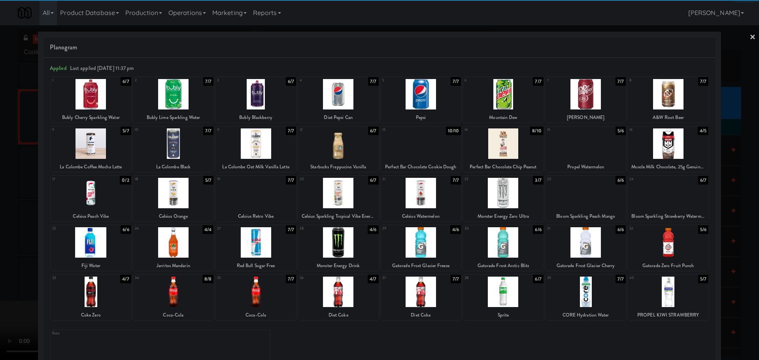
click at [405, 288] on div at bounding box center [421, 292] width 81 height 30
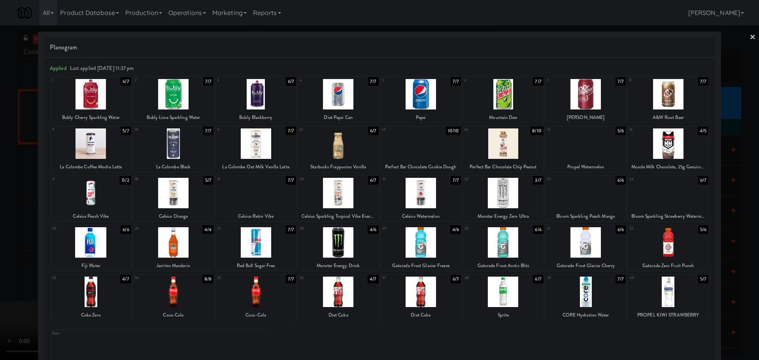
click at [8, 265] on div at bounding box center [379, 180] width 759 height 360
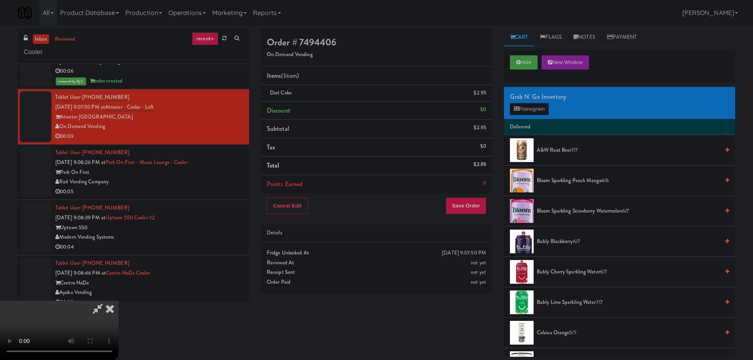
drag, startPoint x: 139, startPoint y: 265, endPoint x: 144, endPoint y: 264, distance: 5.2
click at [119, 301] on video at bounding box center [59, 330] width 119 height 59
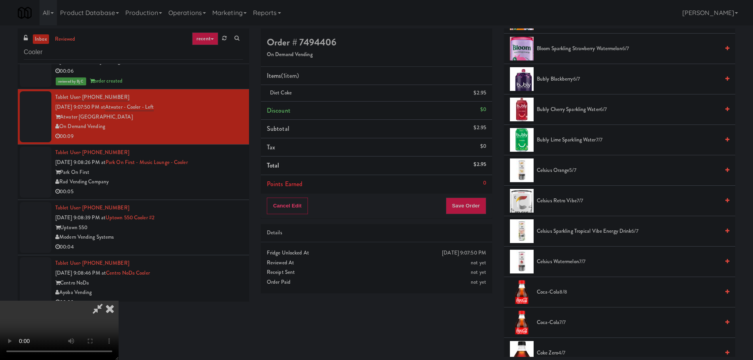
scroll to position [40, 0]
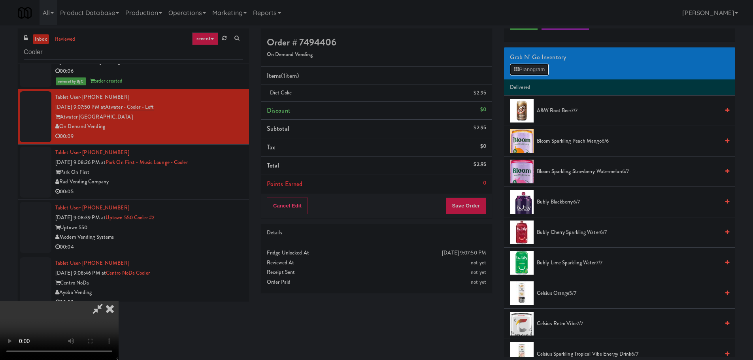
click at [535, 75] on button "Planogram" at bounding box center [529, 70] width 39 height 12
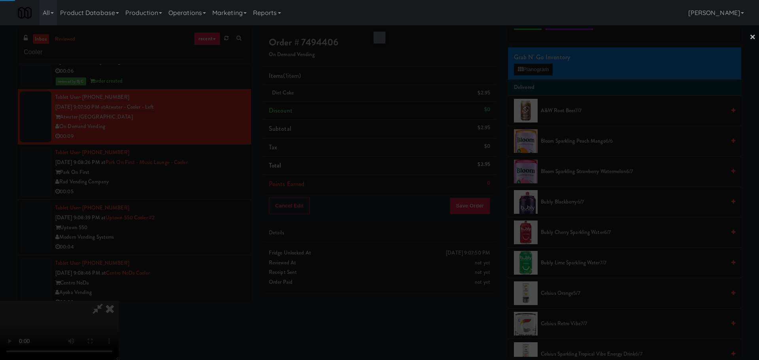
click at [535, 72] on div at bounding box center [379, 180] width 759 height 360
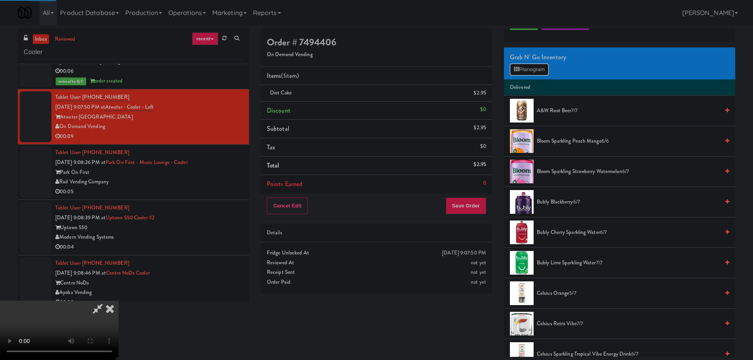
click at [535, 72] on button "Planogram" at bounding box center [529, 70] width 39 height 12
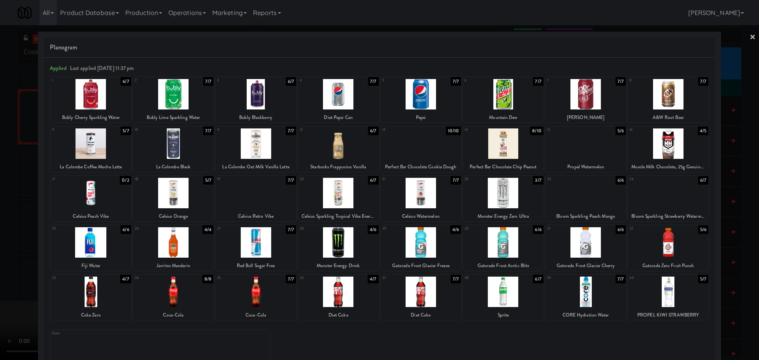
click at [422, 297] on div at bounding box center [421, 292] width 81 height 30
click at [0, 221] on div at bounding box center [379, 180] width 759 height 360
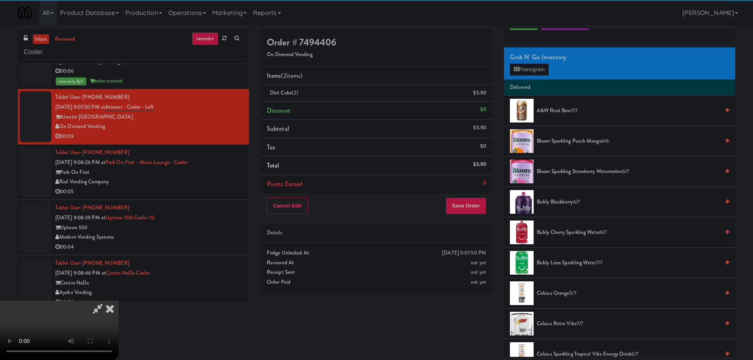
click at [119, 301] on video at bounding box center [59, 330] width 119 height 59
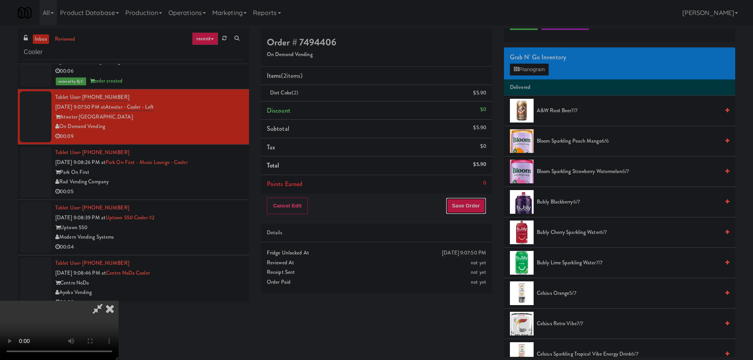
click at [469, 208] on button "Save Order" at bounding box center [466, 206] width 40 height 17
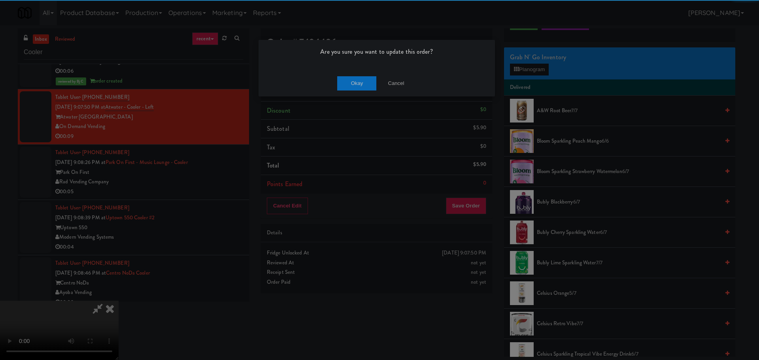
click at [360, 73] on div "Okay Cancel" at bounding box center [377, 83] width 236 height 26
click at [360, 80] on button "Okay" at bounding box center [357, 83] width 40 height 14
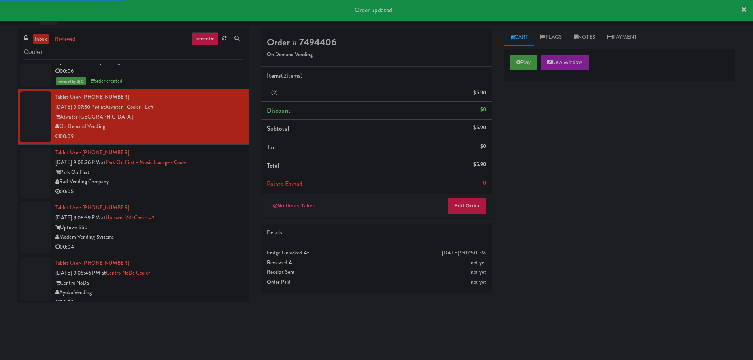
click at [223, 176] on div "Park On First" at bounding box center [149, 173] width 188 height 10
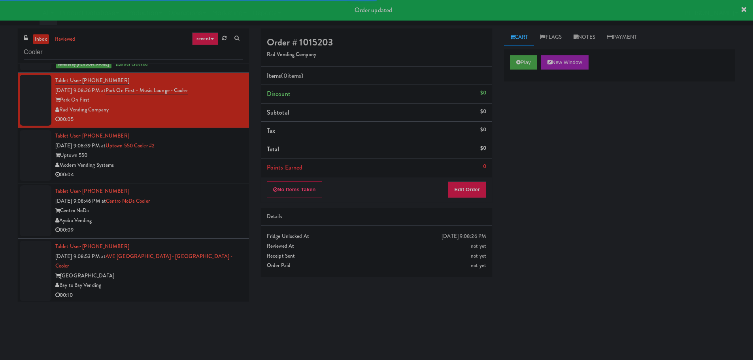
scroll to position [1671, 0]
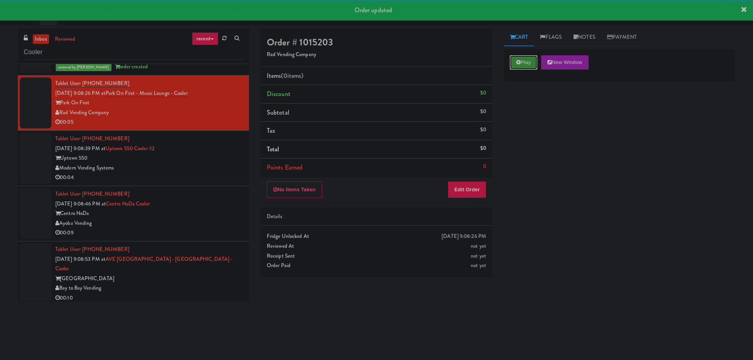
click at [528, 66] on button "Play" at bounding box center [523, 62] width 27 height 14
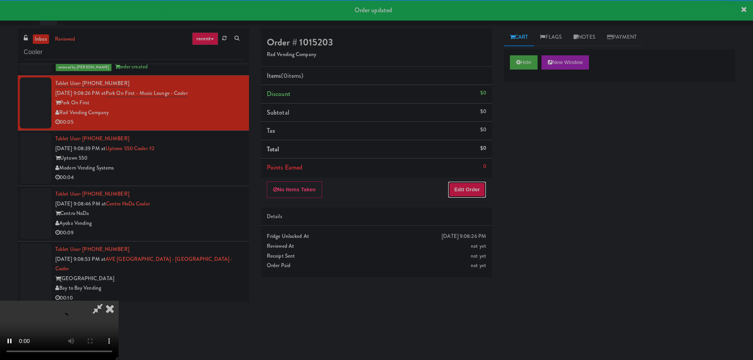
click at [477, 187] on button "Edit Order" at bounding box center [467, 190] width 38 height 17
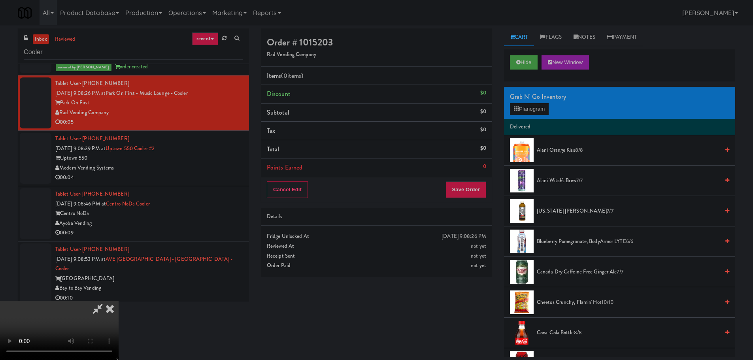
click at [119, 301] on video at bounding box center [59, 330] width 119 height 59
drag, startPoint x: 333, startPoint y: 227, endPoint x: 339, endPoint y: 229, distance: 5.9
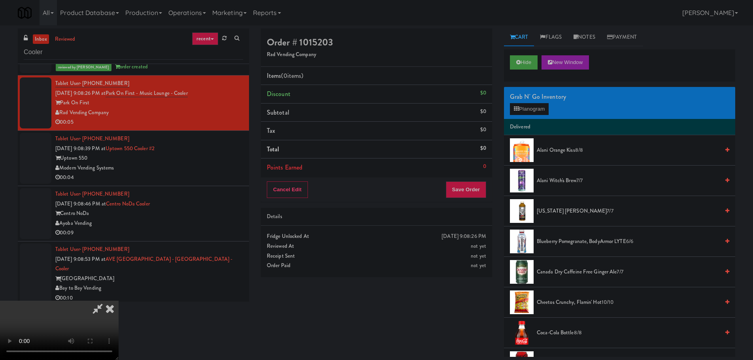
click at [119, 301] on video at bounding box center [59, 330] width 119 height 59
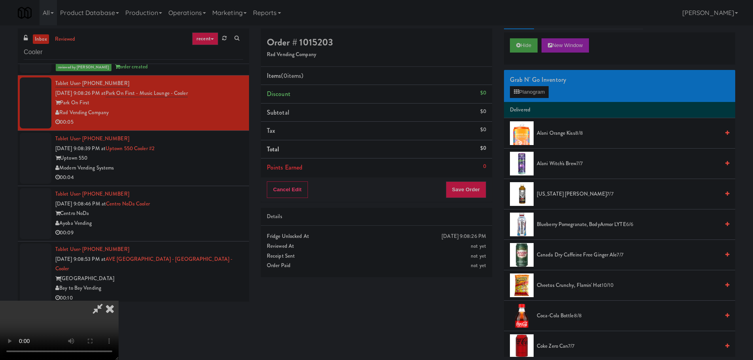
scroll to position [40, 0]
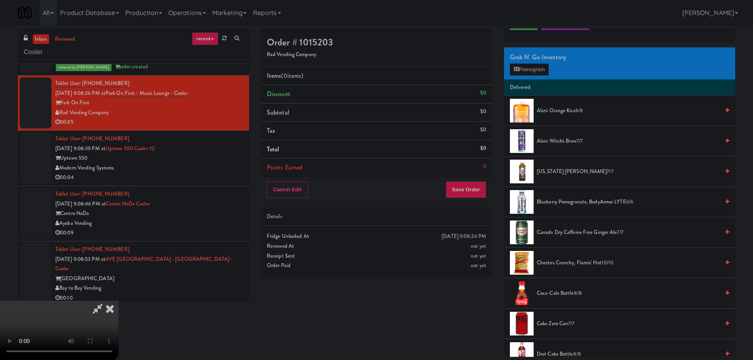
click at [564, 227] on li "Canada Dry Caffeine Free Ginger Ale 7/7" at bounding box center [619, 232] width 231 height 30
click at [562, 234] on span "Canada Dry Caffeine Free Ginger Ale 7/7" at bounding box center [628, 233] width 183 height 10
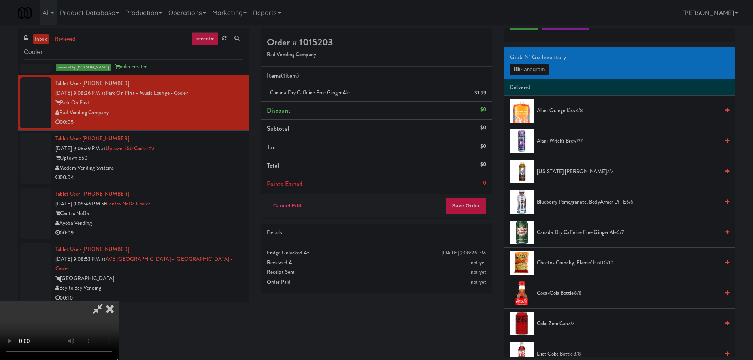
click at [119, 301] on video at bounding box center [59, 330] width 119 height 59
click at [475, 215] on div "Cancel Edit Save Order" at bounding box center [376, 206] width 231 height 25
click at [476, 209] on button "Save Order" at bounding box center [466, 206] width 40 height 17
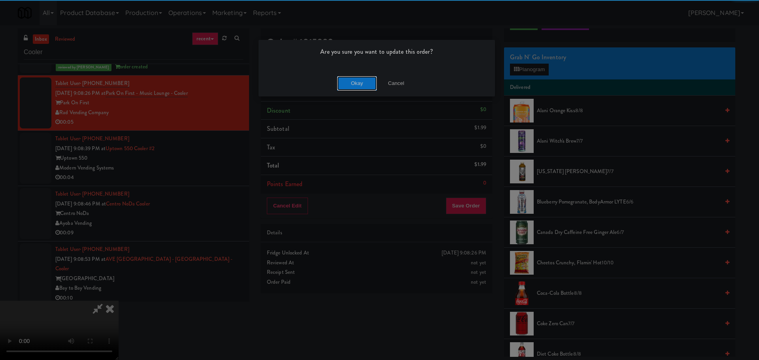
click at [362, 85] on button "Okay" at bounding box center [357, 83] width 40 height 14
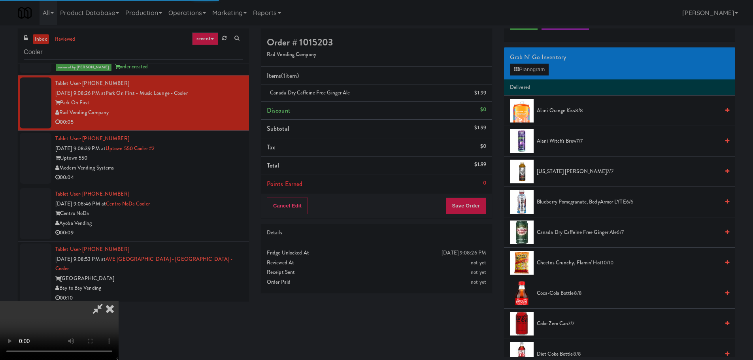
scroll to position [0, 0]
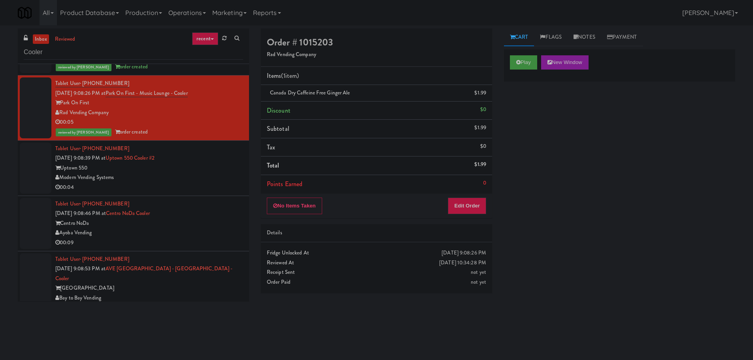
click at [215, 196] on li "Tablet User · (302) 607-1260 Sep 13, 2025 9:08:46 PM at Centro NoDa Cooler Cent…" at bounding box center [133, 223] width 231 height 55
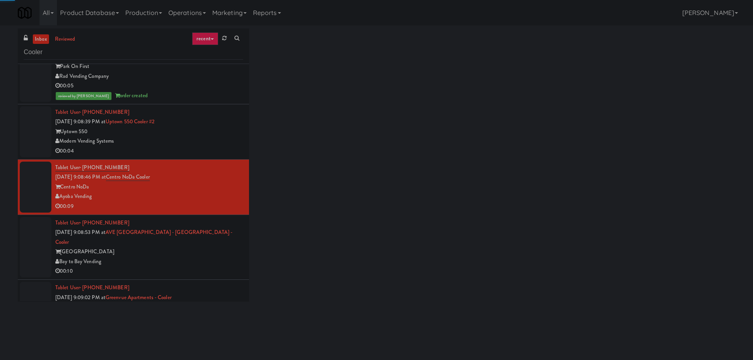
scroll to position [1710, 0]
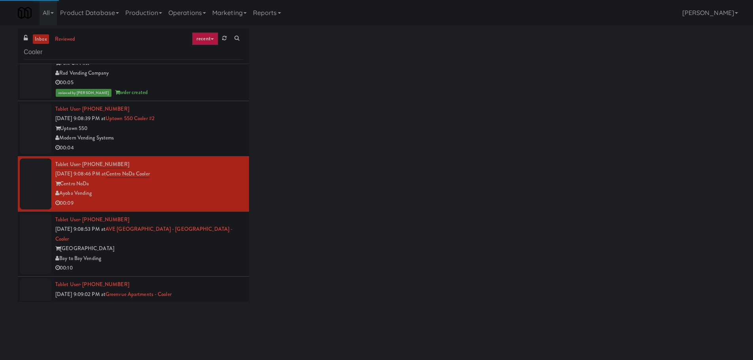
click at [204, 151] on div "00:04" at bounding box center [149, 148] width 188 height 10
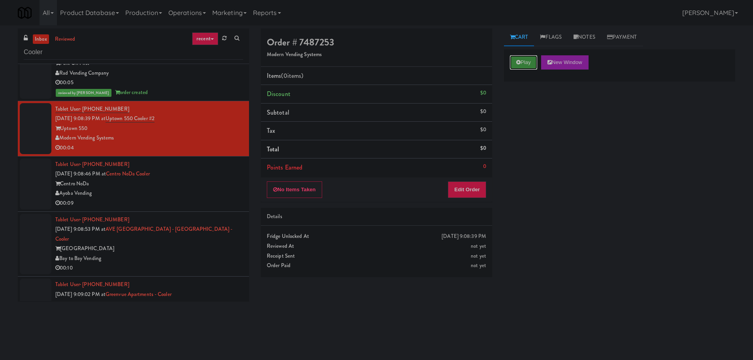
click at [514, 65] on button "Play" at bounding box center [523, 62] width 27 height 14
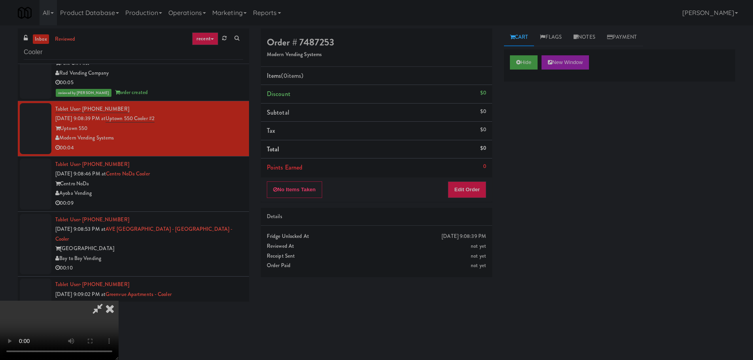
click at [461, 217] on div "Details" at bounding box center [376, 217] width 219 height 10
click at [464, 199] on div "No Items Taken Edit Order" at bounding box center [376, 190] width 231 height 25
click at [470, 191] on button "Edit Order" at bounding box center [467, 190] width 38 height 17
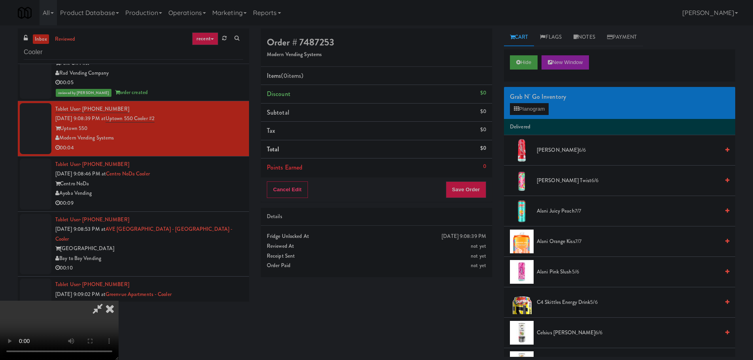
scroll to position [136, 0]
click at [119, 301] on video at bounding box center [59, 330] width 119 height 59
drag, startPoint x: 145, startPoint y: 264, endPoint x: 170, endPoint y: 231, distance: 41.3
click at [119, 301] on video at bounding box center [59, 330] width 119 height 59
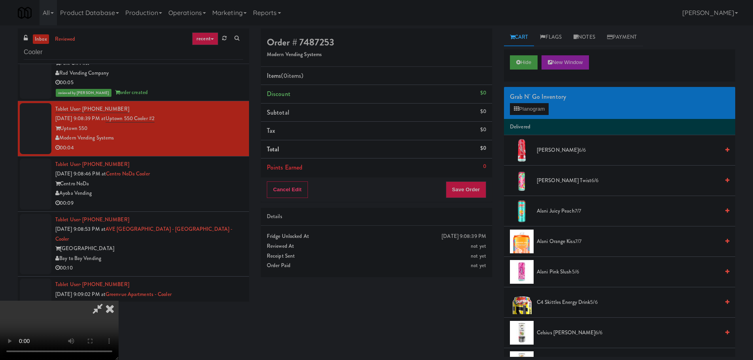
click at [119, 301] on video at bounding box center [59, 330] width 119 height 59
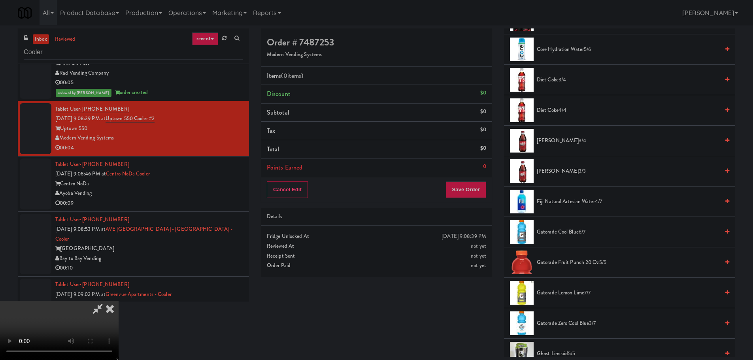
scroll to position [514, 0]
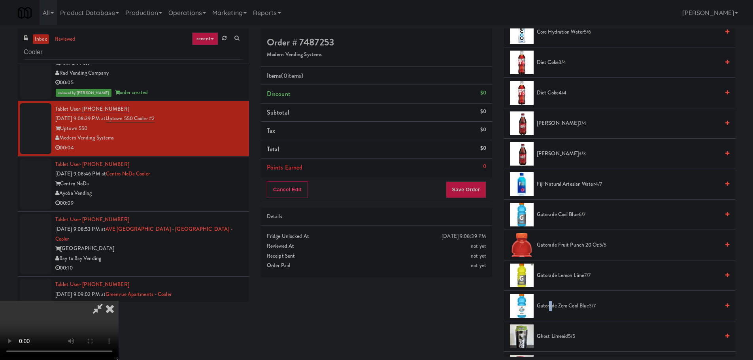
click at [550, 304] on span "Gatorade Zero Cool Blue 3/7" at bounding box center [628, 306] width 183 height 10
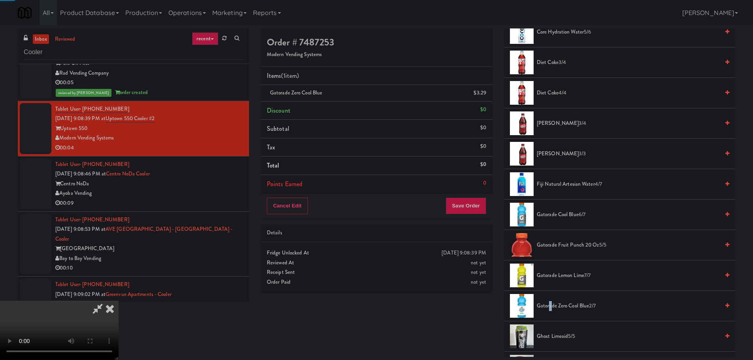
click at [119, 301] on video at bounding box center [59, 330] width 119 height 59
click at [472, 197] on div "Cancel Edit Save Order" at bounding box center [376, 206] width 231 height 25
click at [472, 206] on button "Save Order" at bounding box center [466, 206] width 40 height 17
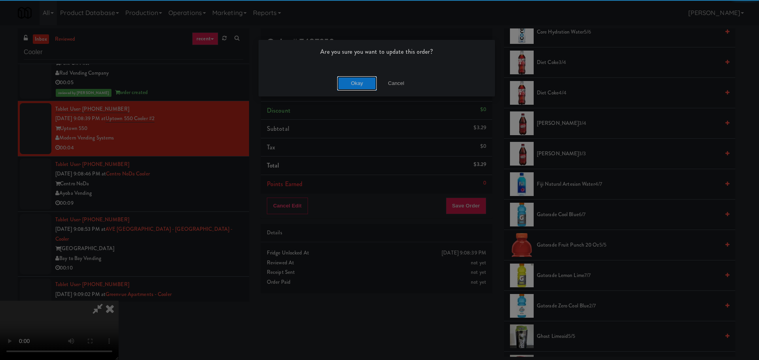
click at [350, 87] on button "Okay" at bounding box center [357, 83] width 40 height 14
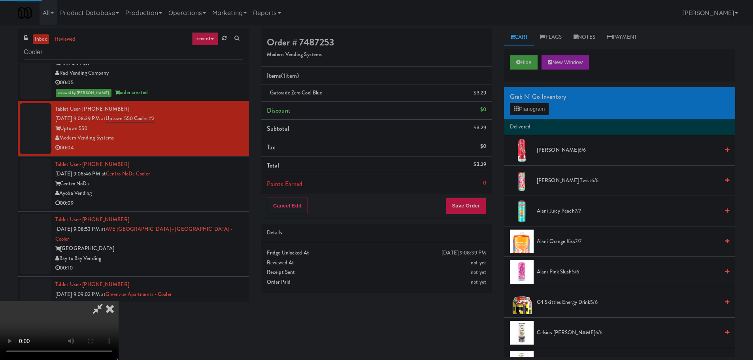
scroll to position [0, 0]
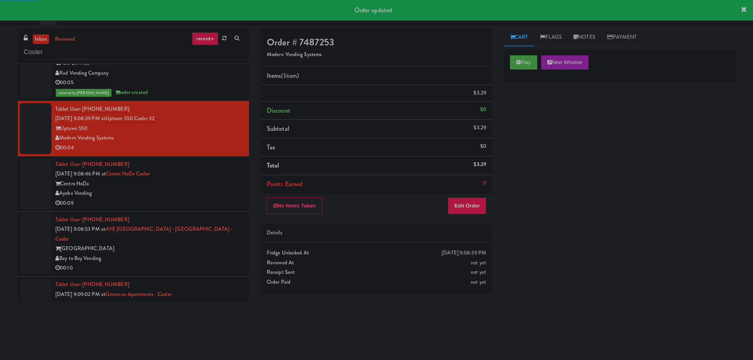
click at [197, 190] on div "Ayoba Vending" at bounding box center [149, 194] width 188 height 10
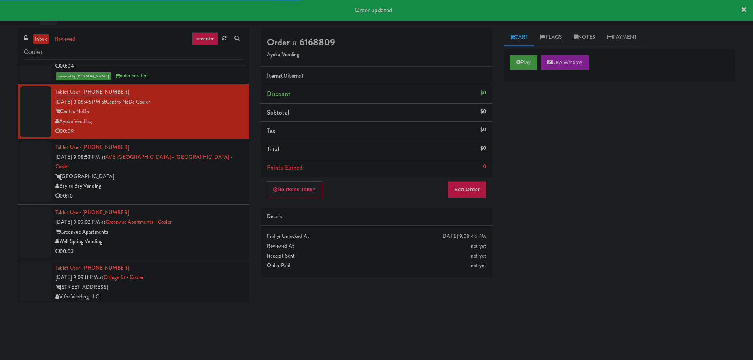
scroll to position [1789, 0]
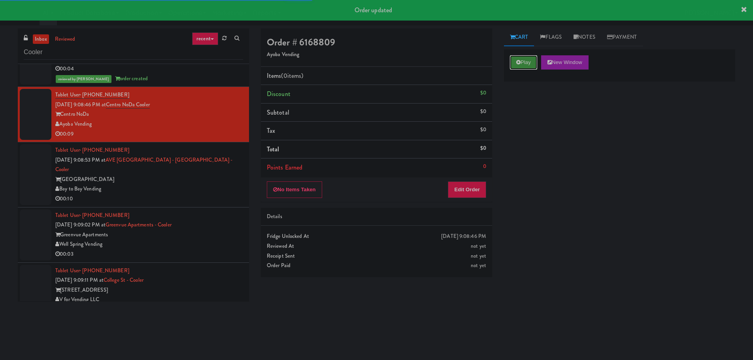
click at [523, 56] on button "Play" at bounding box center [523, 62] width 27 height 14
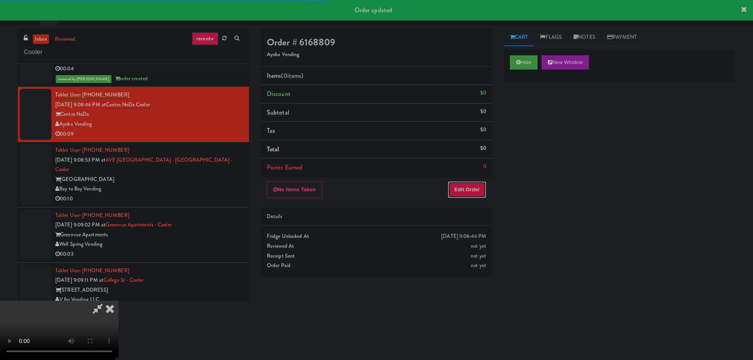
click at [473, 185] on button "Edit Order" at bounding box center [467, 190] width 38 height 17
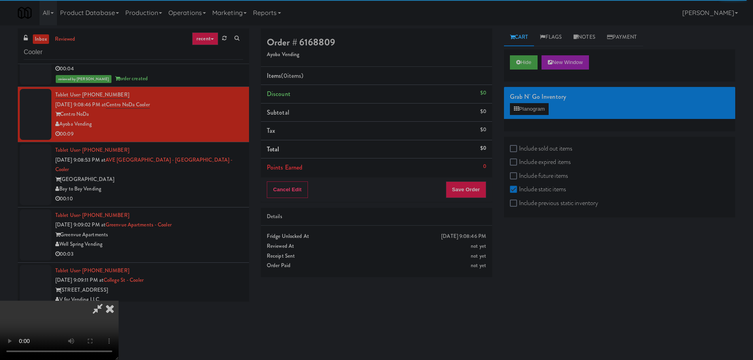
click at [149, 184] on div "Bay to Bay Vending" at bounding box center [149, 189] width 188 height 10
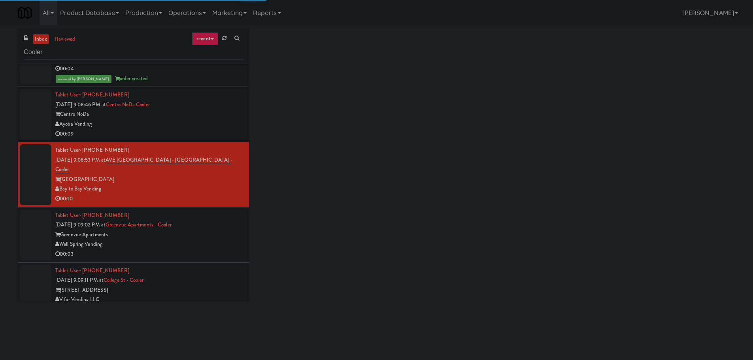
click at [190, 116] on div "Centro NoDa" at bounding box center [149, 115] width 188 height 10
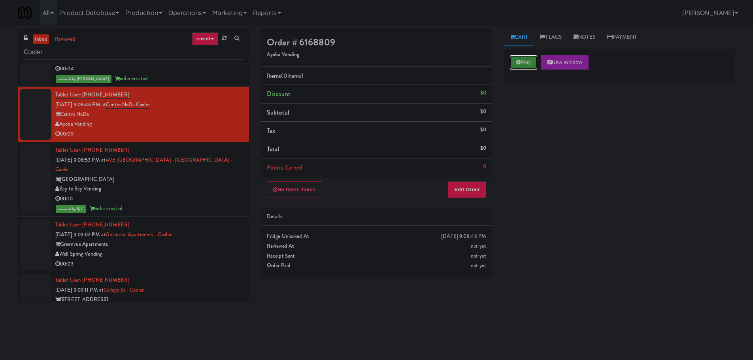
click at [514, 63] on button "Play" at bounding box center [523, 62] width 27 height 14
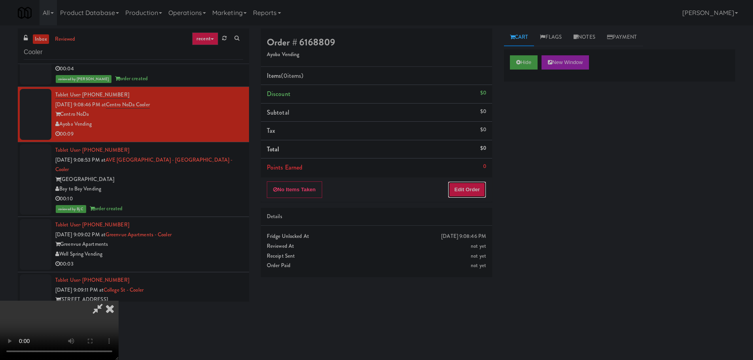
click at [478, 182] on button "Edit Order" at bounding box center [467, 190] width 38 height 17
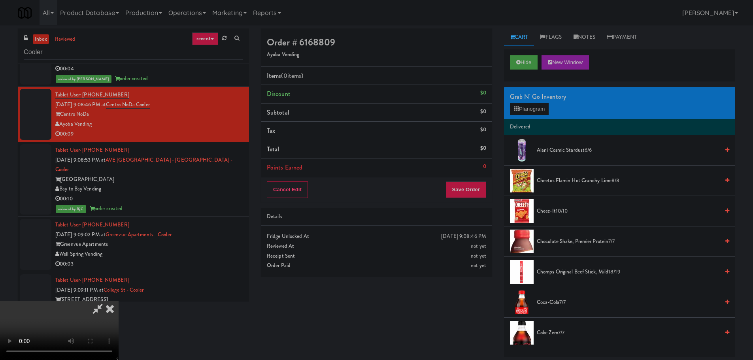
click at [119, 301] on video at bounding box center [59, 330] width 119 height 59
drag, startPoint x: 281, startPoint y: 186, endPoint x: 408, endPoint y: 191, distance: 126.6
click at [119, 301] on video at bounding box center [59, 330] width 119 height 59
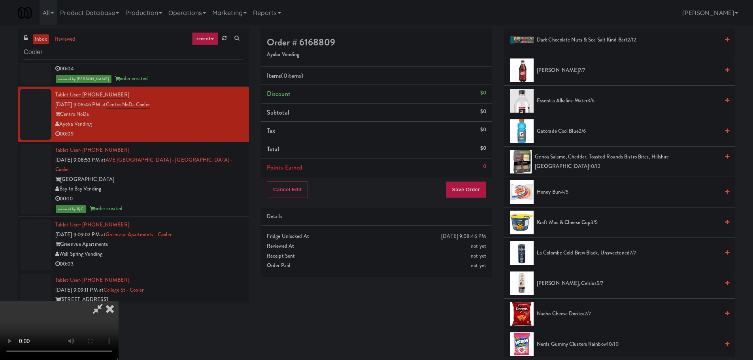
scroll to position [316, 0]
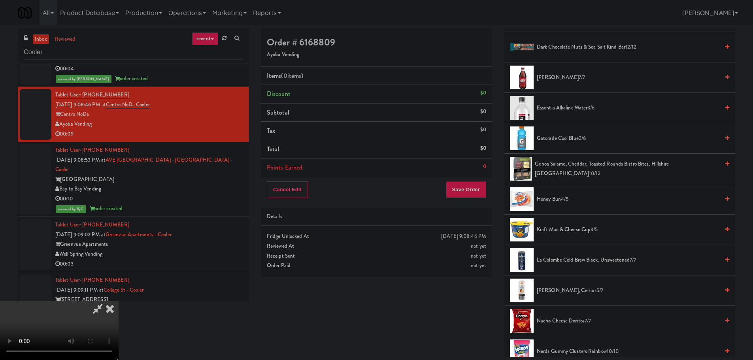
click at [572, 138] on span "Gatorade Cool Blue 2/6" at bounding box center [628, 139] width 183 height 10
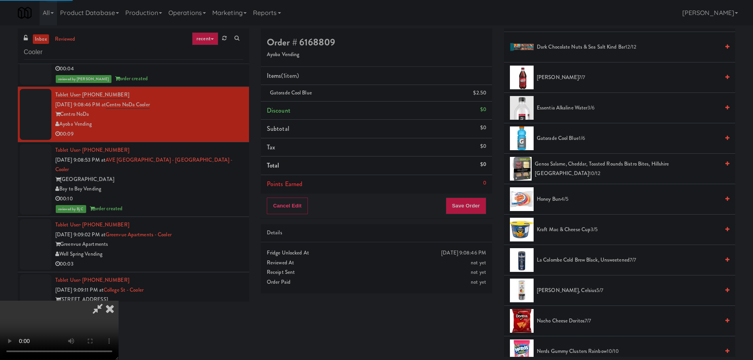
click at [119, 301] on video at bounding box center [59, 330] width 119 height 59
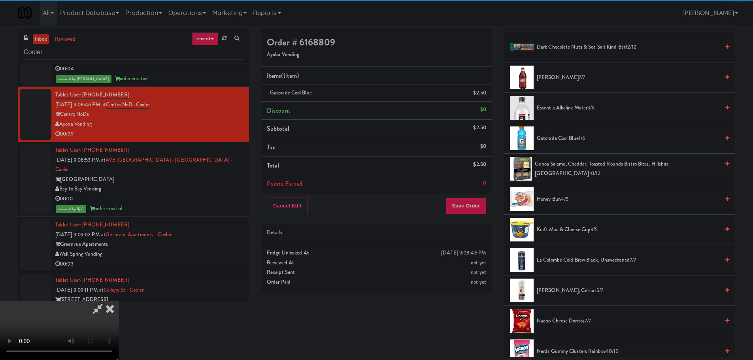
scroll to position [40, 0]
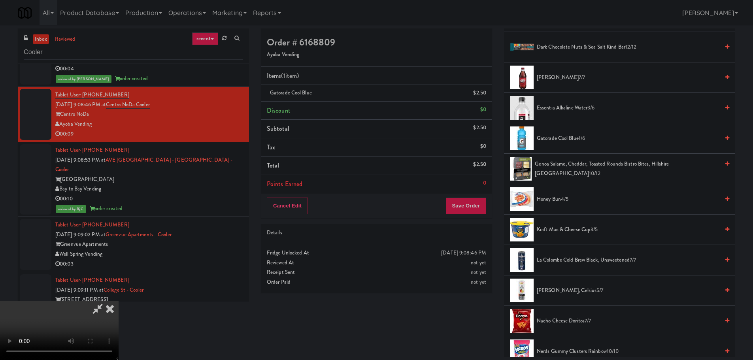
click at [119, 301] on video at bounding box center [59, 330] width 119 height 59
click at [556, 140] on span "Gatorade Cool Blue 1/6" at bounding box center [628, 139] width 183 height 10
click at [119, 301] on video at bounding box center [59, 330] width 119 height 59
click at [461, 204] on button "Save Order" at bounding box center [466, 206] width 40 height 17
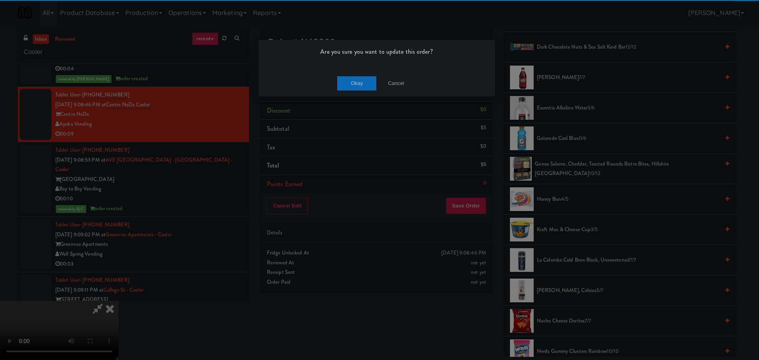
click at [354, 91] on div "Okay Cancel" at bounding box center [377, 83] width 236 height 26
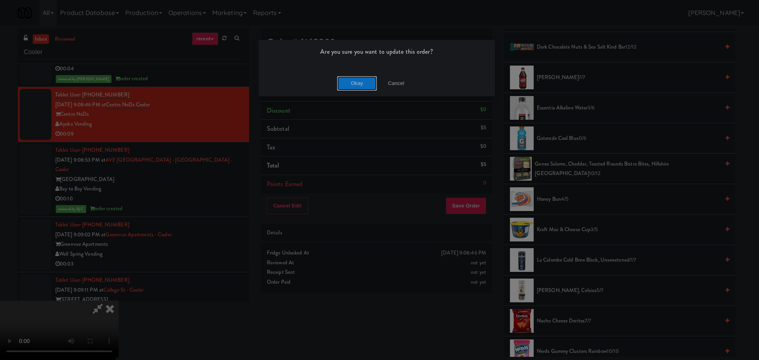
click at [354, 85] on button "Okay" at bounding box center [357, 83] width 40 height 14
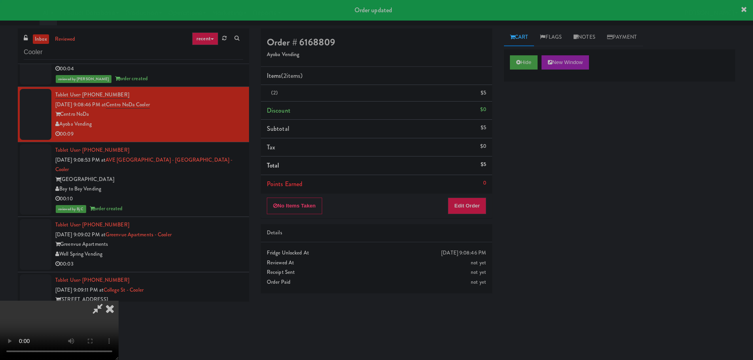
scroll to position [0, 0]
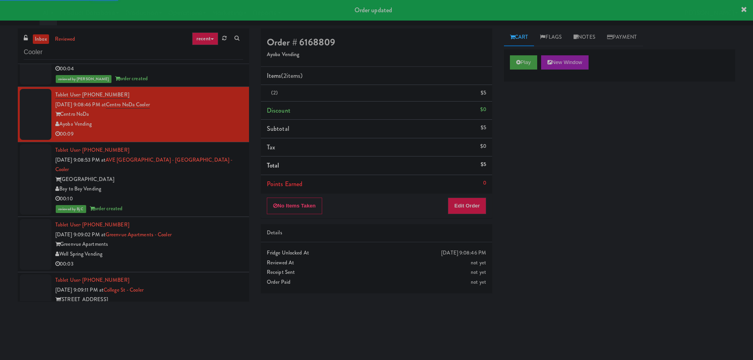
click at [208, 250] on div "Well Spring Vending" at bounding box center [149, 255] width 188 height 10
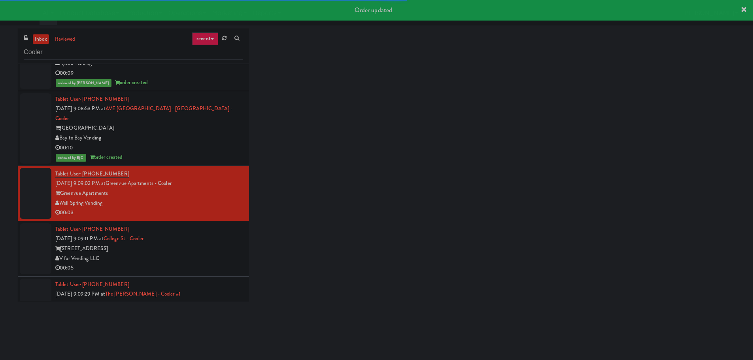
scroll to position [1829, 0]
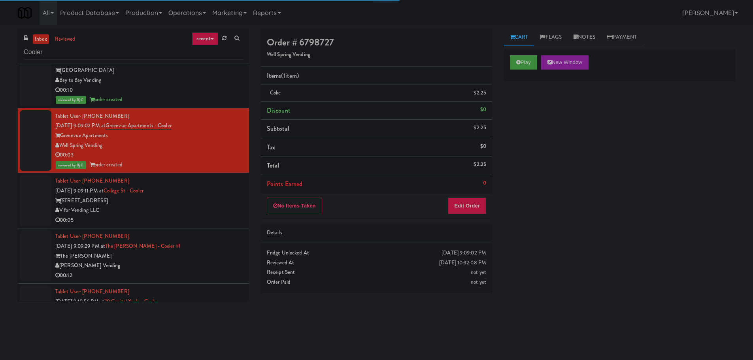
click at [215, 180] on div "Tablet User · (860) 966-4382 Sep 13, 2025 9:09:11 PM at College St - Cooler 200…" at bounding box center [149, 200] width 188 height 49
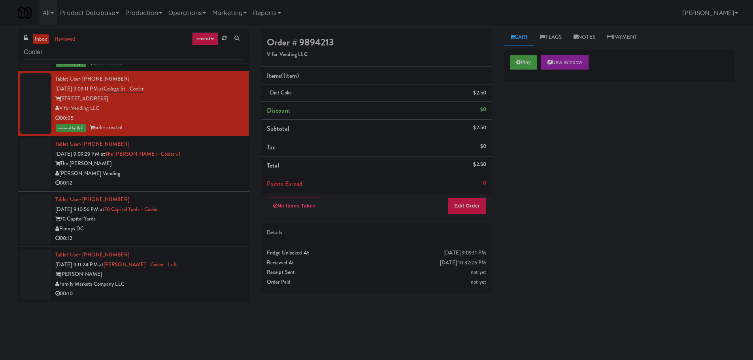
scroll to position [2001, 0]
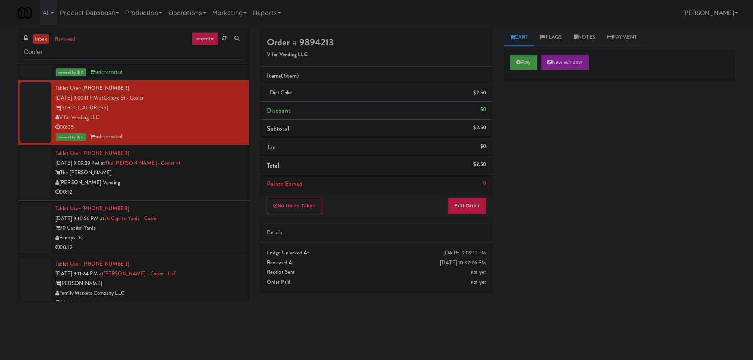
click at [195, 168] on div "The Sutton" at bounding box center [149, 173] width 188 height 10
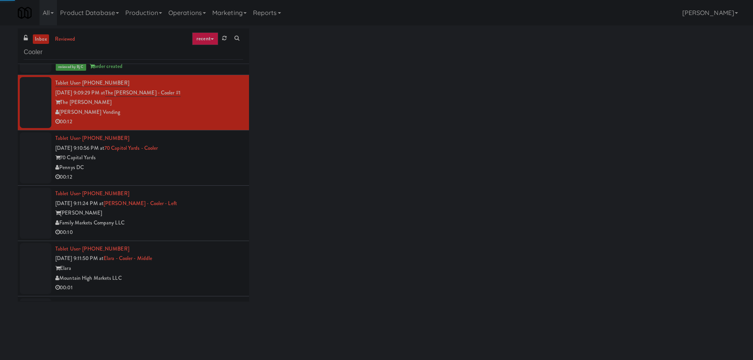
scroll to position [2080, 0]
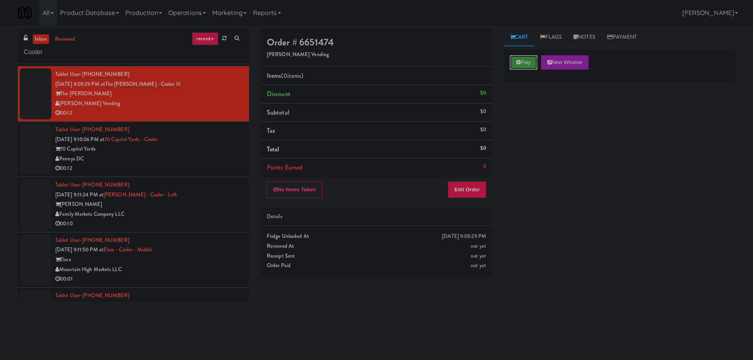
click at [517, 67] on button "Play" at bounding box center [523, 62] width 27 height 14
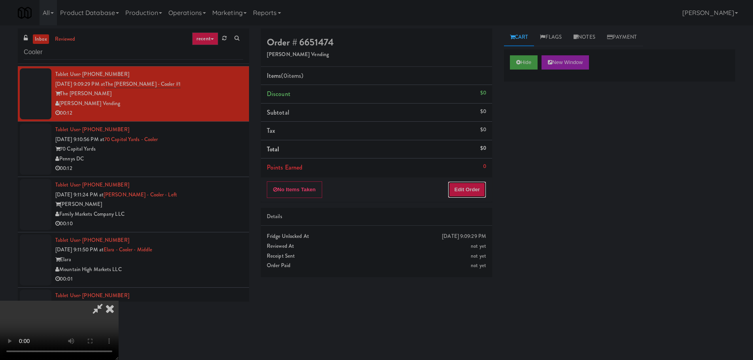
click at [478, 197] on button "Edit Order" at bounding box center [467, 190] width 38 height 17
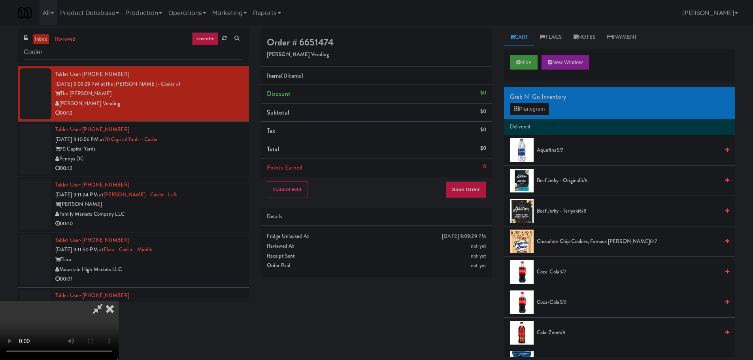
scroll to position [0, 0]
click at [119, 301] on video at bounding box center [59, 330] width 119 height 59
click at [522, 119] on li "Delivered" at bounding box center [619, 127] width 231 height 17
click at [526, 109] on button "Planogram" at bounding box center [529, 109] width 39 height 12
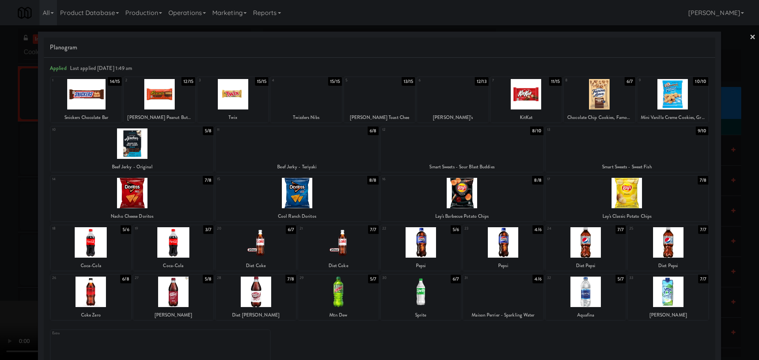
click at [0, 193] on div at bounding box center [379, 180] width 759 height 360
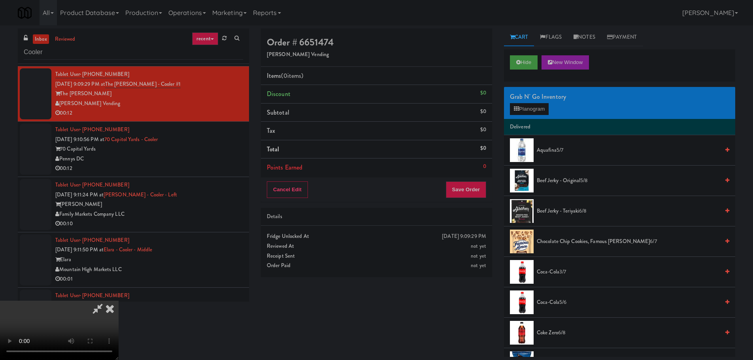
click at [119, 301] on video at bounding box center [59, 330] width 119 height 59
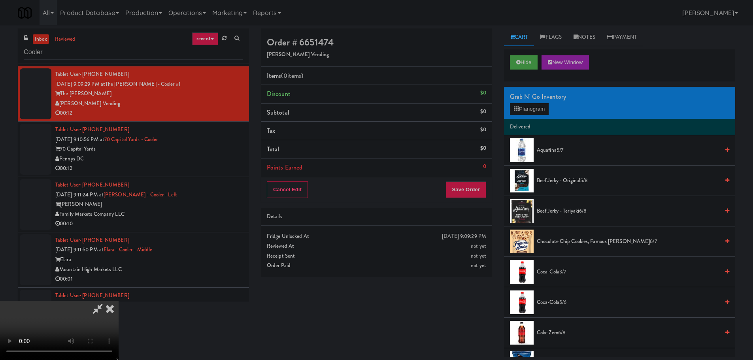
scroll to position [17, 0]
click at [539, 112] on button "Planogram" at bounding box center [529, 109] width 39 height 12
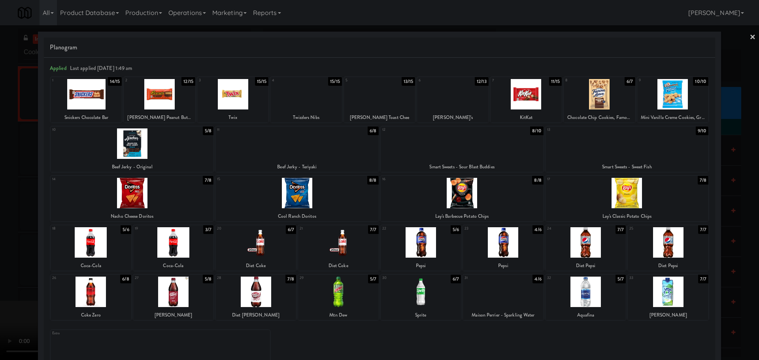
click at [596, 283] on div at bounding box center [586, 292] width 81 height 30
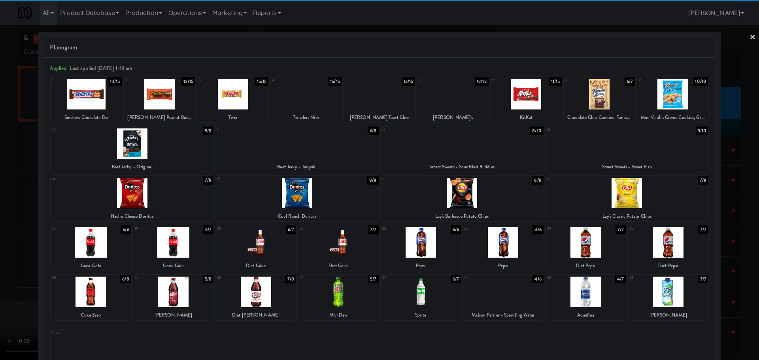
click at [3, 265] on div at bounding box center [379, 180] width 759 height 360
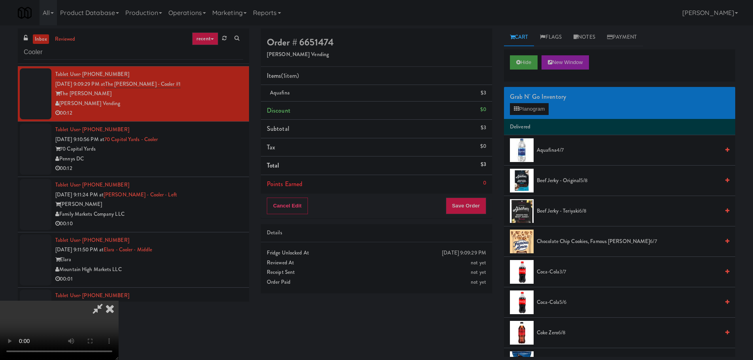
click at [119, 301] on video at bounding box center [59, 330] width 119 height 59
click at [463, 214] on button "Save Order" at bounding box center [466, 206] width 40 height 17
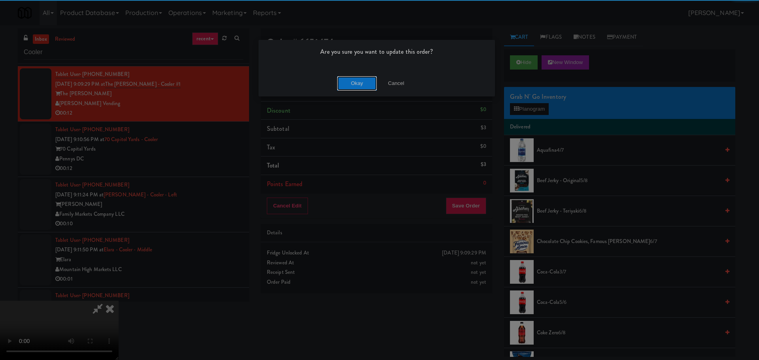
click at [363, 88] on button "Okay" at bounding box center [357, 83] width 40 height 14
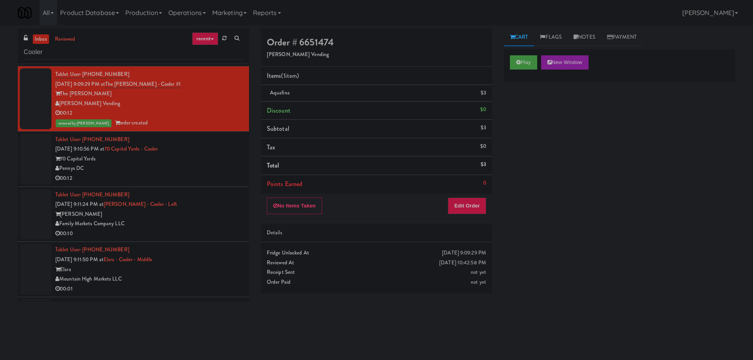
scroll to position [0, 0]
click at [191, 154] on div "70 Capital Yards" at bounding box center [149, 159] width 188 height 10
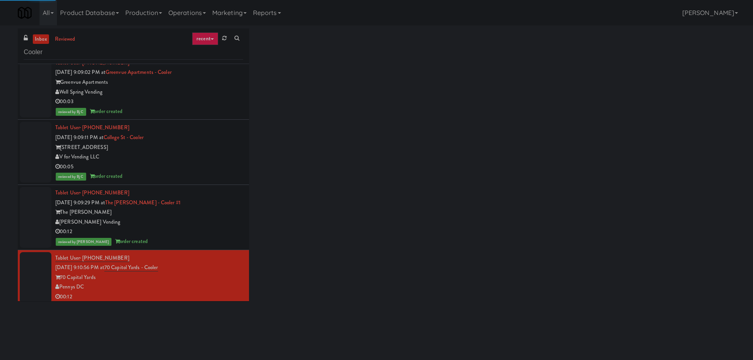
scroll to position [2159, 0]
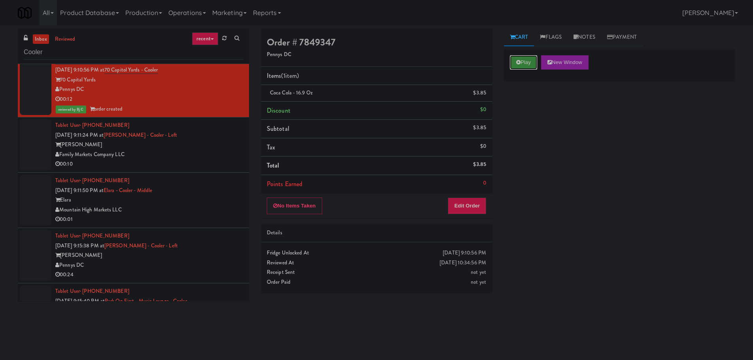
click at [525, 61] on button "Play" at bounding box center [523, 62] width 27 height 14
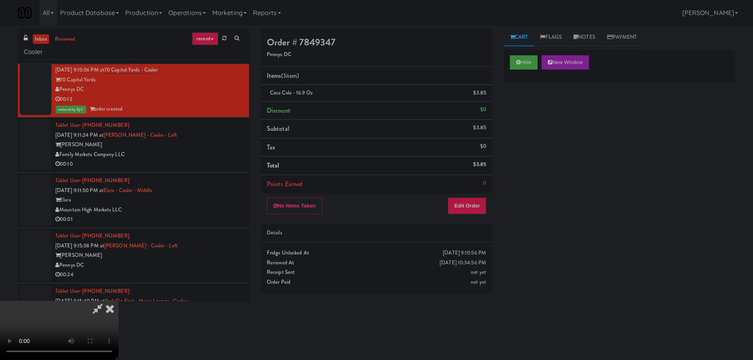
click at [110, 310] on icon at bounding box center [109, 309] width 17 height 16
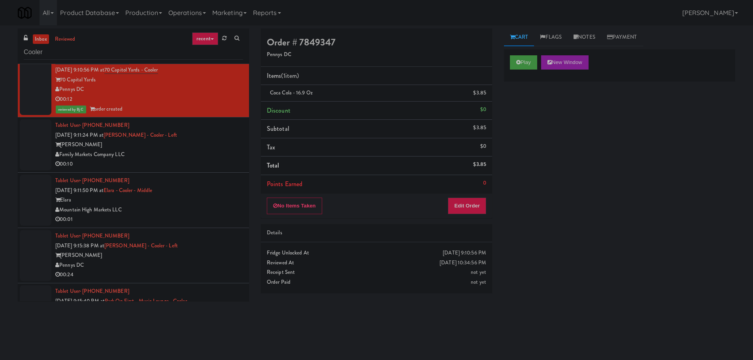
click at [189, 159] on div "00:10" at bounding box center [149, 164] width 188 height 10
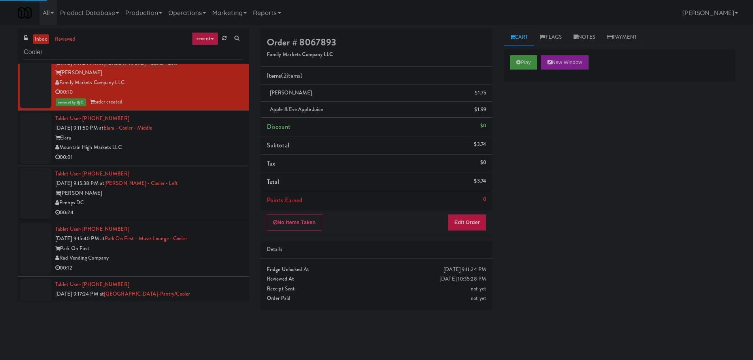
scroll to position [2238, 0]
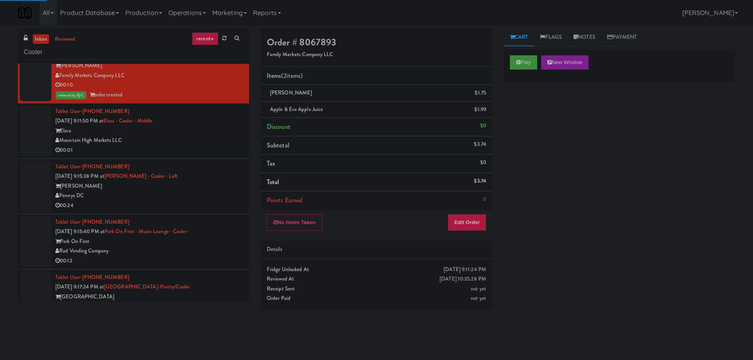
click at [205, 136] on div "Mountain High Markets LLC" at bounding box center [149, 141] width 188 height 10
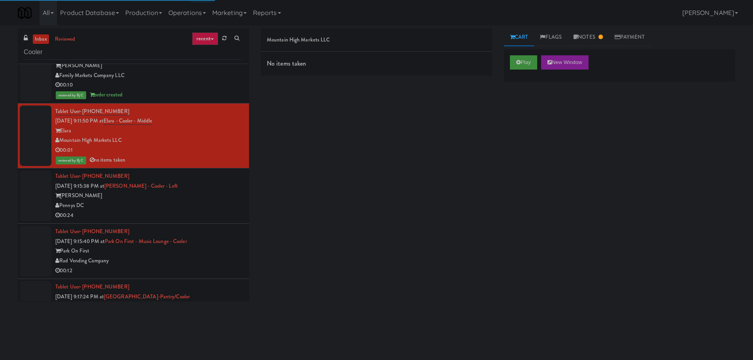
click at [210, 191] on div "Vela" at bounding box center [149, 196] width 188 height 10
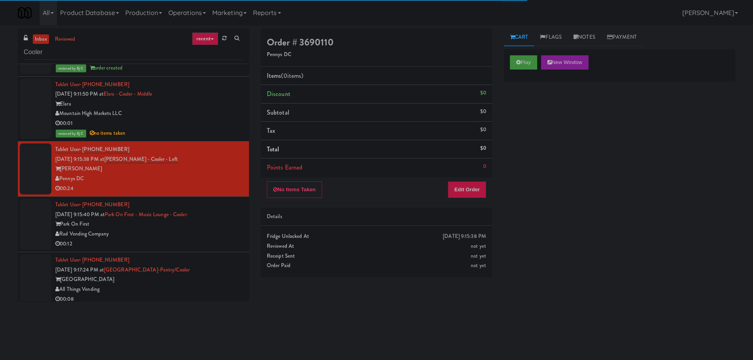
scroll to position [2317, 0]
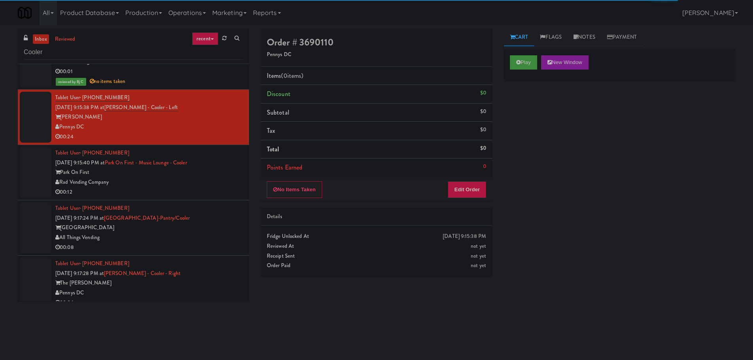
click at [205, 189] on li "Tablet User · (714) 468-6252 Sep 13, 2025 9:15:40 PM at Park on First - Music L…" at bounding box center [133, 172] width 231 height 55
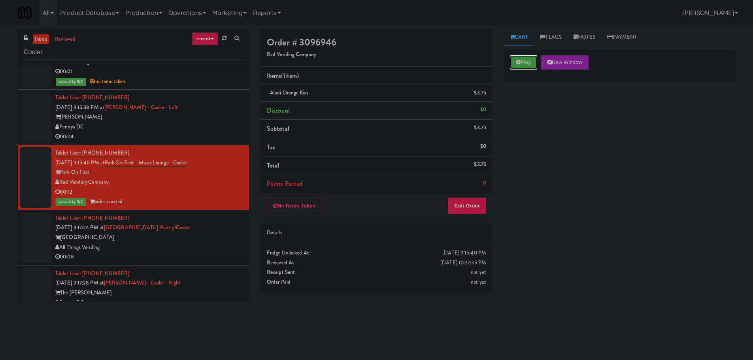
click at [521, 65] on button "Play" at bounding box center [523, 62] width 27 height 14
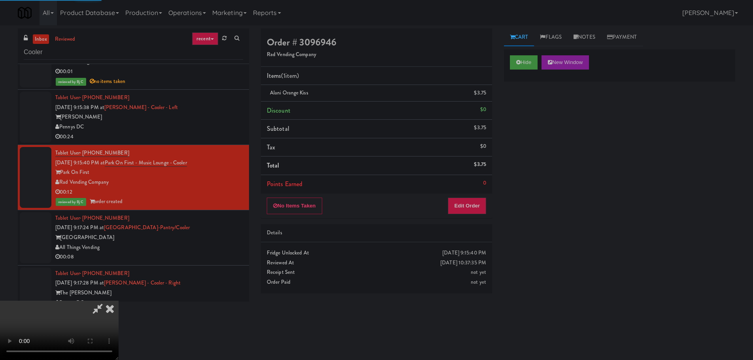
click at [112, 309] on icon at bounding box center [109, 309] width 17 height 16
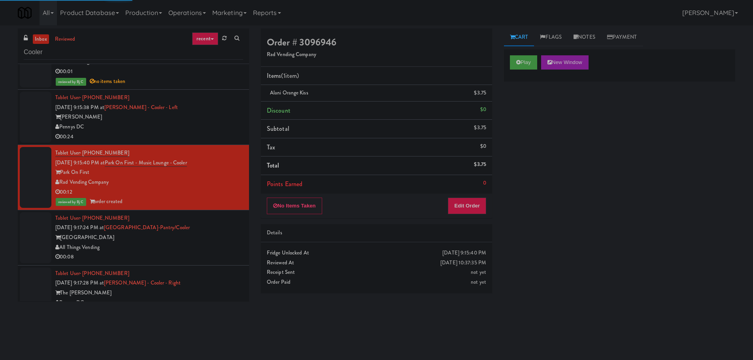
click at [206, 125] on div "Tablet User · (202) 309-2981 Sep 13, 2025 9:15:38 PM at Vela - Cooler - Left Ve…" at bounding box center [149, 117] width 188 height 49
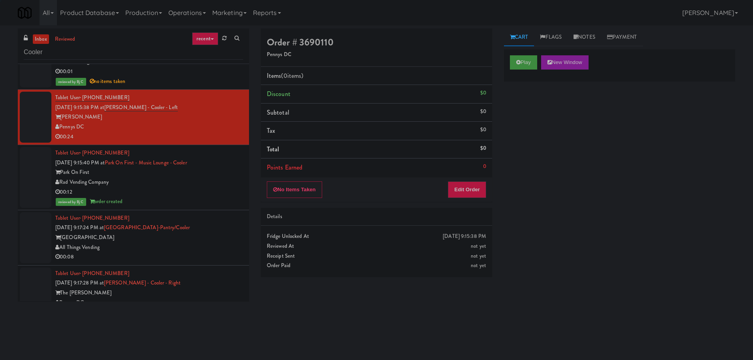
click at [206, 132] on div "00:24" at bounding box center [149, 137] width 188 height 10
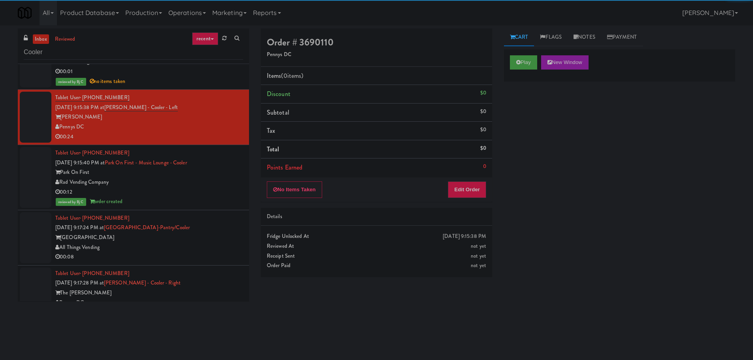
click at [505, 63] on div "Play New Window" at bounding box center [619, 65] width 231 height 32
click at [513, 59] on button "Play" at bounding box center [523, 62] width 27 height 14
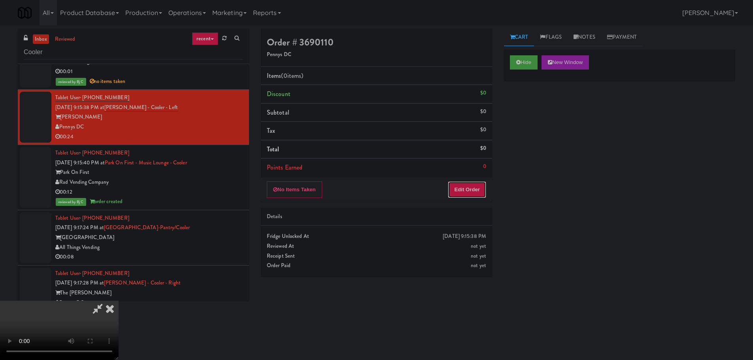
click at [465, 189] on button "Edit Order" at bounding box center [467, 190] width 38 height 17
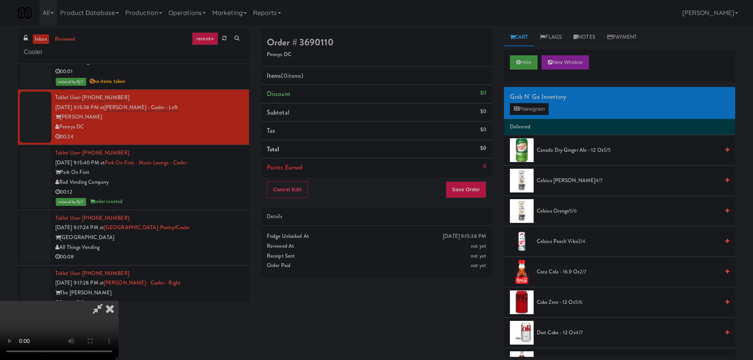
click at [119, 301] on video at bounding box center [59, 330] width 119 height 59
click at [547, 106] on button "Planogram" at bounding box center [529, 109] width 39 height 12
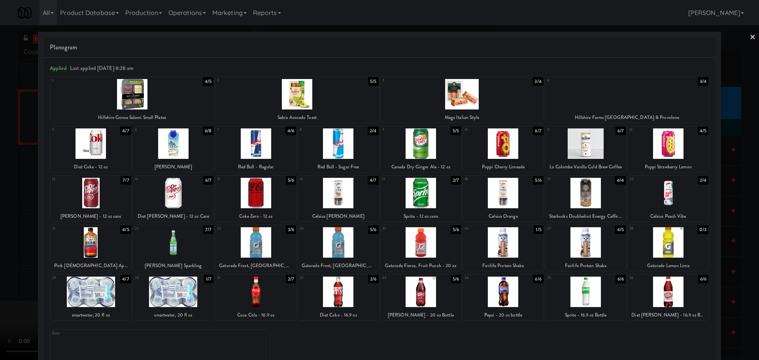
click at [667, 141] on div at bounding box center [668, 144] width 81 height 30
click at [0, 155] on div at bounding box center [379, 180] width 759 height 360
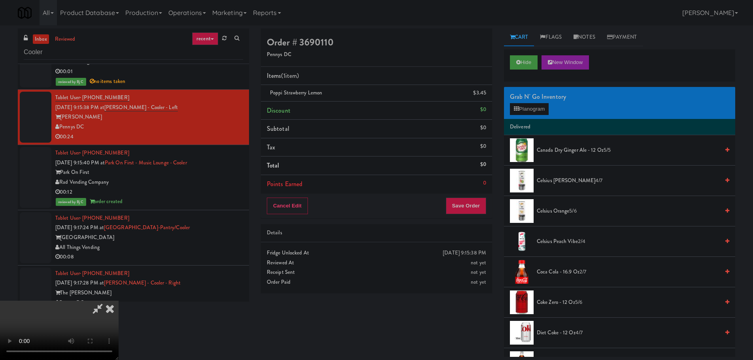
drag, startPoint x: 303, startPoint y: 148, endPoint x: 376, endPoint y: 176, distance: 78.6
click at [119, 301] on video at bounding box center [59, 330] width 119 height 59
click at [466, 211] on button "Save Order" at bounding box center [466, 206] width 40 height 17
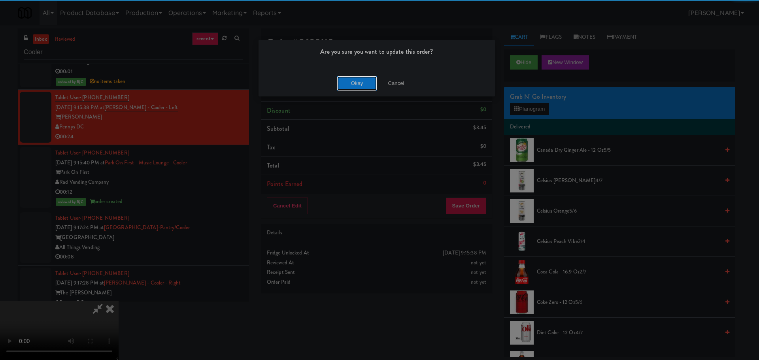
click at [352, 82] on button "Okay" at bounding box center [357, 83] width 40 height 14
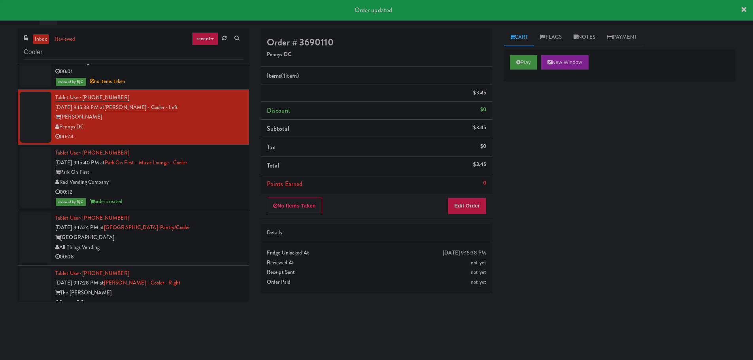
scroll to position [0, 0]
click at [217, 243] on div "All Things Vending" at bounding box center [149, 248] width 188 height 10
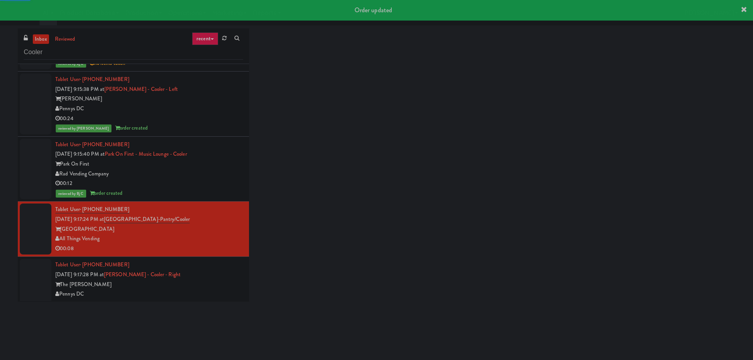
scroll to position [2336, 0]
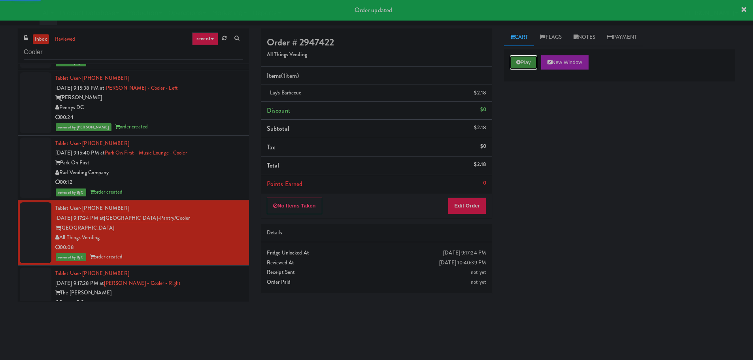
click at [522, 64] on button "Play" at bounding box center [523, 62] width 27 height 14
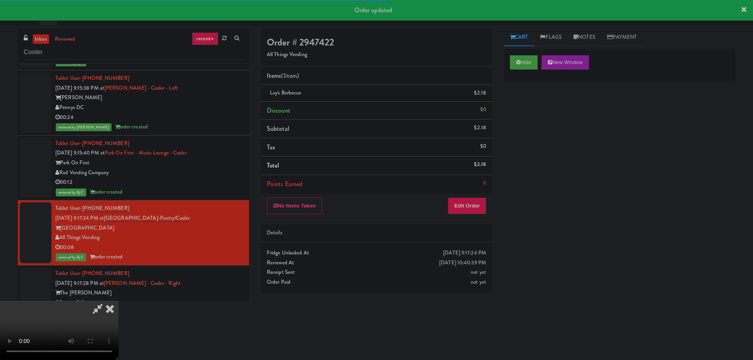
click at [106, 308] on icon at bounding box center [98, 309] width 18 height 16
click at [185, 288] on div "The Hale" at bounding box center [149, 293] width 188 height 10
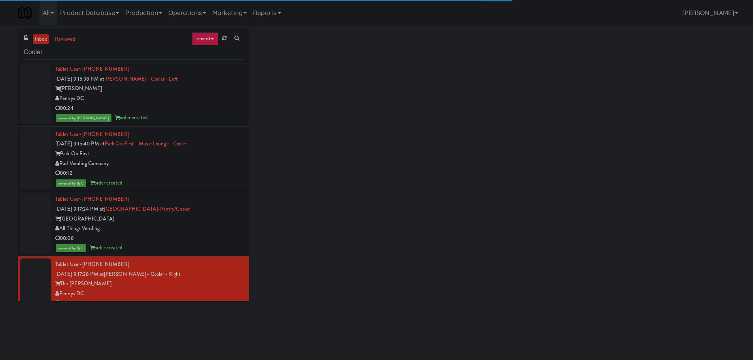
scroll to position [2346, 0]
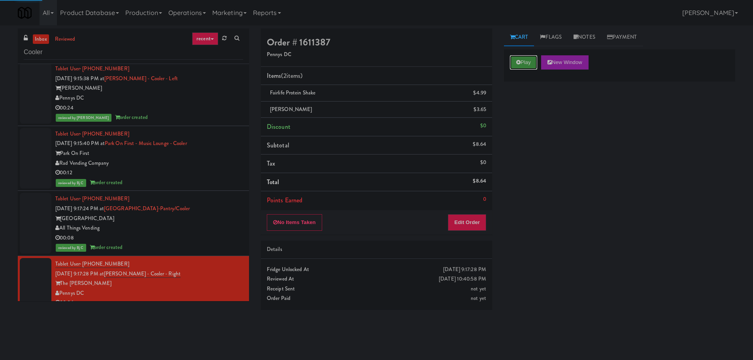
click at [512, 61] on button "Play" at bounding box center [523, 62] width 27 height 14
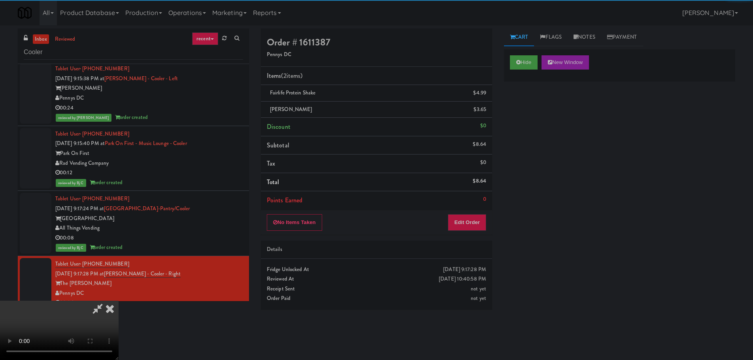
click at [107, 312] on icon at bounding box center [109, 309] width 17 height 16
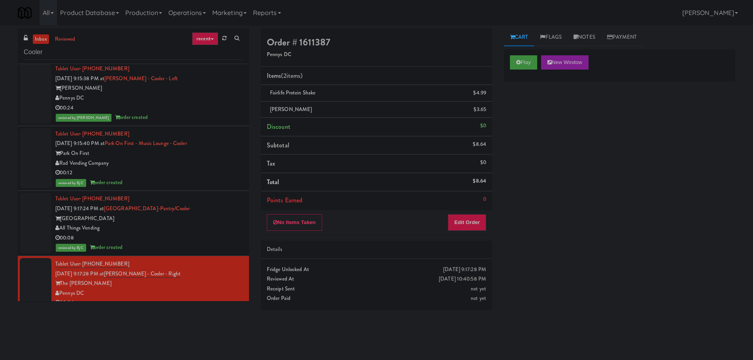
click at [38, 37] on link "inbox" at bounding box center [41, 39] width 16 height 10
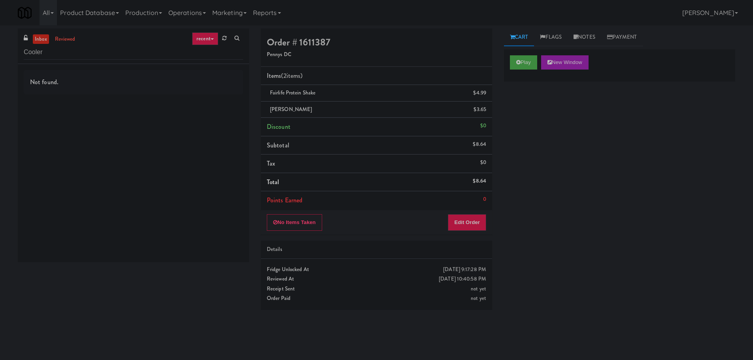
click at [41, 41] on link "inbox" at bounding box center [41, 39] width 16 height 10
click at [45, 40] on link "inbox" at bounding box center [41, 39] width 16 height 10
click at [68, 38] on link "reviewed" at bounding box center [65, 39] width 25 height 10
click at [36, 38] on link "inbox" at bounding box center [41, 39] width 16 height 10
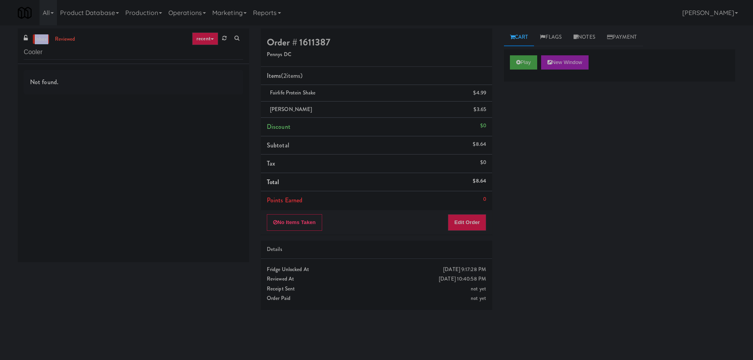
click at [36, 38] on link "inbox" at bounding box center [41, 39] width 16 height 10
click at [39, 35] on link "inbox" at bounding box center [41, 39] width 16 height 10
click at [0, 53] on div "inbox reviewed recent all unclear take inventory issue suspicious failed recent…" at bounding box center [376, 187] width 753 height 318
